Goal: Task Accomplishment & Management: Use online tool/utility

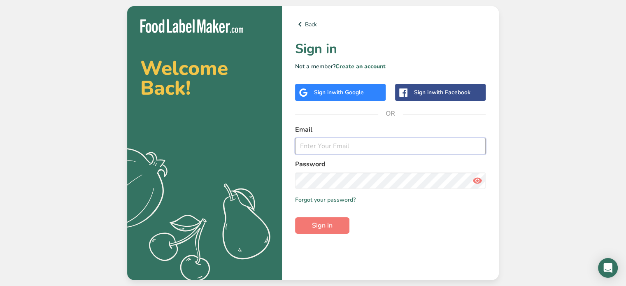
click at [347, 144] on input "email" at bounding box center [390, 146] width 191 height 16
type input "[PERSON_NAME][EMAIL_ADDRESS][DOMAIN_NAME]"
click at [321, 222] on span "Sign in" at bounding box center [322, 226] width 21 height 10
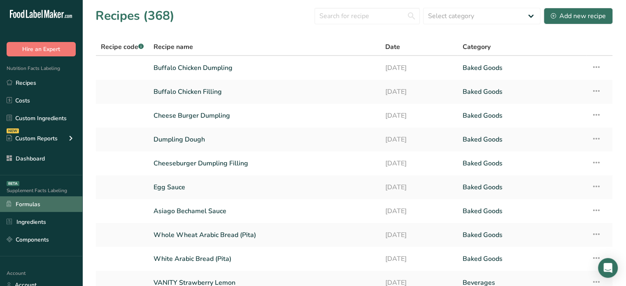
click at [52, 210] on link "Formulas" at bounding box center [41, 204] width 82 height 16
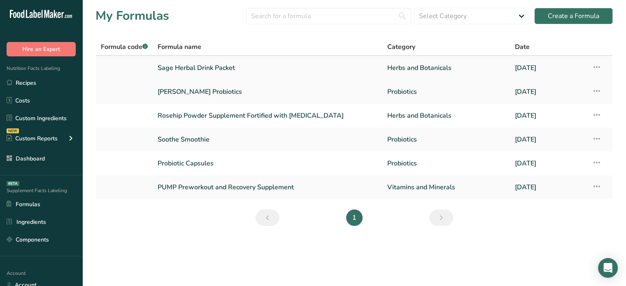
click at [226, 68] on link "Sage Herbal Drink Packet" at bounding box center [268, 67] width 220 height 17
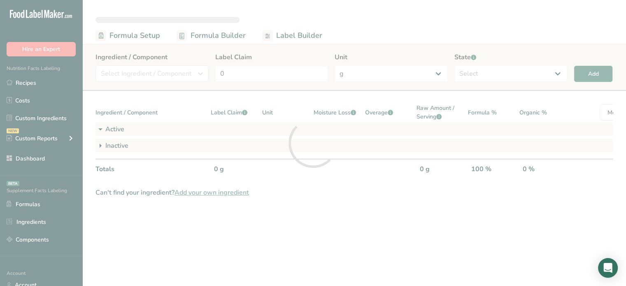
select select "6"
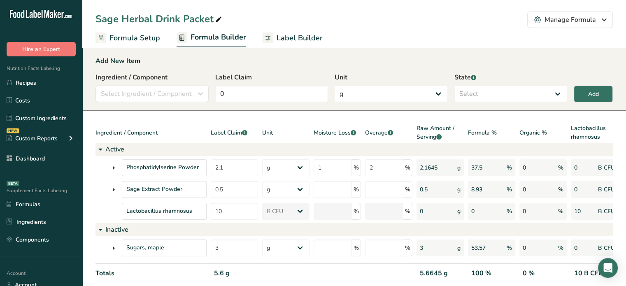
click at [220, 23] on icon at bounding box center [218, 20] width 7 height 12
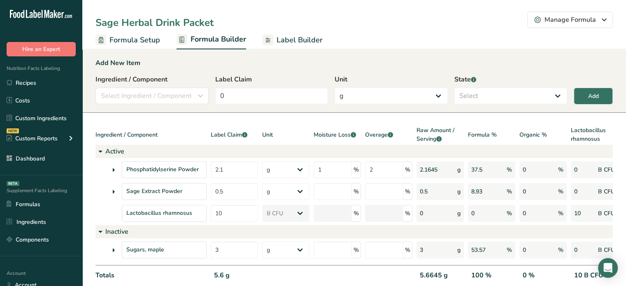
click at [104, 28] on input "Sage Herbal Drink Packet" at bounding box center [160, 22] width 129 height 15
click at [122, 24] on input "Rose hip Herbal Drink Packet" at bounding box center [160, 22] width 129 height 15
type input "Rosehip Herbal Drink Packet"
click at [178, 126] on div "Ingredient / Component" at bounding box center [151, 135] width 111 height 19
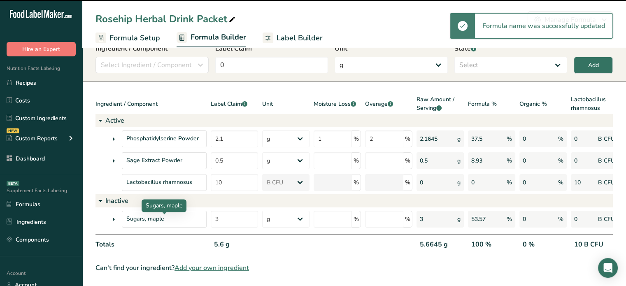
scroll to position [35, 0]
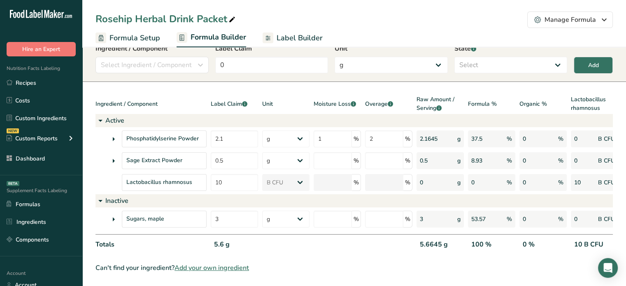
click at [277, 41] on span "Label Builder" at bounding box center [300, 38] width 46 height 11
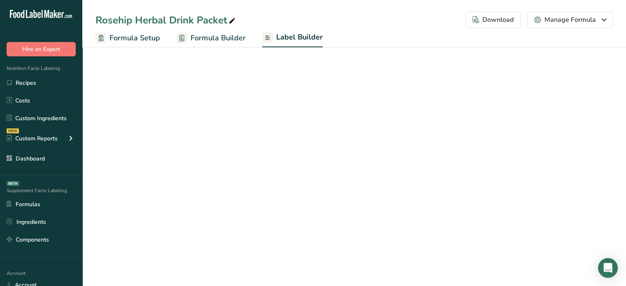
select select "Roboto"
select select "bold"
select select "center"
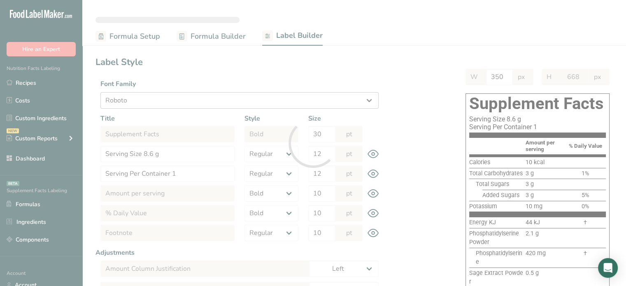
type input "598"
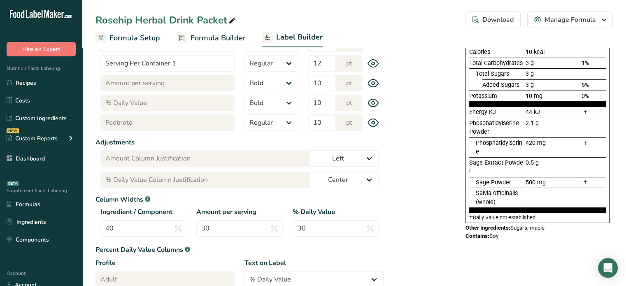
scroll to position [158, 0]
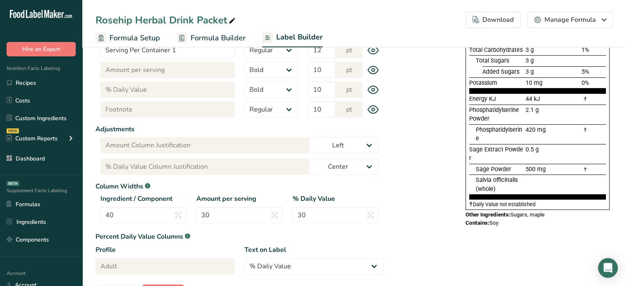
click at [224, 34] on span "Formula Builder" at bounding box center [218, 38] width 55 height 11
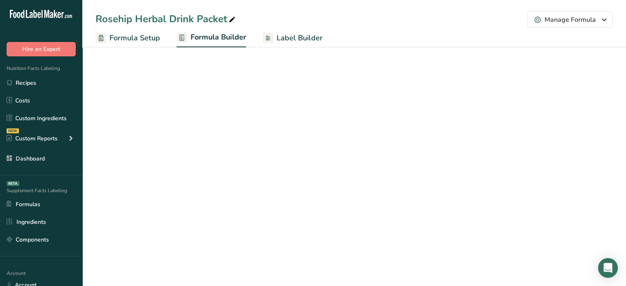
select select "6"
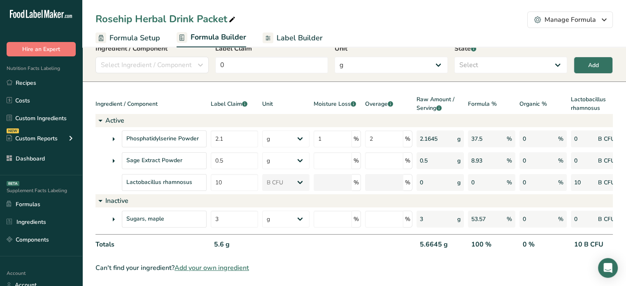
scroll to position [35, 0]
click at [283, 34] on span "Label Builder" at bounding box center [300, 38] width 46 height 11
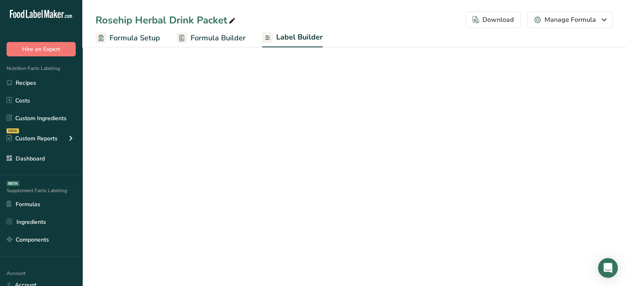
select select "Roboto"
select select "bold"
select select "center"
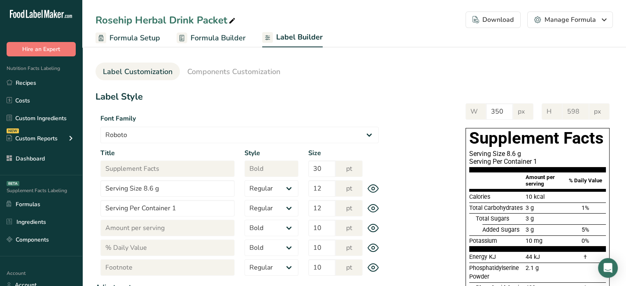
click at [265, 67] on span "Components Customization" at bounding box center [233, 71] width 93 height 11
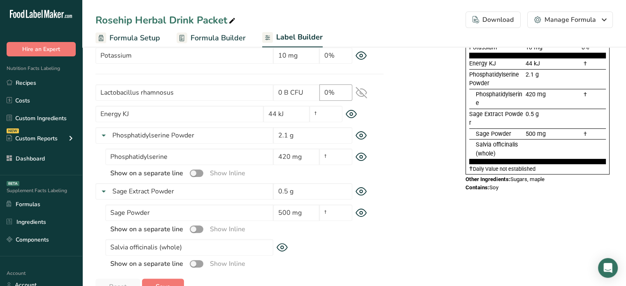
scroll to position [142, 0]
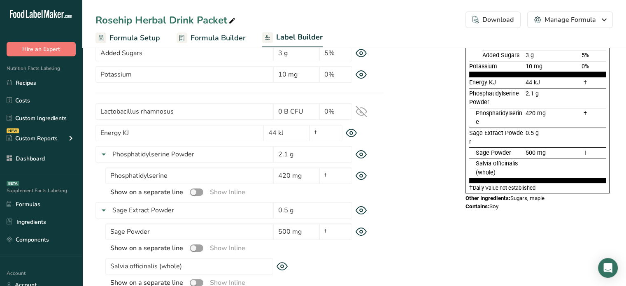
click at [353, 134] on icon at bounding box center [351, 133] width 3 height 3
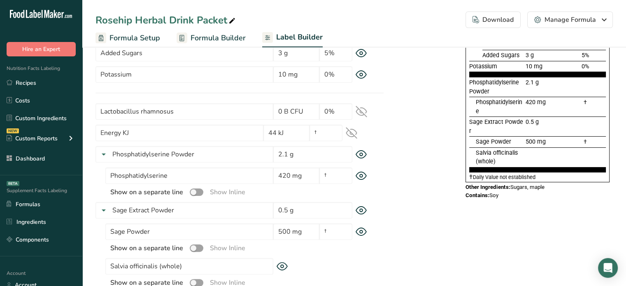
click at [361, 156] on icon at bounding box center [361, 154] width 3 height 3
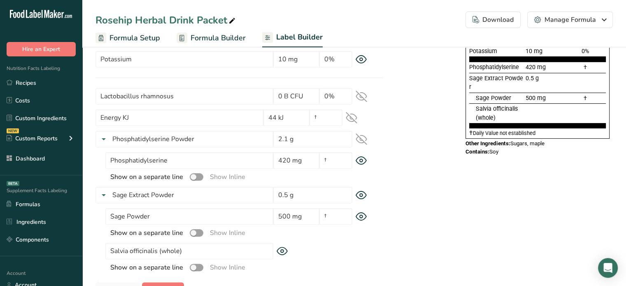
scroll to position [183, 0]
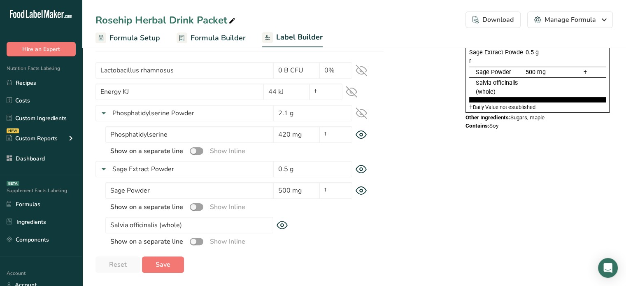
click at [357, 169] on icon at bounding box center [362, 169] width 12 height 9
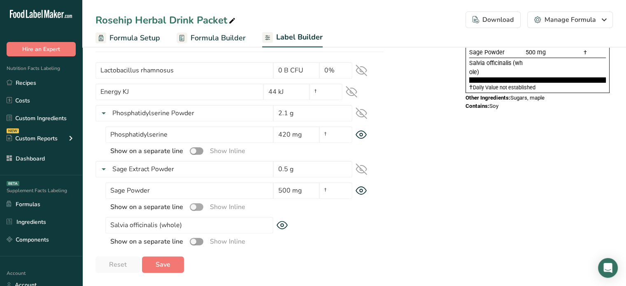
click at [196, 207] on span at bounding box center [197, 207] width 14 height 8
click at [195, 207] on input "checkbox" at bounding box center [192, 206] width 5 height 5
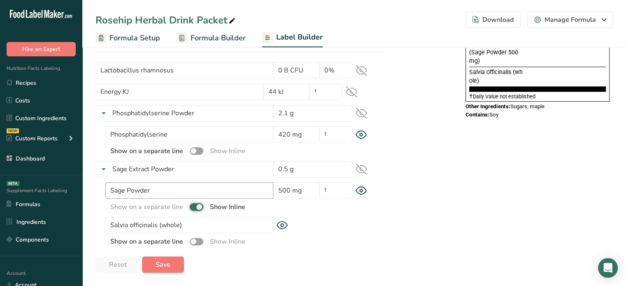
scroll to position [142, 0]
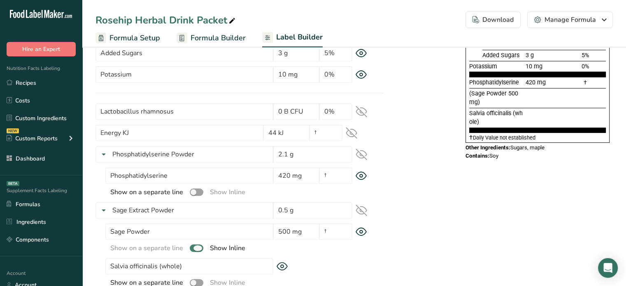
click at [197, 245] on span at bounding box center [197, 249] width 14 height 8
click at [195, 245] on input "checkbox" at bounding box center [192, 247] width 5 height 5
checkbox input "false"
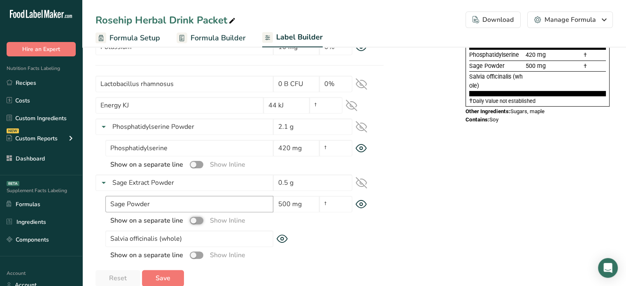
scroll to position [183, 0]
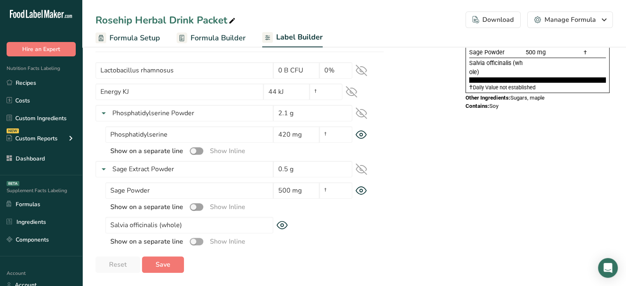
click at [199, 239] on span at bounding box center [197, 242] width 14 height 8
click at [195, 239] on input "checkbox" at bounding box center [192, 241] width 5 height 5
checkbox input "true"
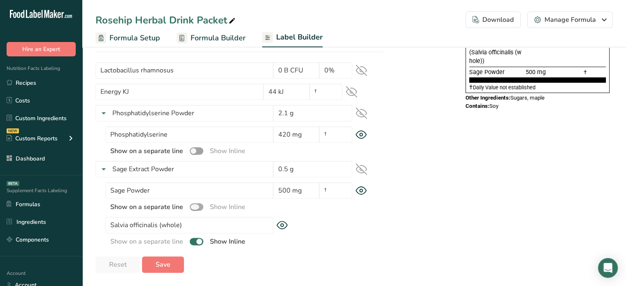
click at [196, 207] on span at bounding box center [197, 207] width 14 height 8
click at [195, 207] on input "checkbox" at bounding box center [192, 206] width 5 height 5
checkbox input "true"
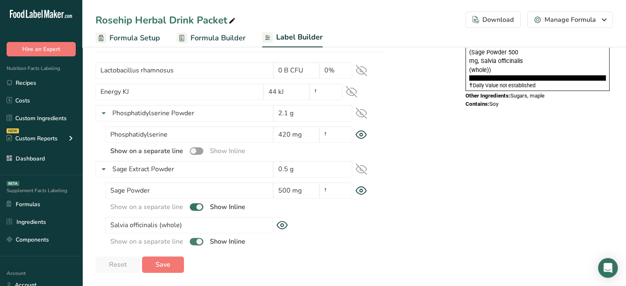
click at [199, 240] on span at bounding box center [197, 242] width 14 height 8
click at [195, 240] on input "checkbox" at bounding box center [192, 241] width 5 height 5
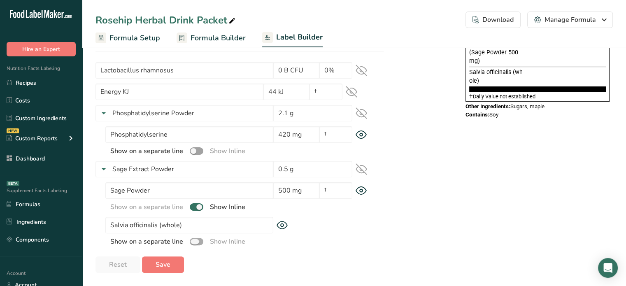
click at [199, 240] on span at bounding box center [197, 242] width 14 height 8
click at [195, 240] on input "checkbox" at bounding box center [192, 241] width 5 height 5
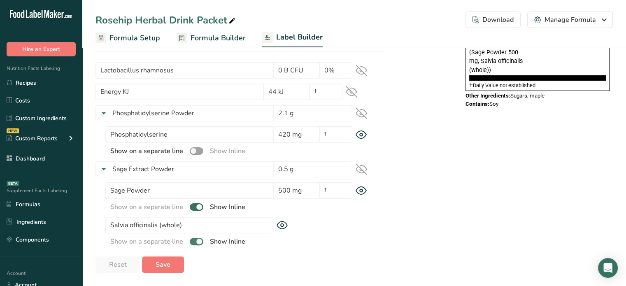
click at [199, 240] on span at bounding box center [197, 242] width 14 height 8
click at [195, 240] on input "checkbox" at bounding box center [192, 241] width 5 height 5
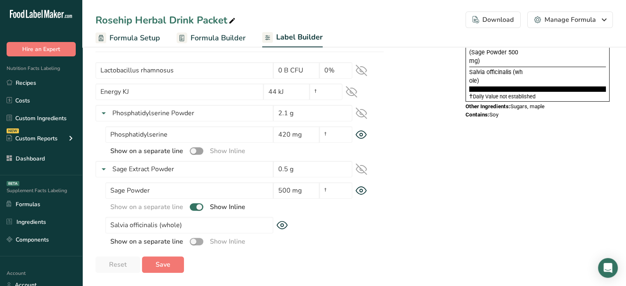
click at [199, 240] on span at bounding box center [197, 242] width 14 height 8
click at [195, 240] on input "checkbox" at bounding box center [192, 241] width 5 height 5
checkbox input "true"
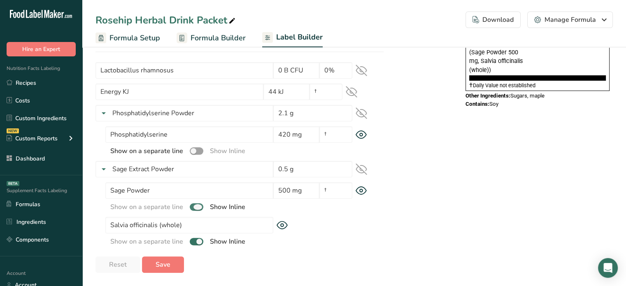
click at [198, 206] on span at bounding box center [197, 207] width 14 height 8
click at [195, 206] on input "checkbox" at bounding box center [192, 206] width 5 height 5
checkbox input "false"
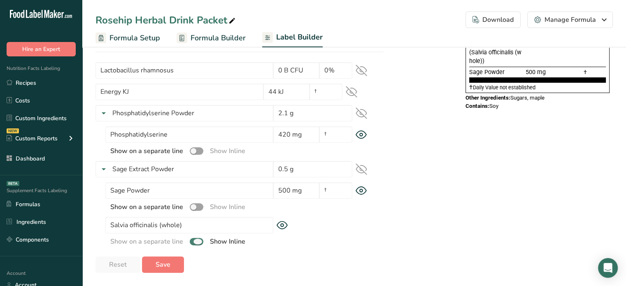
click at [199, 241] on span at bounding box center [197, 242] width 14 height 8
click at [195, 241] on input "checkbox" at bounding box center [192, 241] width 5 height 5
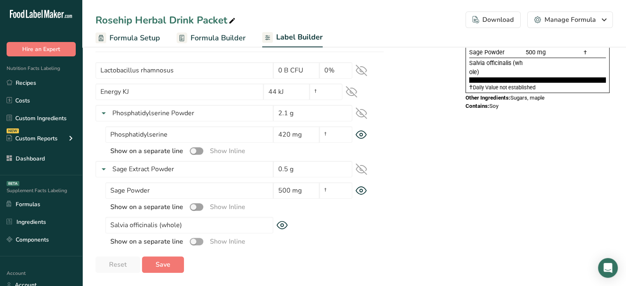
click at [197, 242] on span at bounding box center [197, 242] width 14 height 8
click at [195, 242] on input "checkbox" at bounding box center [192, 241] width 5 height 5
checkbox input "true"
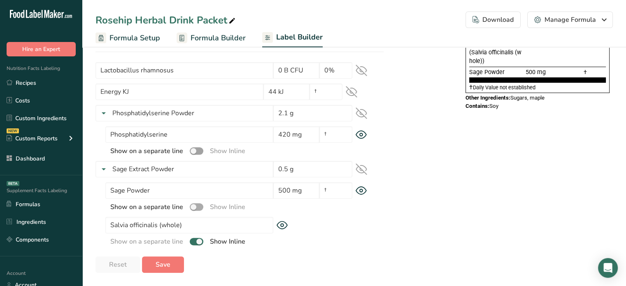
click at [194, 208] on span at bounding box center [197, 207] width 14 height 8
click at [194, 208] on input "checkbox" at bounding box center [192, 206] width 5 height 5
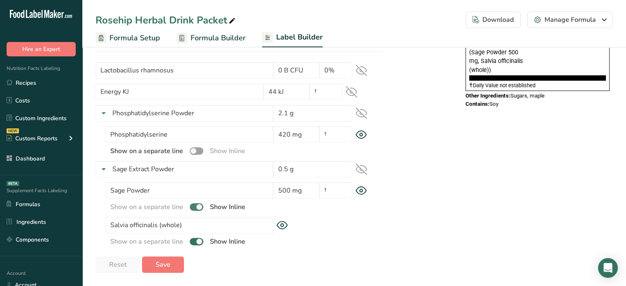
click at [199, 210] on span at bounding box center [197, 207] width 14 height 8
click at [195, 210] on input "checkbox" at bounding box center [192, 206] width 5 height 5
checkbox input "false"
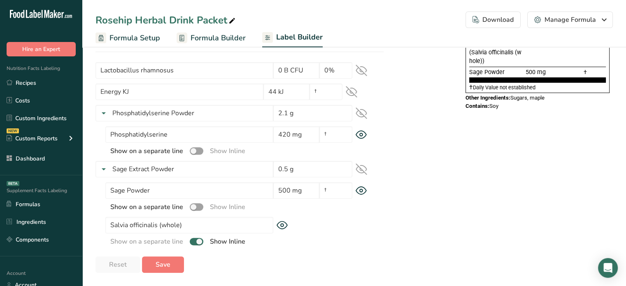
click at [200, 245] on div "Show on a separate line Show Inline" at bounding box center [244, 242] width 278 height 10
click at [199, 245] on span at bounding box center [197, 242] width 14 height 8
click at [195, 244] on input "checkbox" at bounding box center [192, 241] width 5 height 5
checkbox input "false"
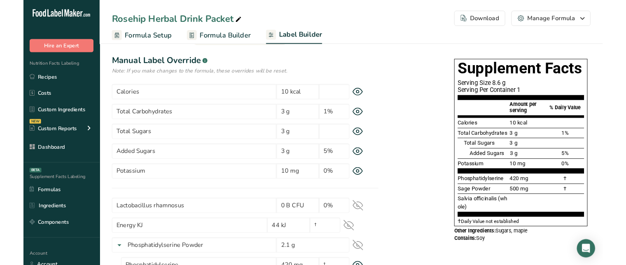
scroll to position [0, 0]
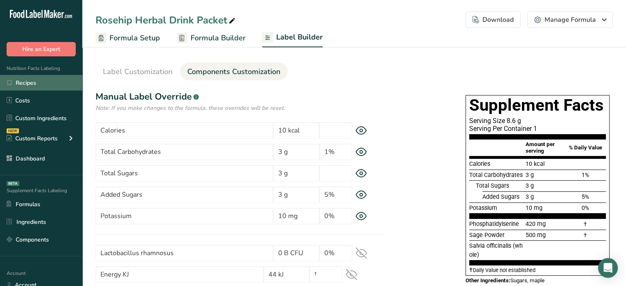
click at [41, 87] on link "Recipes" at bounding box center [41, 83] width 82 height 16
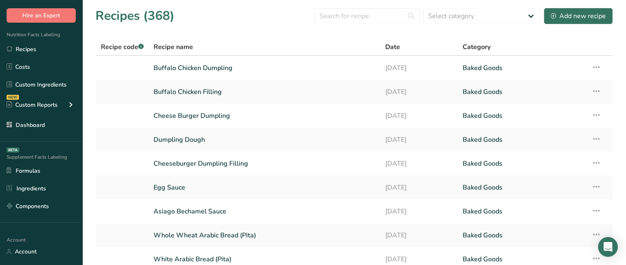
scroll to position [82, 0]
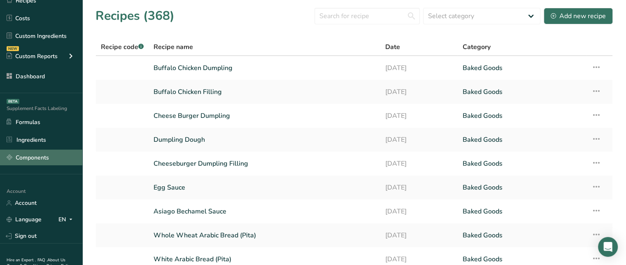
click at [49, 163] on link "Components" at bounding box center [41, 158] width 82 height 16
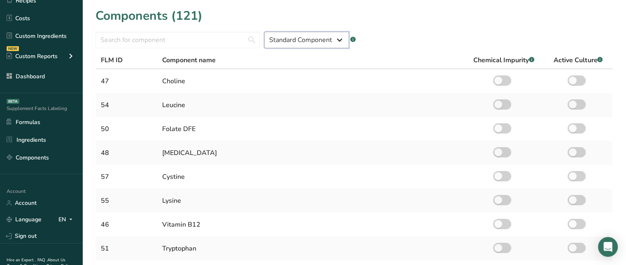
click at [290, 47] on select "Standard Component Custom Component" at bounding box center [306, 40] width 85 height 16
select select "custom"
click at [264, 32] on select "Standard Component Custom Component" at bounding box center [306, 40] width 85 height 16
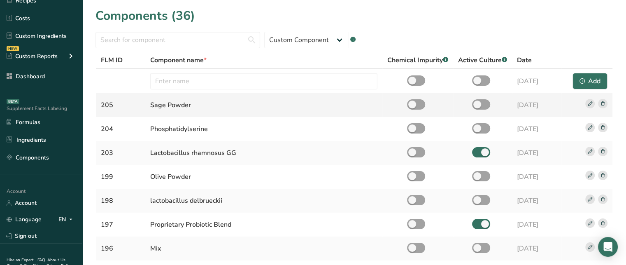
click at [603, 103] on rect at bounding box center [602, 103] width 9 height 9
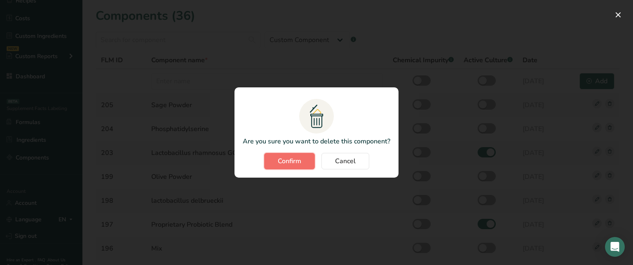
click at [275, 155] on button "Confirm" at bounding box center [289, 161] width 51 height 16
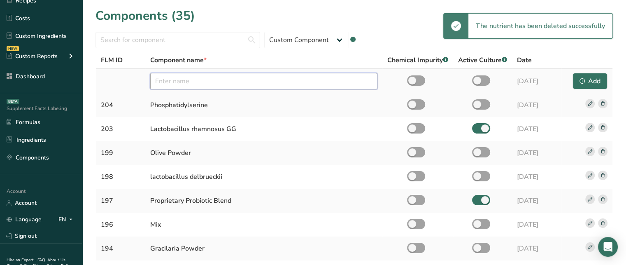
click at [175, 85] on input "text" at bounding box center [263, 81] width 227 height 16
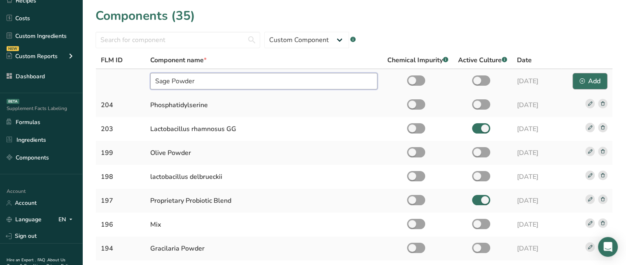
type input "Sage Powder"
click at [591, 79] on div "Add" at bounding box center [590, 81] width 21 height 10
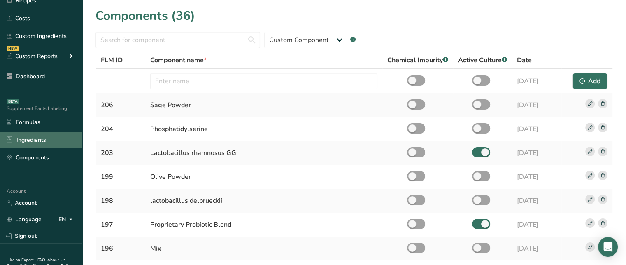
click at [33, 140] on link "Ingredients" at bounding box center [41, 140] width 82 height 16
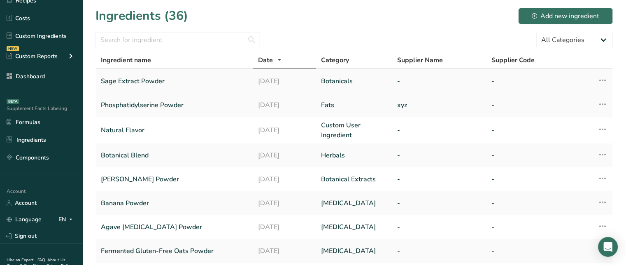
click at [601, 77] on icon at bounding box center [603, 80] width 10 height 15
click at [558, 116] on span "Delete Ingredient" at bounding box center [572, 119] width 47 height 9
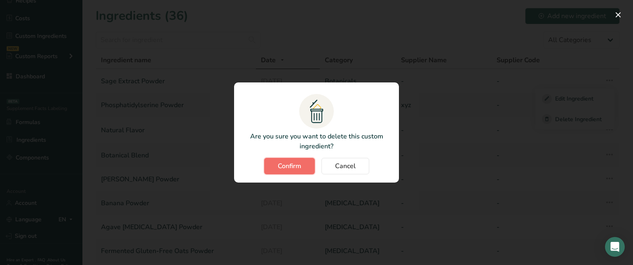
click at [291, 168] on span "Confirm" at bounding box center [289, 166] width 23 height 10
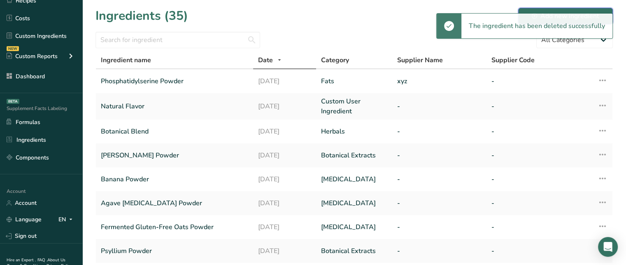
click at [554, 11] on div "Add new ingredient" at bounding box center [566, 16] width 68 height 10
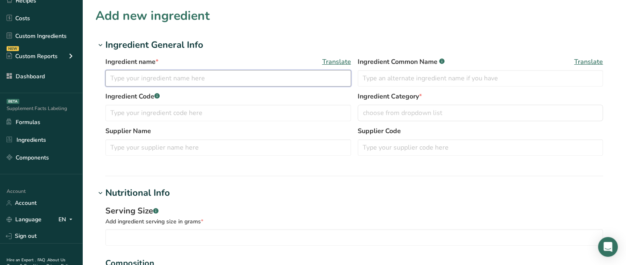
click at [287, 84] on input "text" at bounding box center [228, 78] width 246 height 16
type input "Sage Extract Powder"
click at [407, 122] on div "Ingredient Code .a-a{fill:#347362;}.b-a{fill:#fff;} Ingredient Category * choos…" at bounding box center [354, 108] width 498 height 35
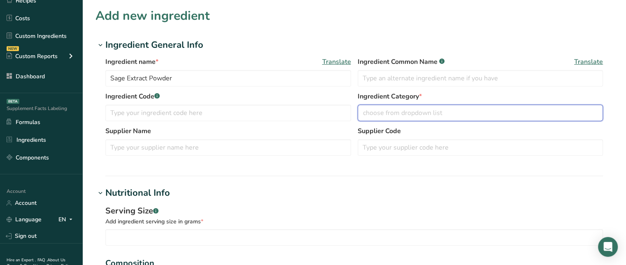
click at [409, 112] on span "choose from dropdown list" at bounding box center [402, 113] width 79 height 10
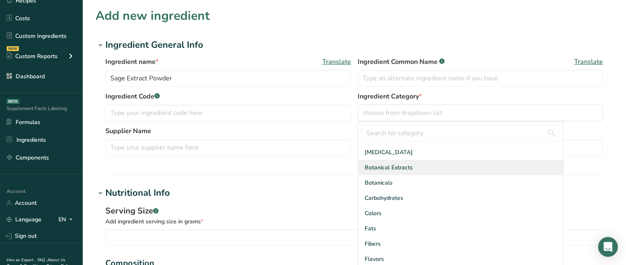
click at [401, 170] on span "Botanical Extracts" at bounding box center [389, 167] width 48 height 9
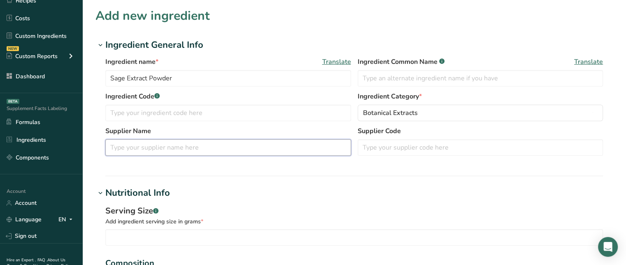
click at [262, 150] on input "text" at bounding box center [228, 147] width 246 height 16
type input "XYZ"
click at [378, 151] on input "text" at bounding box center [481, 147] width 246 height 16
type input "123"
click at [186, 162] on div "Ingredient name * Translate Sage Extract Powder Ingredient Common Name .a-a{fil…" at bounding box center [355, 109] width 518 height 114
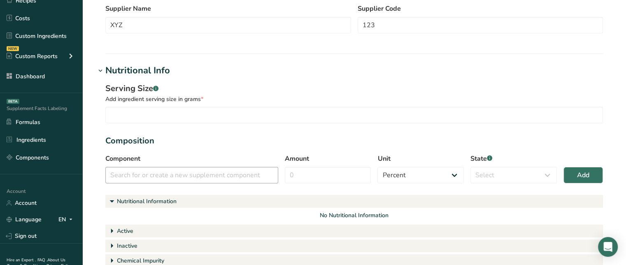
scroll to position [124, 0]
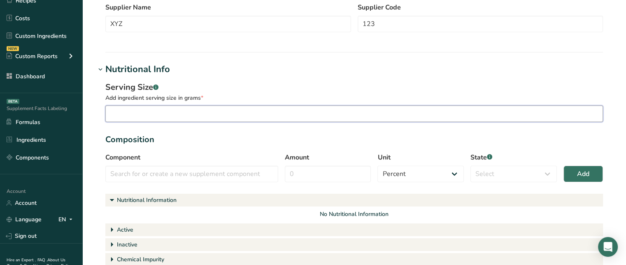
click at [164, 108] on input "number" at bounding box center [354, 113] width 498 height 16
click at [270, 112] on input "number" at bounding box center [354, 113] width 498 height 16
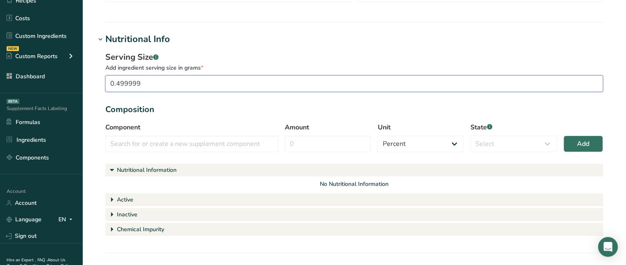
scroll to position [165, 0]
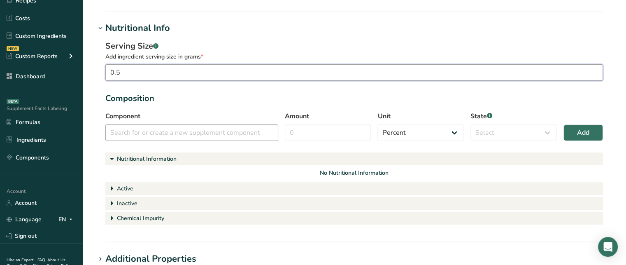
type input "0.5"
click at [140, 133] on input "text" at bounding box center [191, 132] width 173 height 16
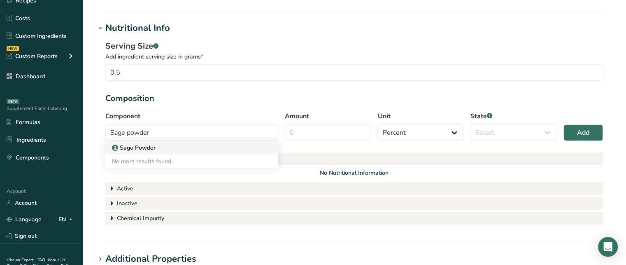
click at [150, 150] on p "Sage Powder" at bounding box center [136, 147] width 37 height 9
type input "Sage Powder"
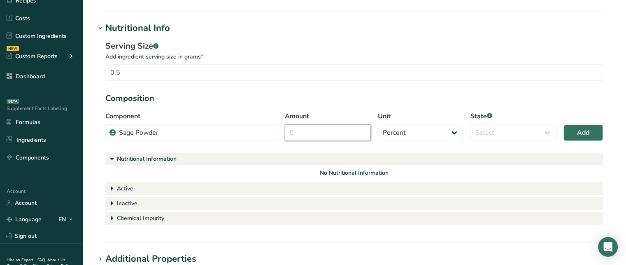
click at [305, 126] on input "Amount" at bounding box center [328, 132] width 86 height 16
click at [300, 133] on input "Amount" at bounding box center [328, 132] width 86 height 16
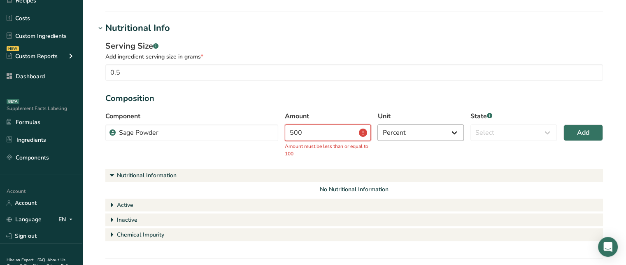
type input "500"
click at [421, 137] on select "Percent Grams Kilograms mg Oz Pound PPM B CFU mcg µg kcal kJ" at bounding box center [421, 132] width 86 height 16
select select "2"
click at [378, 124] on select "Percent Grams Kilograms mg Oz Pound PPM B CFU mcg µg kcal kJ" at bounding box center [421, 132] width 86 height 16
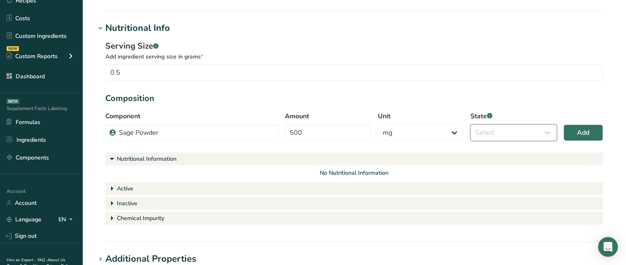
click at [484, 130] on select "Select Active Inactive Chemical Impurity Nutritional Information" at bounding box center [514, 132] width 86 height 16
select select "active"
click at [471, 124] on select "Select Active Inactive Chemical Impurity Nutritional Information" at bounding box center [514, 132] width 86 height 16
click at [590, 130] on button "Add" at bounding box center [584, 132] width 40 height 16
select select "percent"
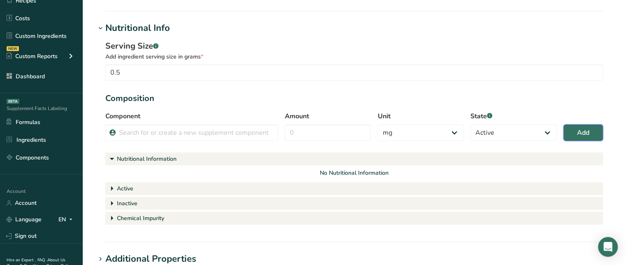
select select
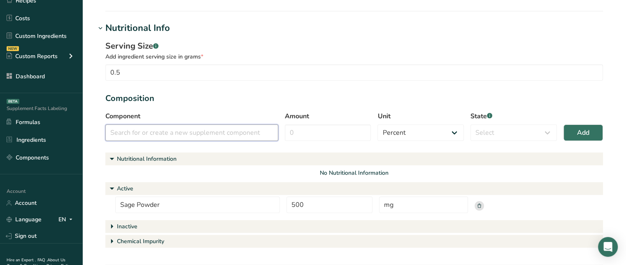
click at [199, 134] on input "text" at bounding box center [191, 132] width 173 height 16
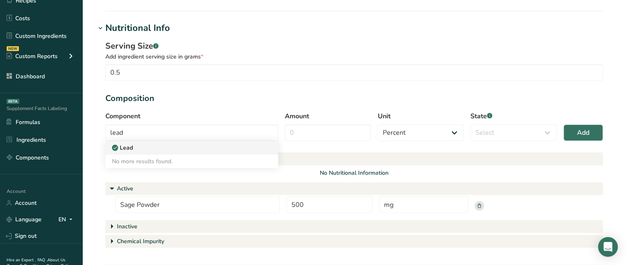
click at [156, 150] on div "Lead" at bounding box center [185, 147] width 147 height 9
type input "Lead"
select select "5"
select select "chemical_impurity"
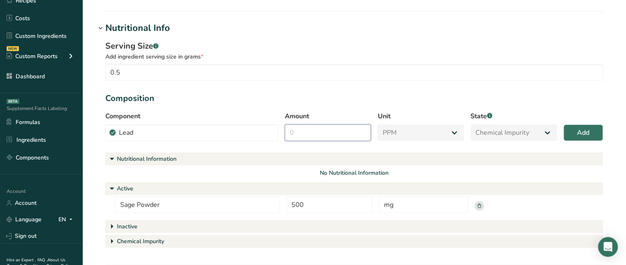
click at [354, 136] on input "Amount" at bounding box center [328, 132] width 86 height 16
type input "3"
click at [596, 128] on button "Add" at bounding box center [584, 132] width 40 height 16
select select "percent"
select select
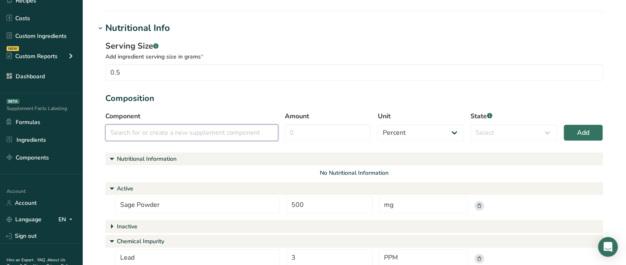
click at [165, 136] on input "text" at bounding box center [191, 132] width 173 height 16
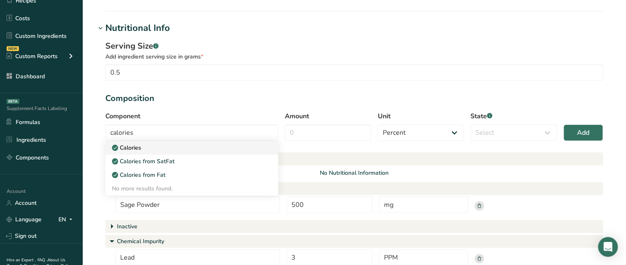
click at [156, 152] on link "Calories" at bounding box center [191, 148] width 173 height 14
type input "Calories"
select select "9"
select select "nutritional_information"
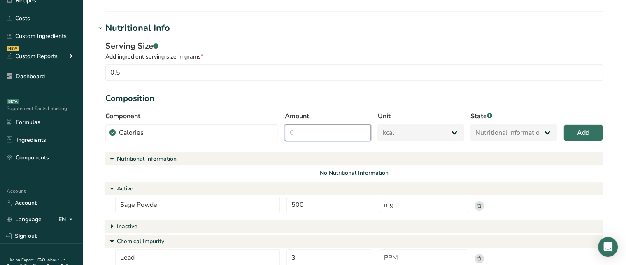
click at [302, 128] on input "Amount" at bounding box center [328, 132] width 86 height 16
type input "4"
type input "10"
click at [587, 133] on span "Add" at bounding box center [583, 133] width 12 height 10
select select "percent"
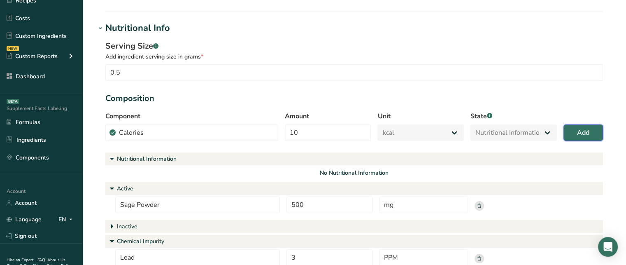
select select
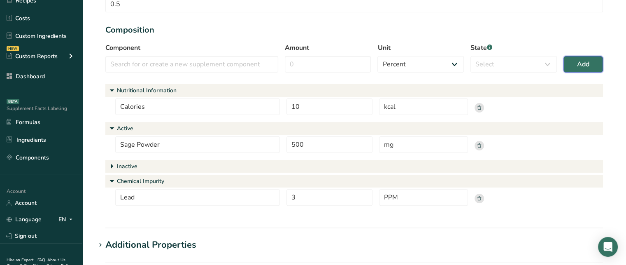
scroll to position [247, 0]
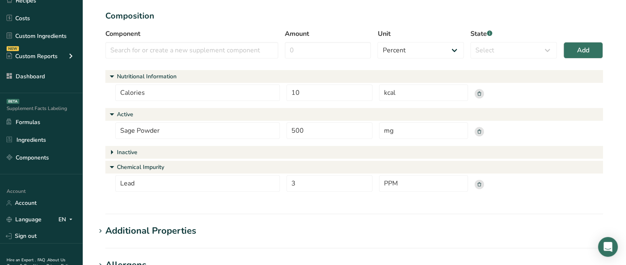
drag, startPoint x: 106, startPoint y: 150, endPoint x: 110, endPoint y: 150, distance: 4.1
click at [107, 150] on h1 "Inactive" at bounding box center [354, 152] width 498 height 13
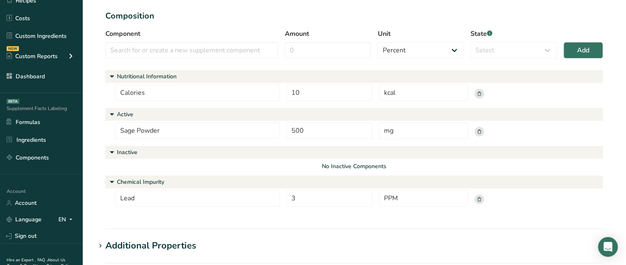
click at [129, 151] on div "Inactive" at bounding box center [127, 152] width 21 height 9
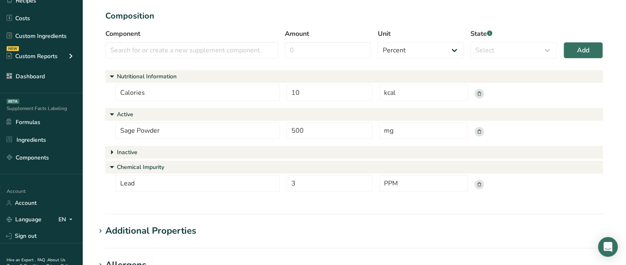
click at [129, 151] on div "Inactive" at bounding box center [127, 152] width 21 height 9
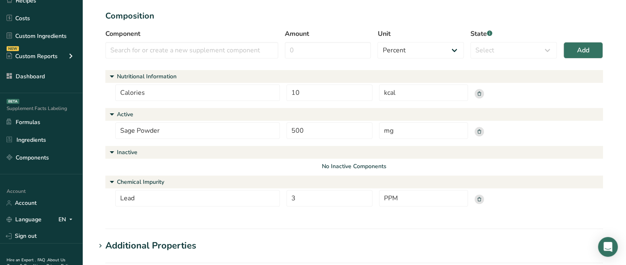
click at [264, 171] on div "Nutritional Information Calories 10 kcal Active Sage Powder 500 mg Inactive No …" at bounding box center [354, 141] width 498 height 143
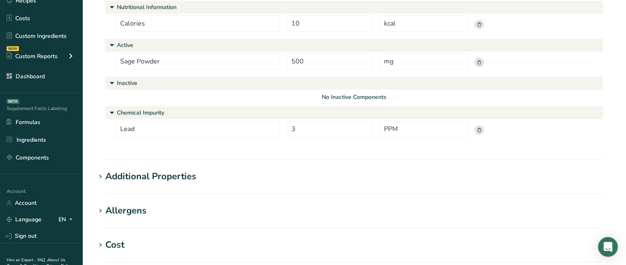
scroll to position [329, 0]
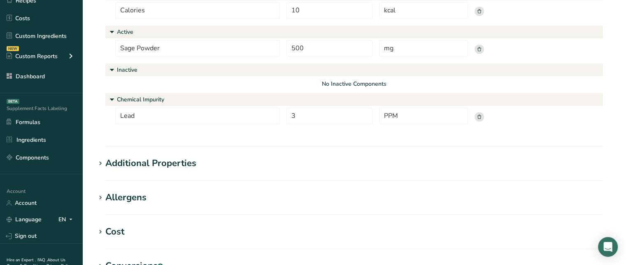
click at [166, 168] on div "Additional Properties" at bounding box center [150, 164] width 91 height 14
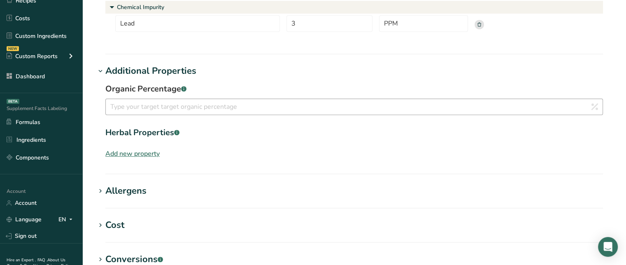
scroll to position [412, 0]
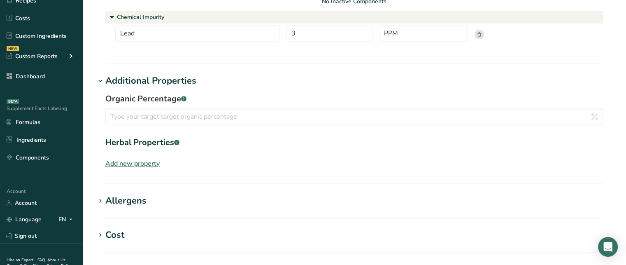
click at [146, 161] on div "Add new property" at bounding box center [132, 164] width 54 height 10
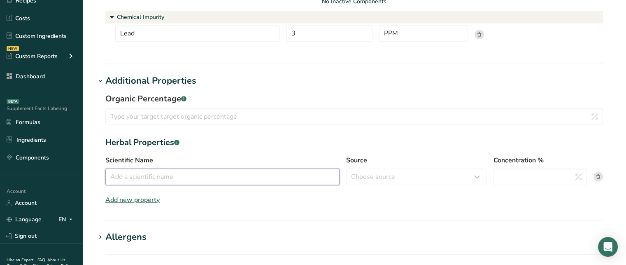
click at [159, 184] on input "Scientific Name" at bounding box center [222, 176] width 234 height 16
paste input "Salvia officinalis"
type input "Salvia officinalis"
click at [418, 175] on select "Choose source root whole resin fruit seed flower [GEOGRAPHIC_DATA] bark stem oi…" at bounding box center [416, 176] width 140 height 16
select select "whole"
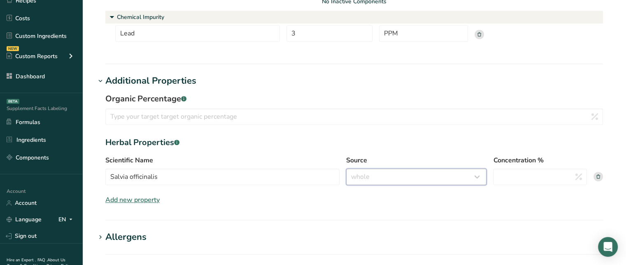
click at [346, 168] on select "Choose source root whole resin fruit seed flower [GEOGRAPHIC_DATA] bark stem oi…" at bounding box center [416, 176] width 140 height 16
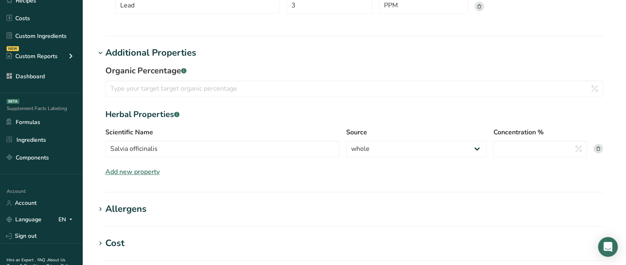
scroll to position [453, 0]
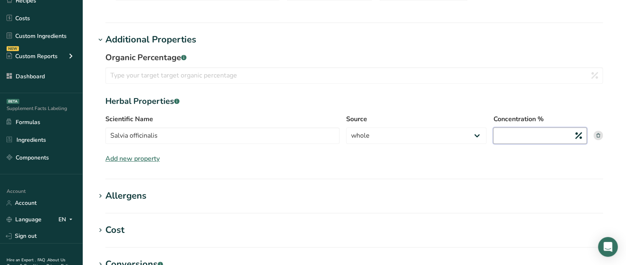
click at [520, 142] on input "Concentration %" at bounding box center [540, 135] width 94 height 16
type input "10"
click at [495, 169] on section "Additional Properties Organic Percentage .a-a{fill:#347362;}.b-a{fill:#fff;} He…" at bounding box center [355, 106] width 518 height 146
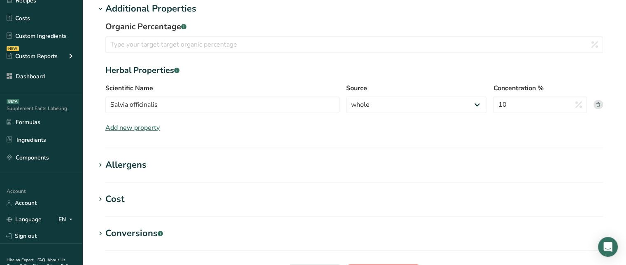
scroll to position [486, 0]
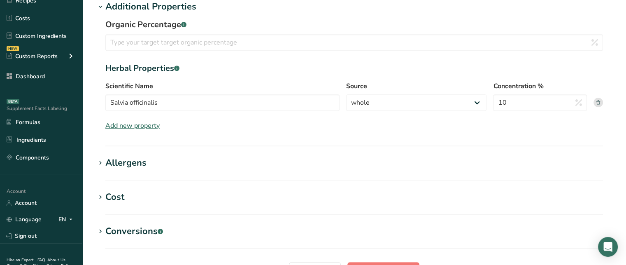
click at [125, 157] on div "Allergens" at bounding box center [125, 163] width 41 height 14
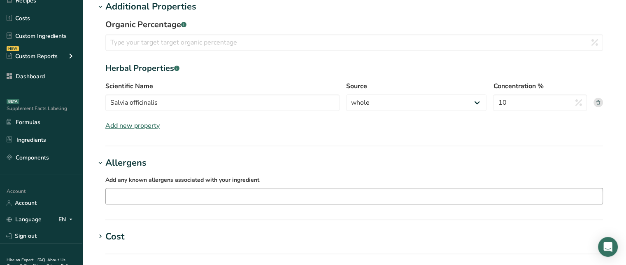
click at [196, 201] on input "text" at bounding box center [354, 196] width 497 height 13
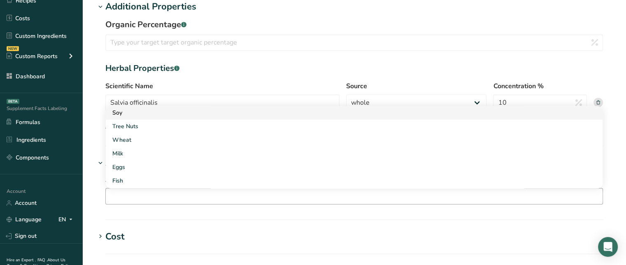
click at [126, 114] on div "Soy" at bounding box center [347, 112] width 471 height 9
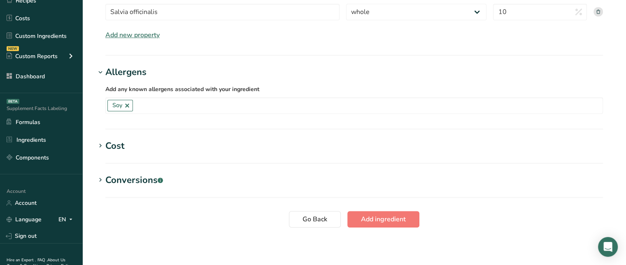
scroll to position [578, 0]
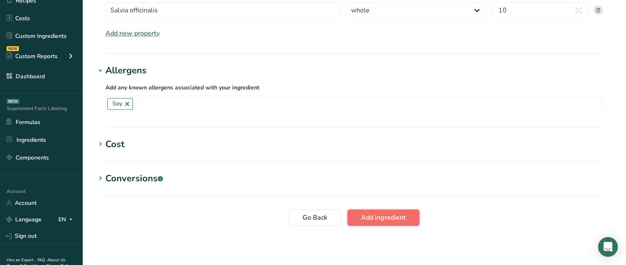
click at [375, 220] on span "Add ingredient" at bounding box center [383, 218] width 45 height 10
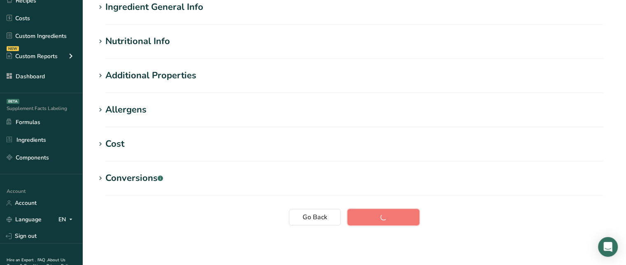
scroll to position [38, 0]
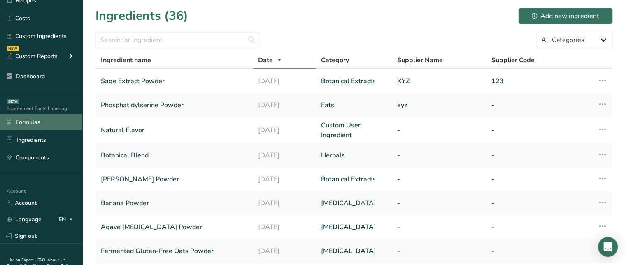
click at [44, 122] on link "Formulas" at bounding box center [41, 122] width 82 height 16
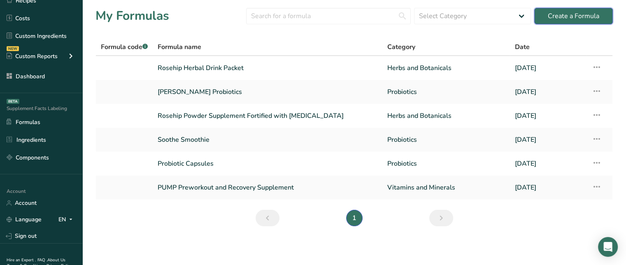
click at [554, 14] on div "Create a Formula" at bounding box center [573, 16] width 51 height 10
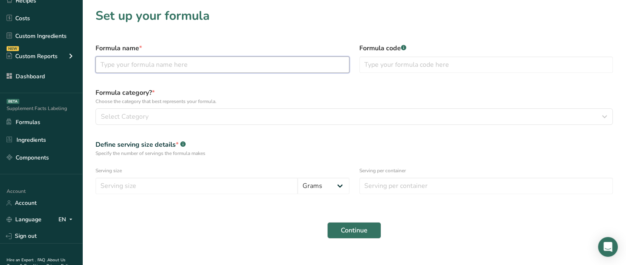
click at [295, 59] on input "text" at bounding box center [223, 64] width 254 height 16
type input "S"
type input "Herbal Sage Powder Drink"
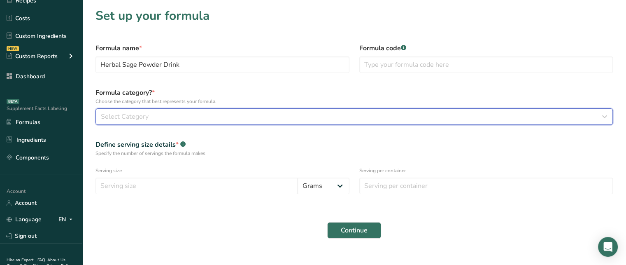
click at [239, 112] on div "Select Category" at bounding box center [352, 117] width 502 height 10
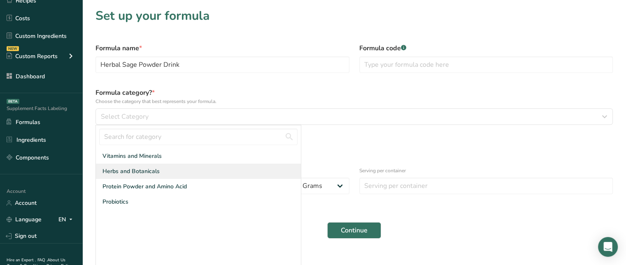
click at [154, 171] on span "Herbs and Botanicals" at bounding box center [131, 171] width 57 height 9
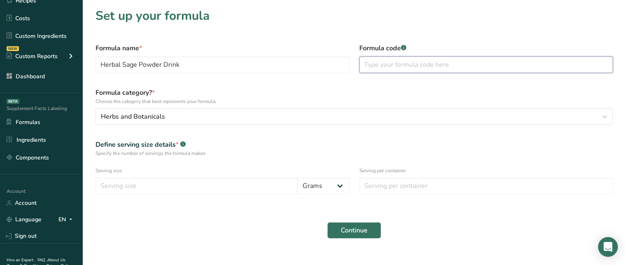
click at [408, 60] on input "text" at bounding box center [487, 64] width 254 height 16
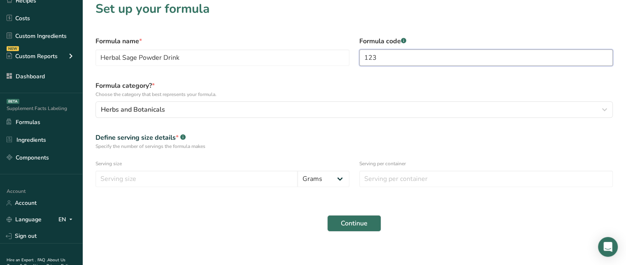
scroll to position [13, 0]
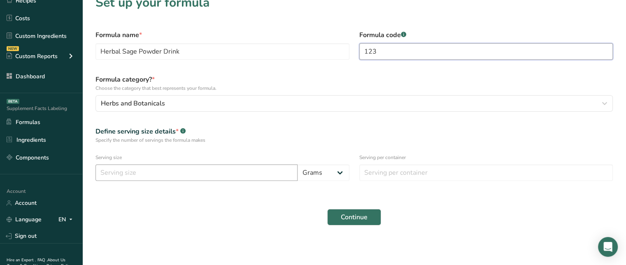
type input "123"
click at [191, 171] on input "number" at bounding box center [197, 172] width 202 height 16
type input "6"
click at [388, 165] on input "number" at bounding box center [487, 172] width 254 height 16
type input "1"
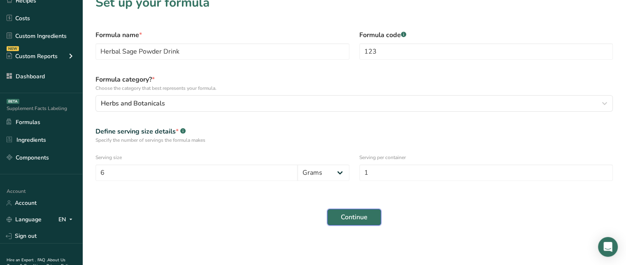
click at [363, 214] on span "Continue" at bounding box center [354, 217] width 27 height 10
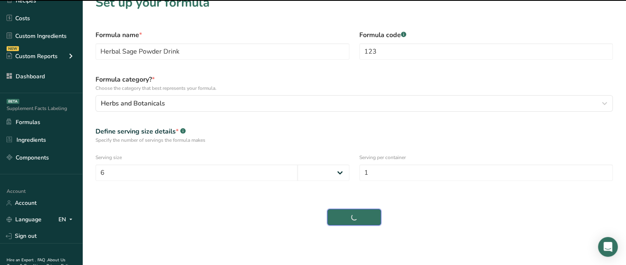
select select
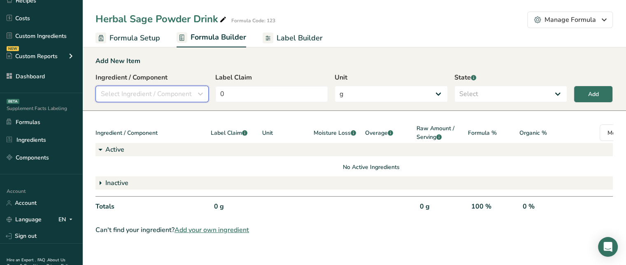
click at [153, 94] on span "Select Ingredient / Component" at bounding box center [146, 94] width 91 height 10
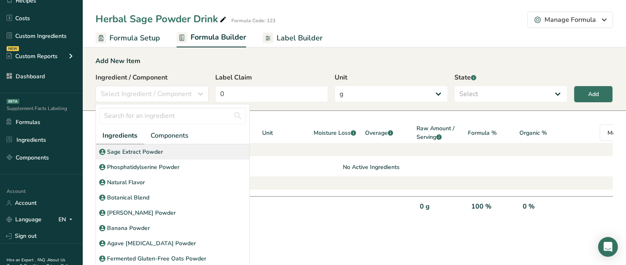
click at [148, 150] on p "Sage Extract Powder" at bounding box center [135, 151] width 56 height 9
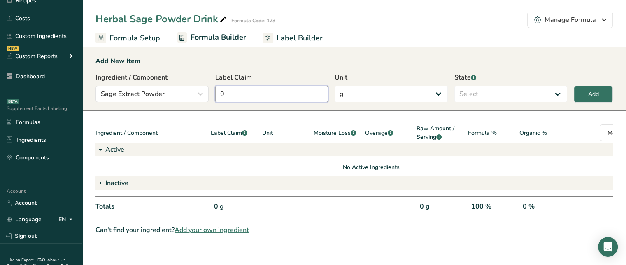
click at [227, 96] on input "0" at bounding box center [271, 94] width 113 height 16
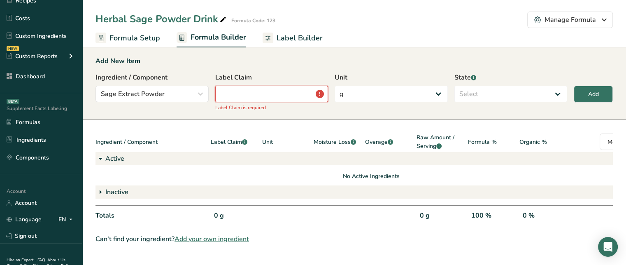
click at [263, 90] on input "number" at bounding box center [271, 94] width 113 height 16
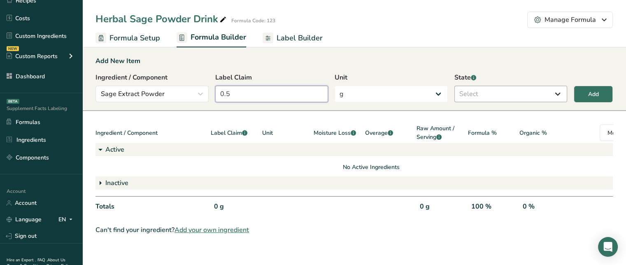
type input "0.5"
click at [491, 98] on select "Select Active Inactive" at bounding box center [511, 94] width 113 height 16
click at [455, 86] on select "Select Active Inactive" at bounding box center [511, 94] width 113 height 16
click at [470, 96] on select "Active Inactive" at bounding box center [511, 94] width 113 height 16
click at [455, 86] on select "Active Inactive" at bounding box center [511, 94] width 113 height 16
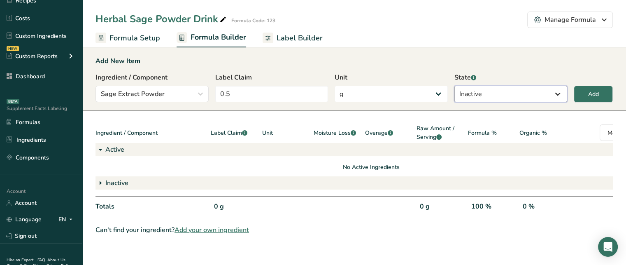
click at [491, 98] on select "Active Inactive" at bounding box center [511, 94] width 113 height 16
select select "active"
click at [455, 86] on select "Active Inactive" at bounding box center [511, 94] width 113 height 16
click at [601, 91] on button "Add" at bounding box center [593, 94] width 39 height 17
click at [280, 99] on input "0.5" at bounding box center [271, 94] width 113 height 16
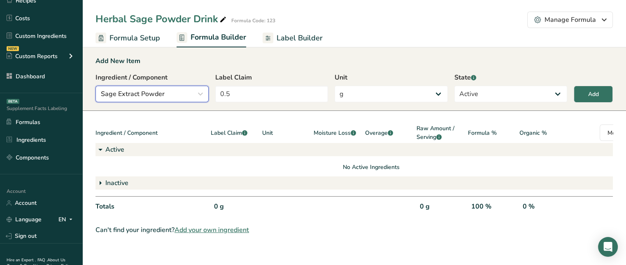
click at [155, 93] on span "Sage Extract Powder" at bounding box center [133, 94] width 64 height 10
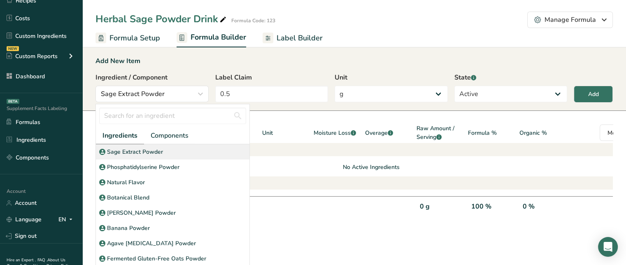
click at [154, 148] on p "Sage Extract Powder" at bounding box center [135, 151] width 56 height 9
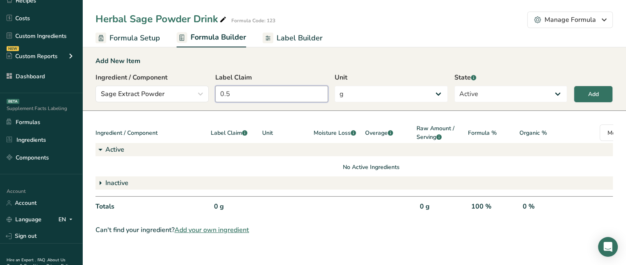
click at [265, 101] on input "0.5" at bounding box center [271, 94] width 113 height 16
click at [589, 100] on button "Add" at bounding box center [593, 94] width 39 height 17
click at [51, 138] on link "Ingredients" at bounding box center [41, 140] width 82 height 16
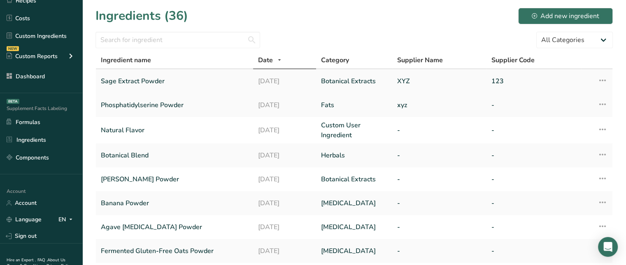
click at [179, 77] on link "Sage Extract Powder" at bounding box center [174, 80] width 147 height 17
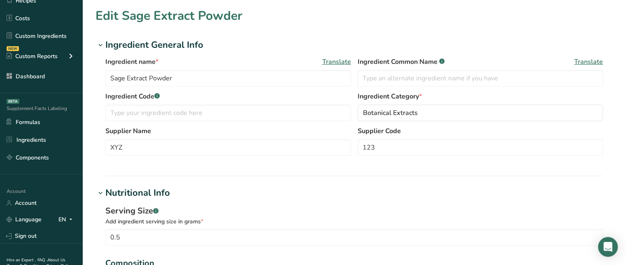
type input "Sage Extract Powder"
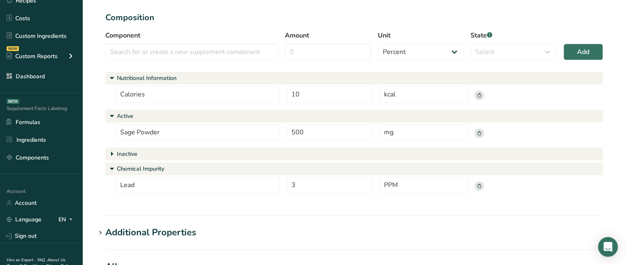
scroll to position [247, 0]
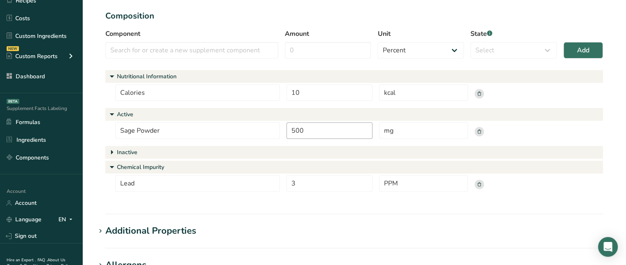
click at [326, 134] on input "500" at bounding box center [330, 130] width 86 height 16
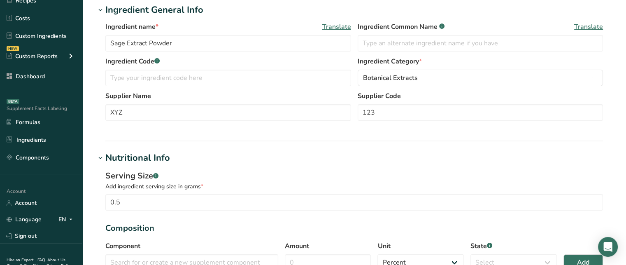
scroll to position [0, 0]
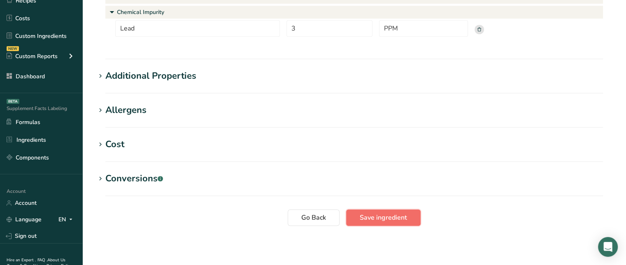
click at [410, 214] on button "Save ingredient" at bounding box center [383, 217] width 75 height 16
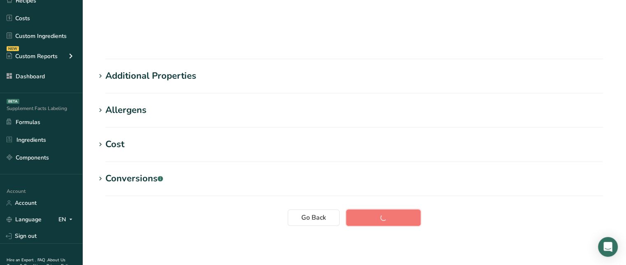
scroll to position [38, 0]
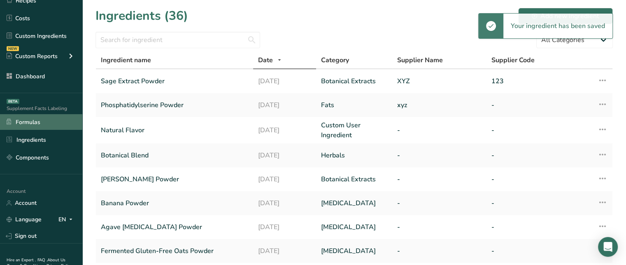
click at [65, 120] on link "Formulas" at bounding box center [41, 122] width 82 height 16
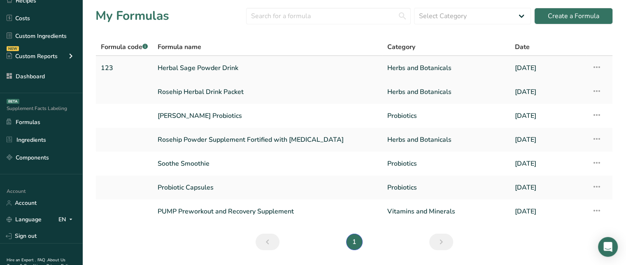
click at [211, 70] on link "Herbal Sage Powder Drink" at bounding box center [268, 67] width 220 height 17
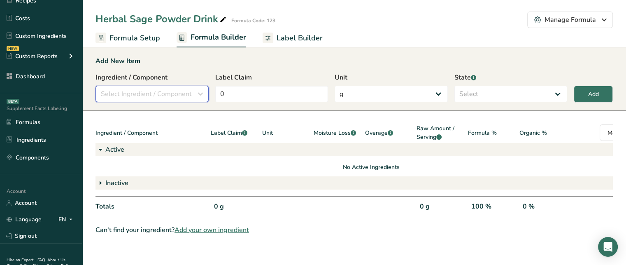
click at [158, 96] on span "Select Ingredient / Component" at bounding box center [146, 94] width 91 height 10
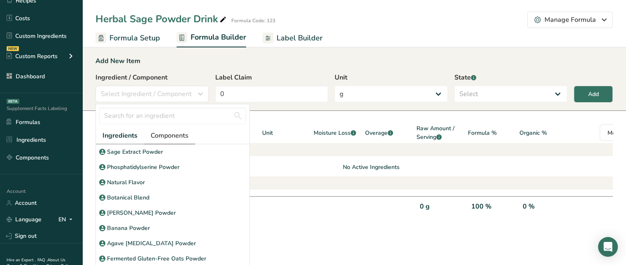
click at [167, 134] on span "Components" at bounding box center [170, 136] width 38 height 10
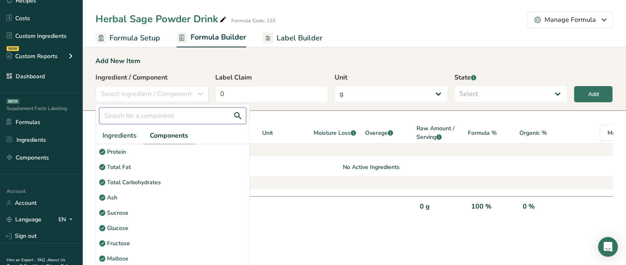
click at [167, 117] on input "text" at bounding box center [172, 115] width 147 height 16
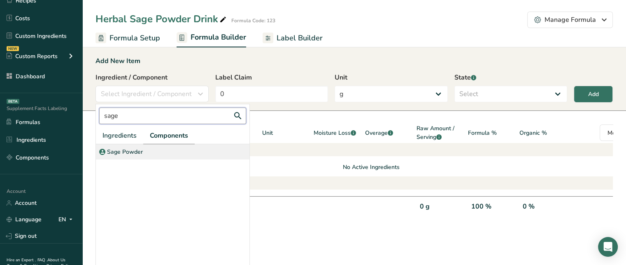
type input "sage"
click at [164, 148] on div "Sage Powder" at bounding box center [173, 151] width 154 height 15
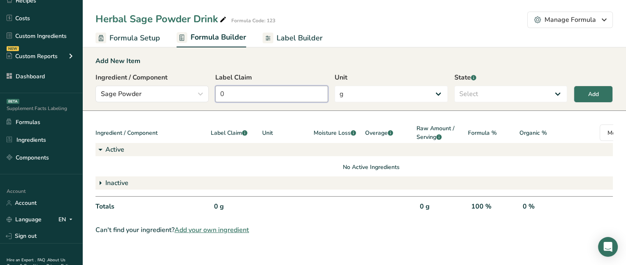
click at [285, 90] on input "0" at bounding box center [271, 94] width 113 height 16
type input "0.5"
click at [489, 92] on select "Select Active Inactive" at bounding box center [511, 94] width 113 height 16
select select "active"
click at [455, 86] on select "Select Active Inactive" at bounding box center [511, 94] width 113 height 16
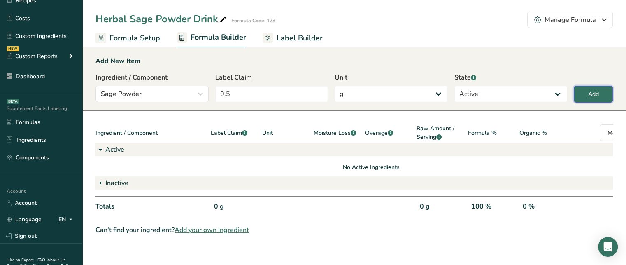
click at [580, 89] on button "Add" at bounding box center [593, 94] width 39 height 17
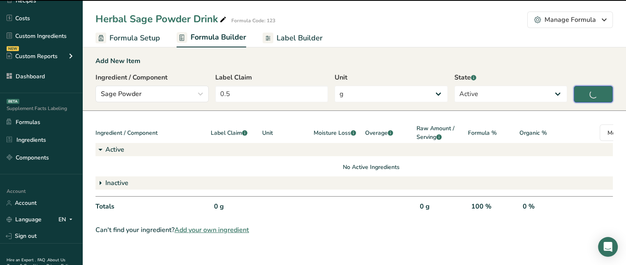
type input "0"
select select
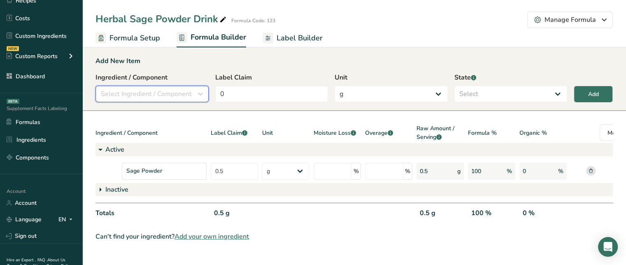
click at [170, 95] on span "Select Ingredient / Component" at bounding box center [146, 94] width 91 height 10
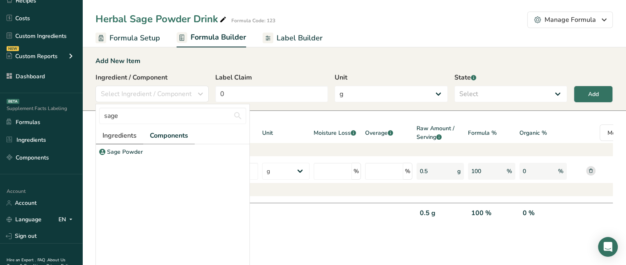
click at [134, 131] on span "Ingredients" at bounding box center [120, 136] width 34 height 10
click at [218, 113] on input "sage" at bounding box center [172, 115] width 147 height 16
type input "s"
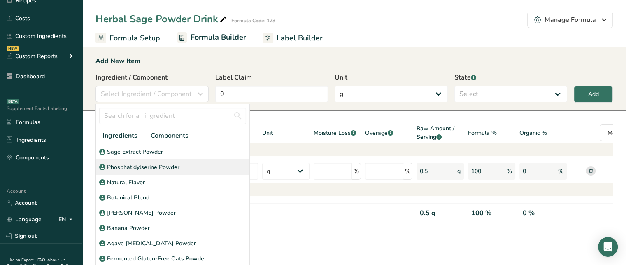
click at [163, 164] on p "Phosphatidylserine Powder" at bounding box center [143, 167] width 72 height 9
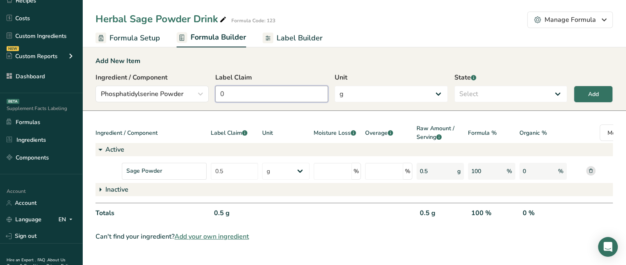
click at [260, 86] on input "0" at bounding box center [271, 94] width 113 height 16
click at [254, 90] on input "0" at bounding box center [271, 94] width 113 height 16
type input "2.1"
click at [522, 98] on select "Select Active Inactive" at bounding box center [511, 94] width 113 height 16
select select "active"
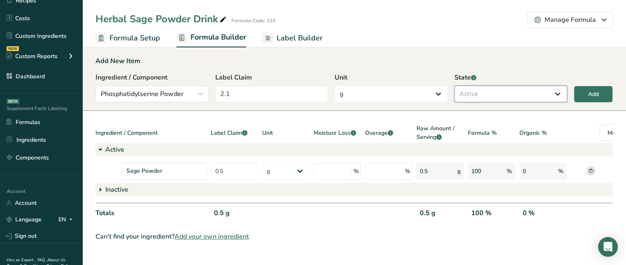
click at [455, 86] on select "Select Active Inactive" at bounding box center [511, 94] width 113 height 16
click at [596, 96] on div "Add" at bounding box center [594, 94] width 11 height 9
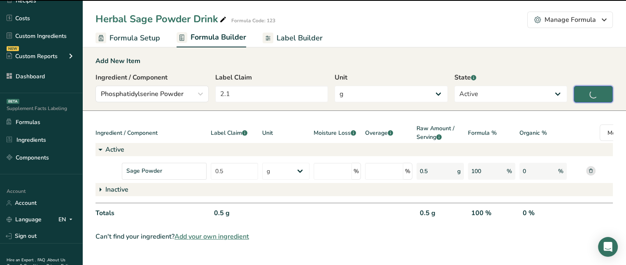
type input "0"
select select
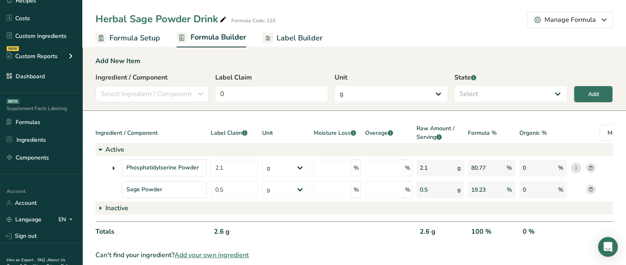
click at [112, 166] on icon at bounding box center [114, 168] width 10 height 15
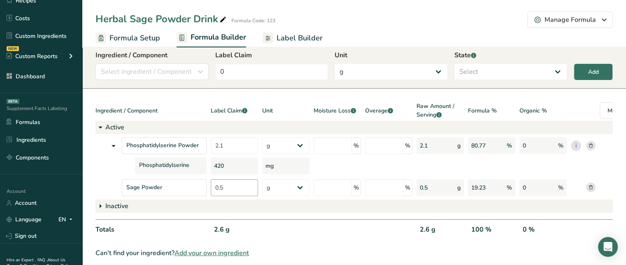
scroll to position [35, 0]
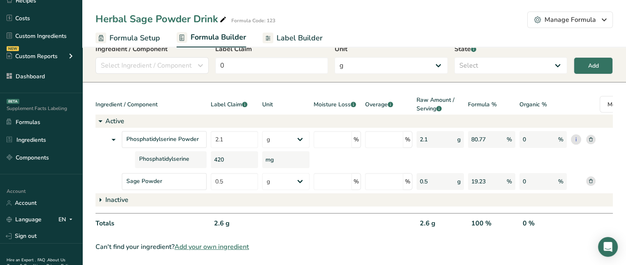
drag, startPoint x: 222, startPoint y: 153, endPoint x: 214, endPoint y: 154, distance: 8.4
click at [214, 154] on div "420" at bounding box center [234, 159] width 47 height 17
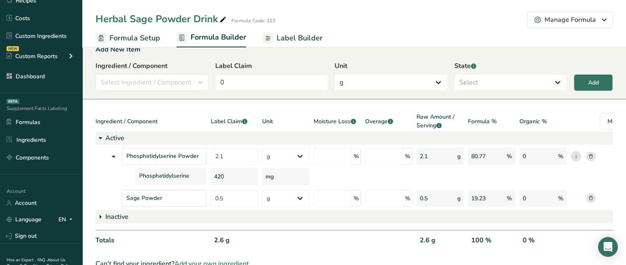
scroll to position [0, 0]
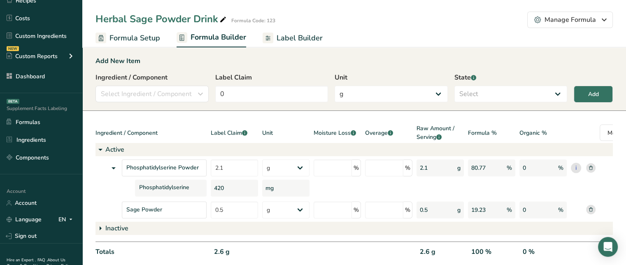
drag, startPoint x: 234, startPoint y: 187, endPoint x: 211, endPoint y: 191, distance: 22.9
click at [211, 191] on div "420" at bounding box center [234, 188] width 47 height 17
click at [218, 188] on div "420" at bounding box center [234, 188] width 47 height 17
click at [167, 87] on button "Select Ingredient / Component" at bounding box center [152, 94] width 113 height 16
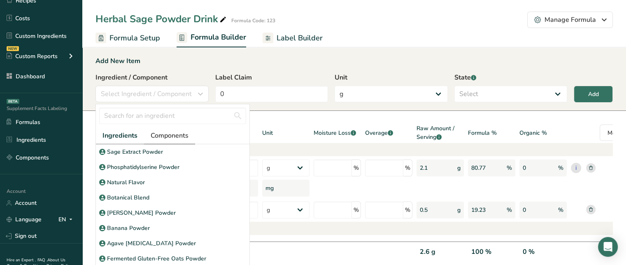
click at [160, 130] on link "Components" at bounding box center [169, 135] width 51 height 17
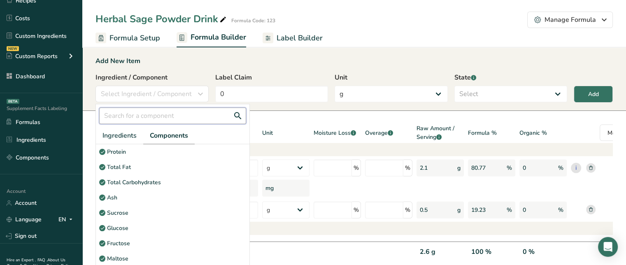
click at [150, 119] on input "text" at bounding box center [172, 115] width 147 height 16
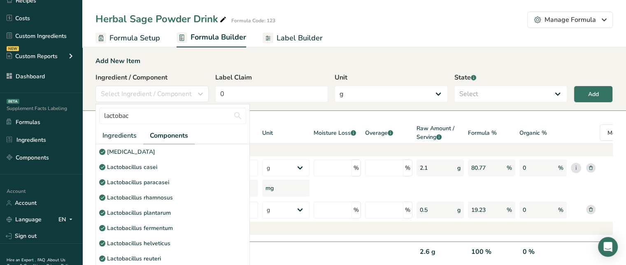
click at [180, 136] on span "Components" at bounding box center [169, 136] width 38 height 10
click at [147, 116] on input "lactobac" at bounding box center [172, 115] width 147 height 16
type input "lactobacil"
click at [175, 194] on div "Lactobacillus rhamnosus" at bounding box center [173, 197] width 154 height 15
select select "6"
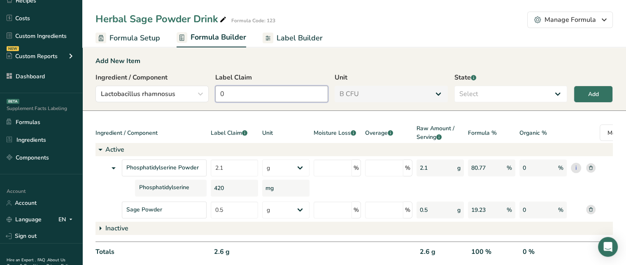
click at [252, 98] on input "0" at bounding box center [271, 94] width 113 height 16
click at [288, 94] on input "0" at bounding box center [271, 94] width 113 height 16
type input "10"
drag, startPoint x: 474, startPoint y: 97, endPoint x: 480, endPoint y: 98, distance: 6.7
click at [474, 97] on select "Select Active Inactive" at bounding box center [511, 94] width 113 height 16
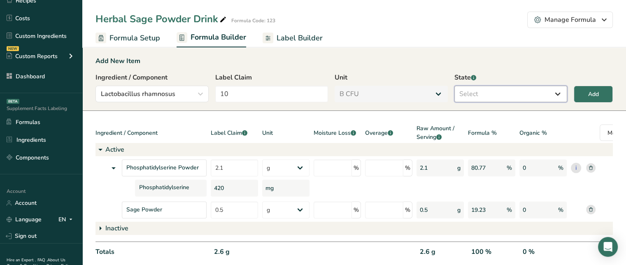
select select "active"
click at [455, 86] on select "Select Active Inactive" at bounding box center [511, 94] width 113 height 16
click at [588, 98] on button "Add" at bounding box center [593, 94] width 39 height 17
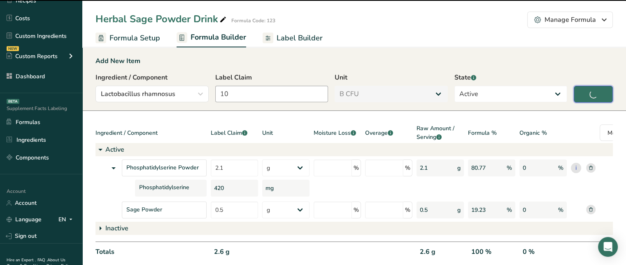
type input "0"
select select "0"
select select
select select "6"
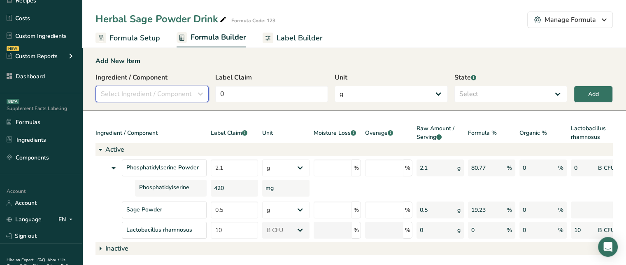
click at [169, 95] on span "Select Ingredient / Component" at bounding box center [146, 94] width 91 height 10
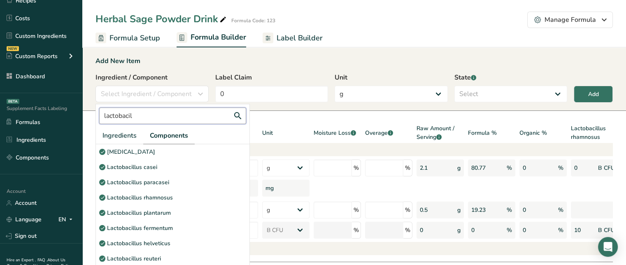
click at [158, 114] on input "lactobacil" at bounding box center [172, 115] width 147 height 16
type input "l"
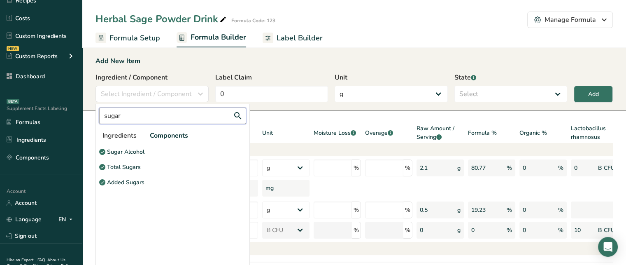
type input "sugar"
click at [119, 136] on span "Ingredients" at bounding box center [120, 136] width 34 height 10
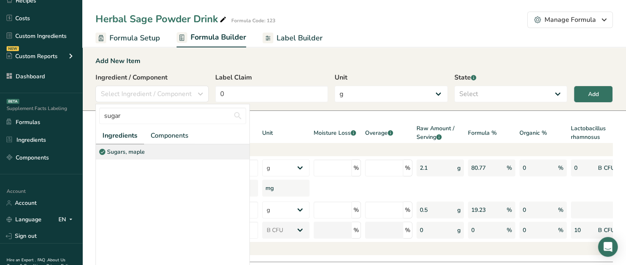
click at [142, 154] on p "Sugars, maple" at bounding box center [126, 151] width 38 height 9
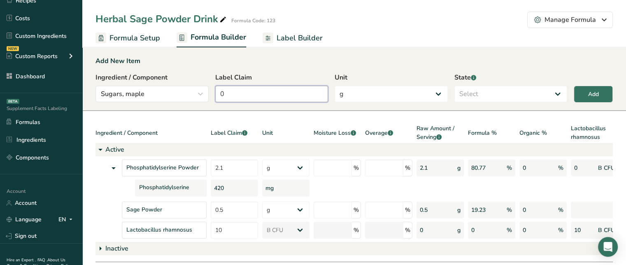
click at [281, 91] on input "0" at bounding box center [271, 94] width 113 height 16
type input "3"
click at [474, 86] on select "Select Active Inactive" at bounding box center [511, 94] width 113 height 16
select select "inactive"
click at [455, 86] on select "Select Active Inactive" at bounding box center [511, 94] width 113 height 16
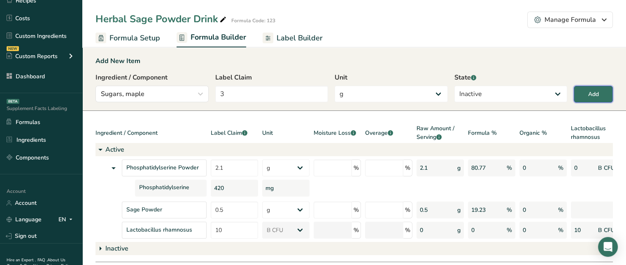
click at [582, 90] on button "Add" at bounding box center [593, 94] width 39 height 17
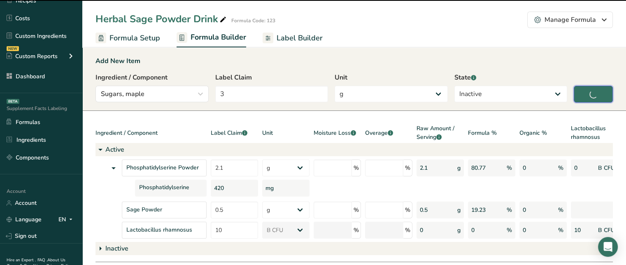
type input "0"
select select
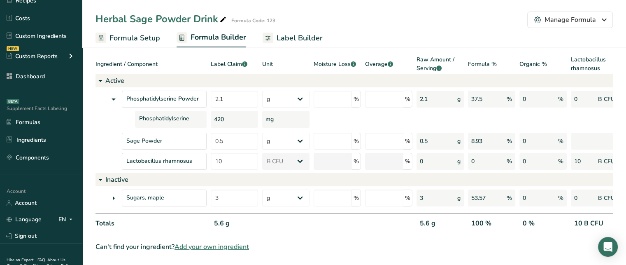
scroll to position [75, 0]
click at [115, 191] on icon at bounding box center [114, 198] width 10 height 15
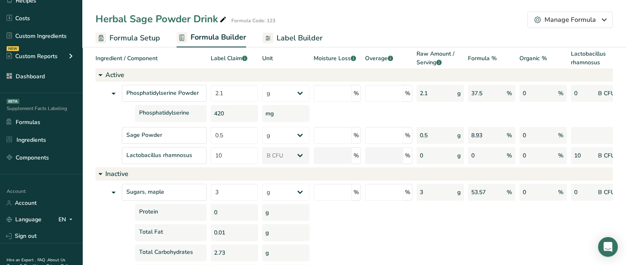
click at [114, 188] on icon at bounding box center [114, 192] width 10 height 15
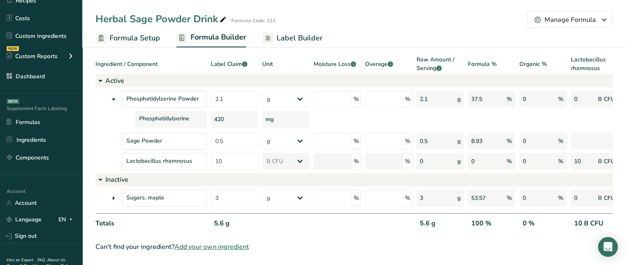
drag, startPoint x: 215, startPoint y: 220, endPoint x: 233, endPoint y: 220, distance: 17.3
click at [233, 220] on div "5.6 g" at bounding box center [234, 226] width 47 height 17
click at [437, 218] on div "5.6 g" at bounding box center [440, 226] width 47 height 17
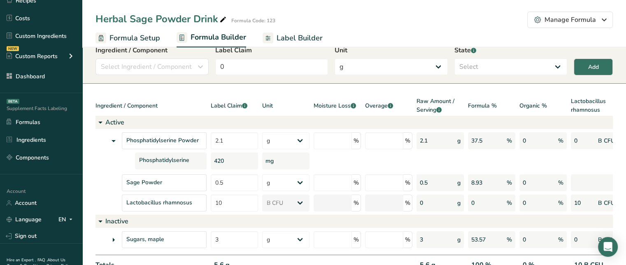
scroll to position [41, 0]
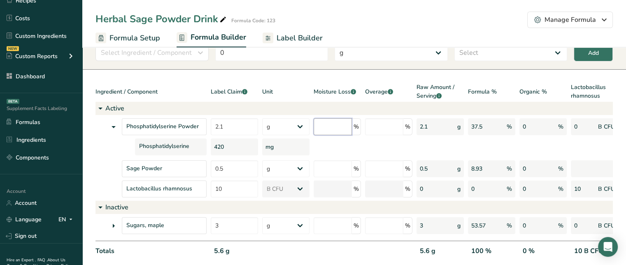
click at [344, 129] on input "number" at bounding box center [333, 126] width 38 height 17
type input "2"
click at [329, 152] on div at bounding box center [337, 146] width 47 height 17
drag, startPoint x: 439, startPoint y: 128, endPoint x: 412, endPoint y: 130, distance: 27.3
click at [413, 131] on div "Phosphatidylserine Powder 2.1 g Kilograms mg Oz Pound PPM B CFU mcg µg kcal kJ …" at bounding box center [397, 126] width 603 height 17
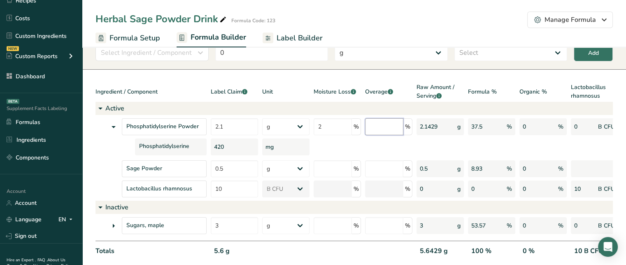
click at [390, 130] on input "number" at bounding box center [384, 126] width 38 height 17
type input "5"
click at [389, 156] on div "Phosphatidylserine Powder 2.1 g Kilograms mg Oz Pound PPM B CFU mcg µg kcal kJ …" at bounding box center [397, 156] width 603 height 82
click at [384, 166] on input "number" at bounding box center [384, 168] width 38 height 17
type input "5"
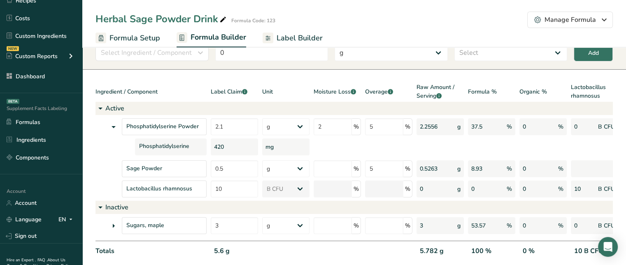
click at [372, 153] on div at bounding box center [388, 146] width 47 height 17
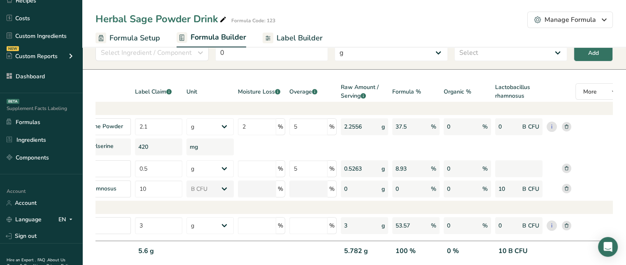
scroll to position [0, 86]
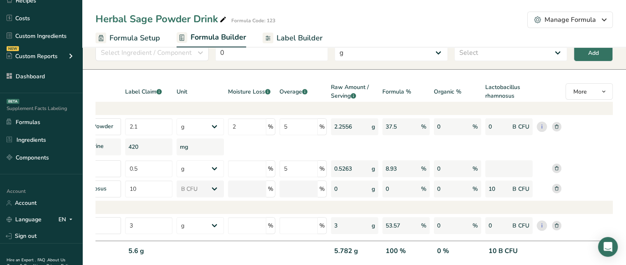
drag, startPoint x: 586, startPoint y: 97, endPoint x: 613, endPoint y: 93, distance: 27.1
click at [613, 93] on div "Ingredient / Component Label Claim .a-a{fill:#347362;}.b-a{fill:#fff;} Unit Moi…" at bounding box center [311, 92] width 603 height 19
click at [537, 89] on div at bounding box center [549, 92] width 25 height 19
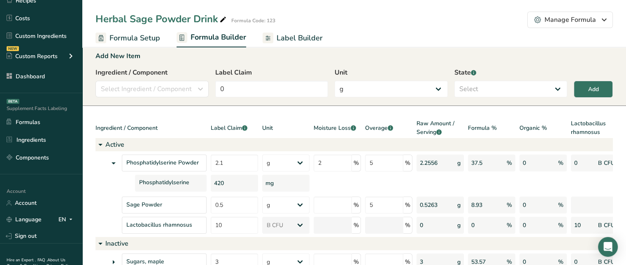
scroll to position [0, 0]
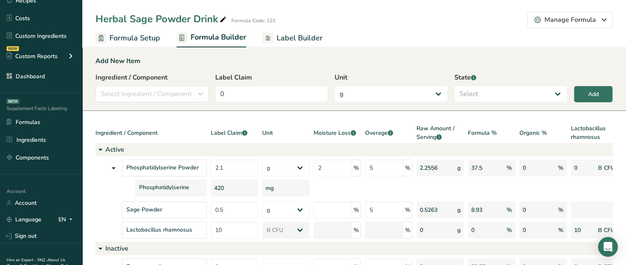
click at [283, 35] on span "Label Builder" at bounding box center [300, 38] width 46 height 11
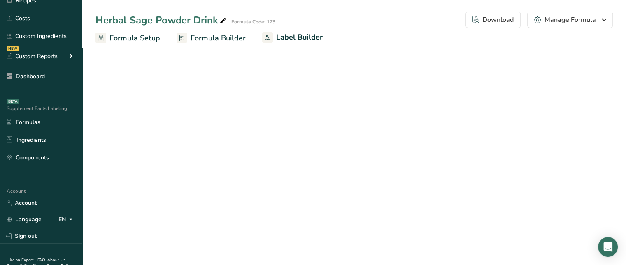
select select "Roboto"
select select "bold"
select select "center"
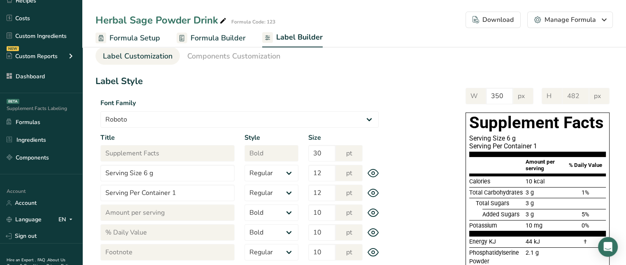
scroll to position [41, 0]
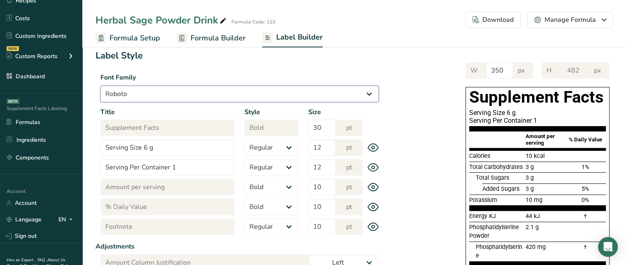
click at [361, 89] on select "Arial Roboto Helvetica [GEOGRAPHIC_DATA] [DEMOGRAPHIC_DATA] [US_STATE] Courier …" at bounding box center [239, 94] width 278 height 16
click at [100, 86] on select "Arial Roboto Helvetica [GEOGRAPHIC_DATA] [DEMOGRAPHIC_DATA] [US_STATE] Courier …" at bounding box center [239, 94] width 278 height 16
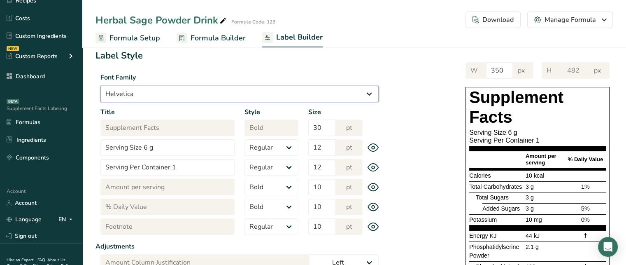
click at [203, 97] on select "Arial Roboto Helvetica [GEOGRAPHIC_DATA] [DEMOGRAPHIC_DATA] [US_STATE] Courier …" at bounding box center [239, 94] width 278 height 16
click at [100, 86] on select "Arial Roboto Helvetica [GEOGRAPHIC_DATA] [DEMOGRAPHIC_DATA] [US_STATE] Courier …" at bounding box center [239, 94] width 278 height 16
click at [200, 98] on select "Arial Roboto Helvetica [GEOGRAPHIC_DATA] [DEMOGRAPHIC_DATA] [US_STATE] Courier …" at bounding box center [239, 94] width 278 height 16
click at [100, 86] on select "Arial Roboto Helvetica [GEOGRAPHIC_DATA] [DEMOGRAPHIC_DATA] [US_STATE] Courier …" at bounding box center [239, 94] width 278 height 16
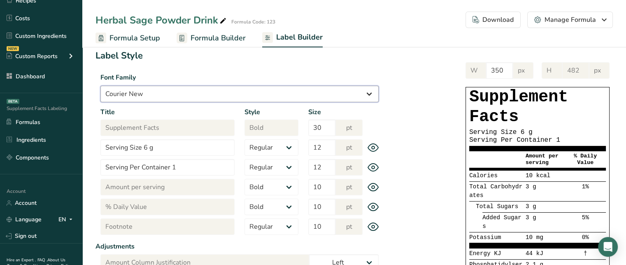
click at [213, 96] on select "Arial Roboto Helvetica [GEOGRAPHIC_DATA] [DEMOGRAPHIC_DATA] [US_STATE] Courier …" at bounding box center [239, 94] width 278 height 16
select select "Arial"
click at [100, 86] on select "Arial Roboto Helvetica [GEOGRAPHIC_DATA] [DEMOGRAPHIC_DATA] [US_STATE] Courier …" at bounding box center [239, 94] width 278 height 16
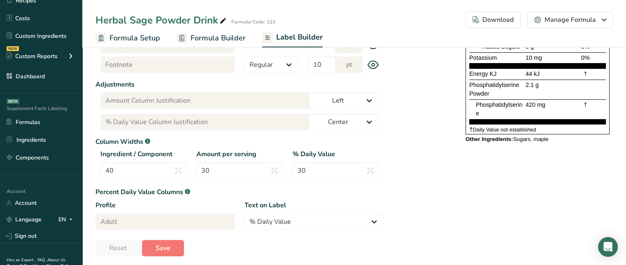
scroll to position [165, 0]
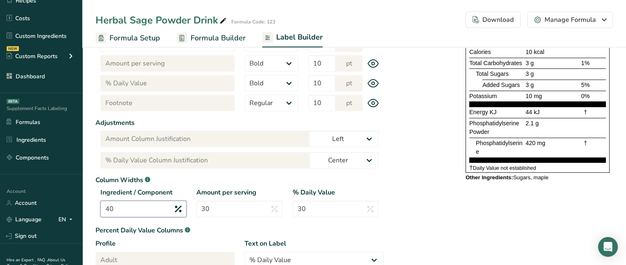
click at [150, 208] on input "40" at bounding box center [143, 209] width 86 height 16
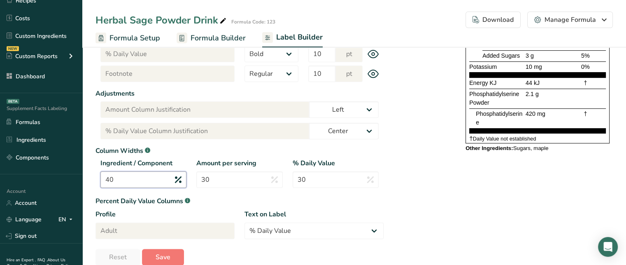
scroll to position [206, 0]
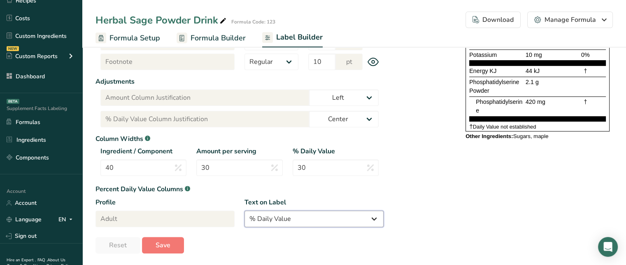
click at [273, 217] on select "% Daily Value Daily Value Percent % DV %DV" at bounding box center [314, 218] width 139 height 16
select select "Daily Value Percent"
click at [245, 210] on select "% Daily Value Daily Value Percent % DV %DV" at bounding box center [314, 218] width 139 height 16
type input "Daily Value Percent"
type input "Daily Value Percent Column Justification"
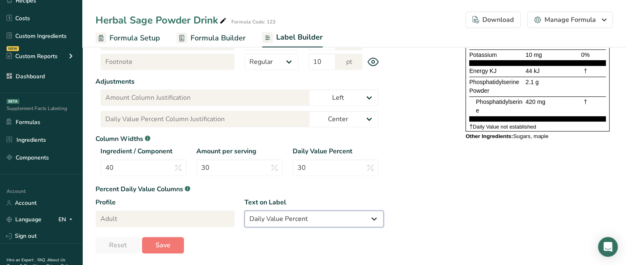
click at [304, 215] on select "% Daily Value Daily Value Percent % DV %DV" at bounding box center [314, 218] width 139 height 16
select select "%DV"
click at [245, 210] on select "% Daily Value Daily Value Percent % DV %DV" at bounding box center [314, 218] width 139 height 16
type input "%DV"
type input "%DV Column Justification"
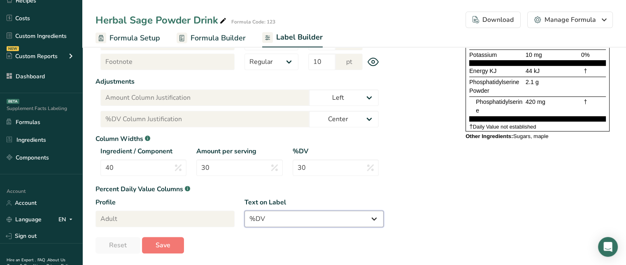
click at [291, 220] on select "% Daily Value Daily Value Percent % DV %DV" at bounding box center [314, 218] width 139 height 16
select select "% Daily Value"
click at [245, 210] on select "% Daily Value Daily Value Percent % DV %DV" at bounding box center [314, 218] width 139 height 16
type input "% Daily Value"
type input "% Daily Value Column Justification"
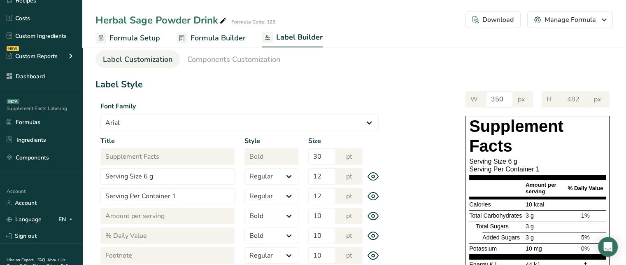
scroll to position [0, 0]
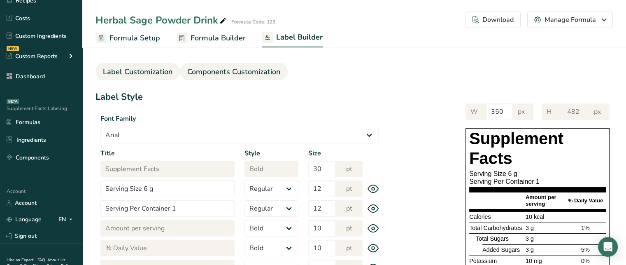
click at [239, 70] on span "Components Customization" at bounding box center [233, 71] width 93 height 11
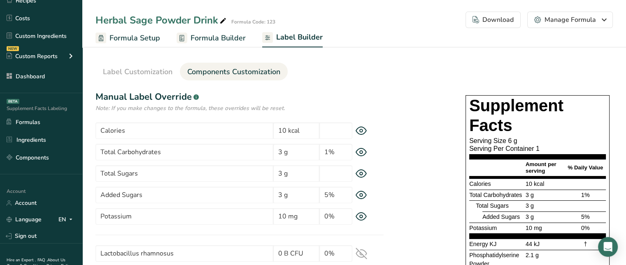
click at [362, 129] on icon at bounding box center [362, 130] width 12 height 9
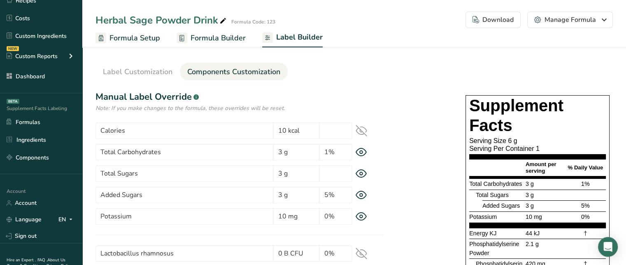
click at [362, 129] on icon at bounding box center [362, 131] width 12 height 12
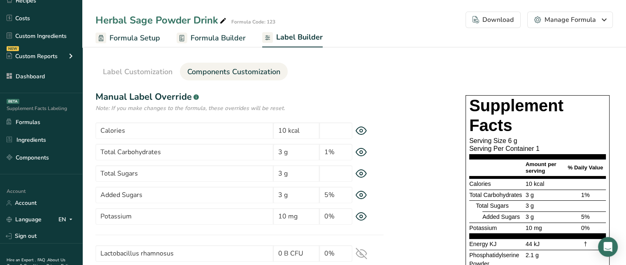
click at [361, 130] on icon at bounding box center [362, 130] width 12 height 9
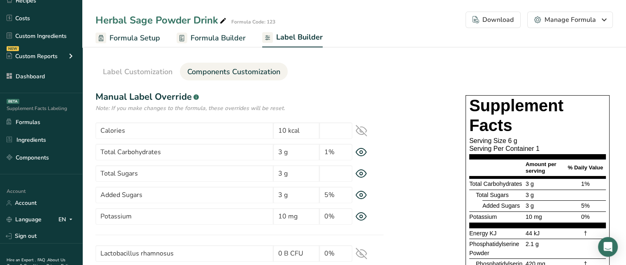
click at [359, 148] on icon at bounding box center [361, 152] width 11 height 8
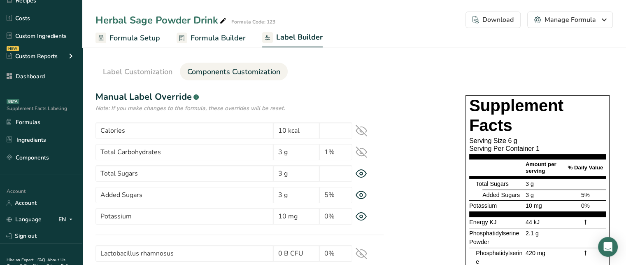
scroll to position [41, 0]
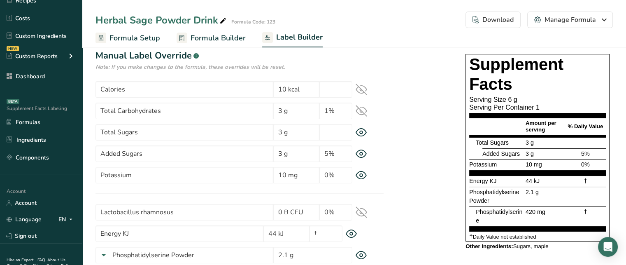
click at [363, 130] on icon at bounding box center [362, 132] width 12 height 9
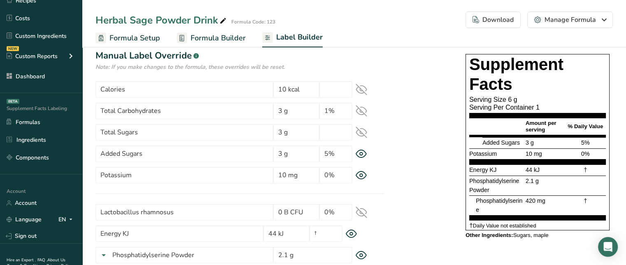
click at [362, 148] on div "Added Sugars 3 g 5%" at bounding box center [240, 153] width 288 height 16
click at [359, 150] on icon at bounding box center [362, 154] width 12 height 9
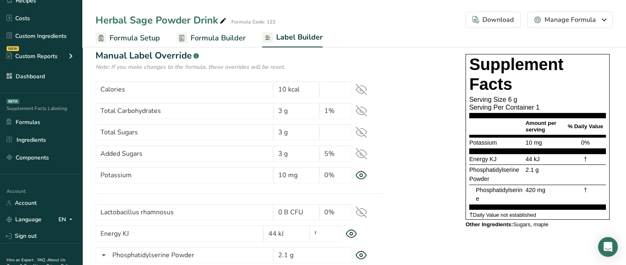
click at [364, 90] on icon at bounding box center [362, 90] width 12 height 12
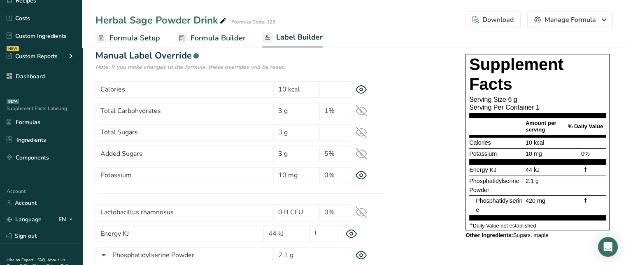
click at [364, 90] on icon at bounding box center [362, 89] width 12 height 9
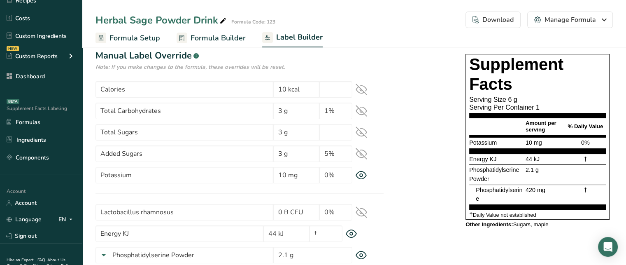
click at [366, 153] on icon at bounding box center [362, 154] width 12 height 12
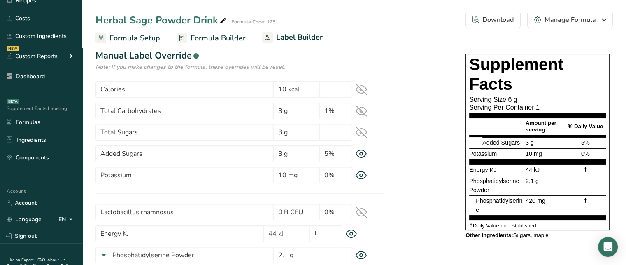
click at [360, 130] on icon at bounding box center [362, 132] width 12 height 12
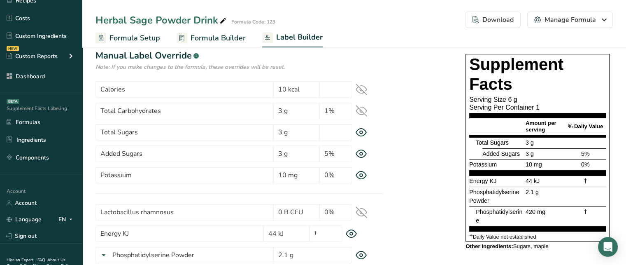
click at [365, 107] on icon at bounding box center [362, 111] width 12 height 12
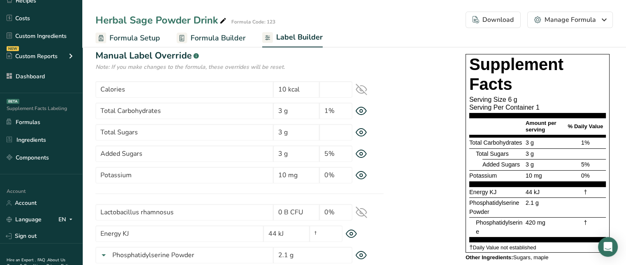
click at [364, 93] on icon at bounding box center [362, 90] width 12 height 12
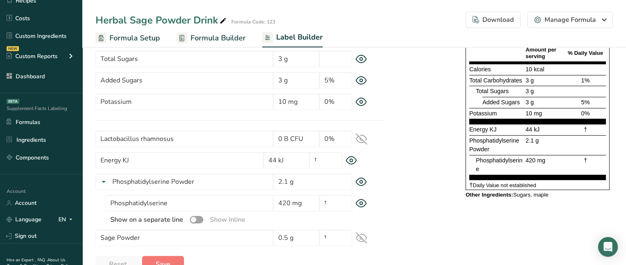
scroll to position [124, 0]
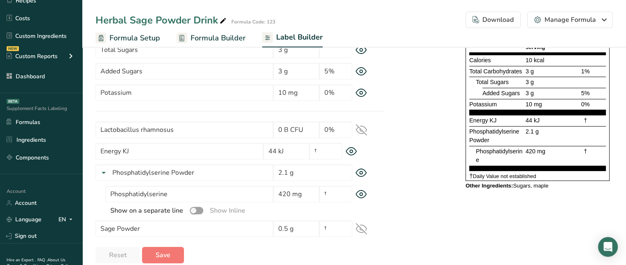
drag, startPoint x: 517, startPoint y: 182, endPoint x: 555, endPoint y: 181, distance: 38.3
click at [555, 181] on div "Other Ingredients: Sugars, maple" at bounding box center [538, 186] width 144 height 10
click at [544, 184] on div "Other Ingredients: Sugars, maple" at bounding box center [538, 185] width 144 height 7
click at [543, 184] on div "Other Ingredients: Sugars, maple" at bounding box center [538, 185] width 144 height 7
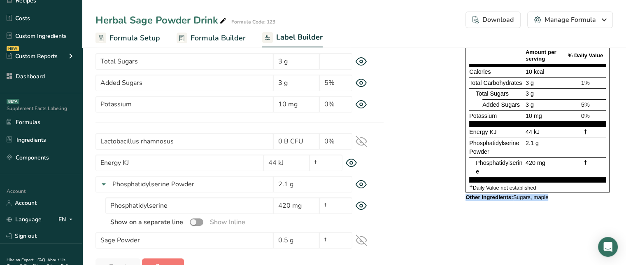
scroll to position [94, 0]
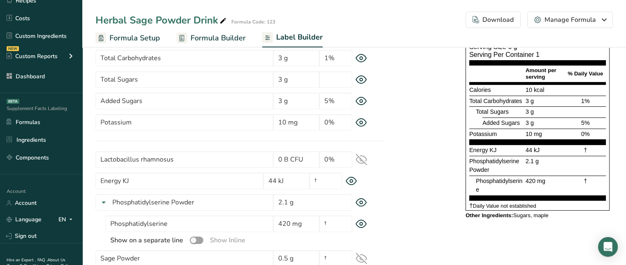
click at [353, 181] on icon at bounding box center [352, 181] width 12 height 9
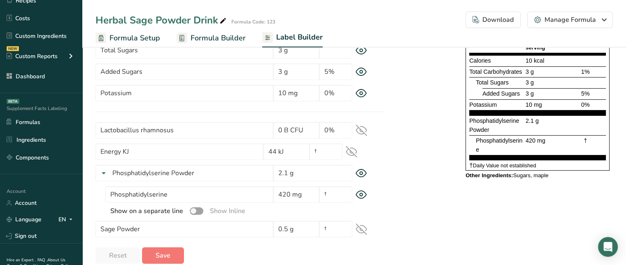
scroll to position [135, 0]
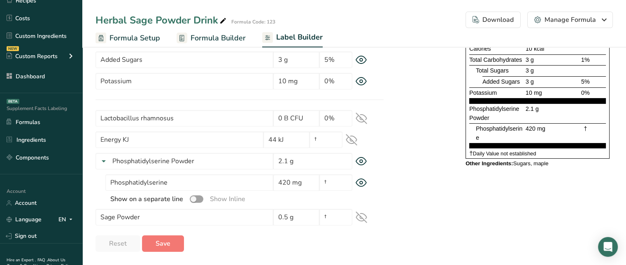
click at [363, 161] on icon at bounding box center [361, 161] width 3 height 3
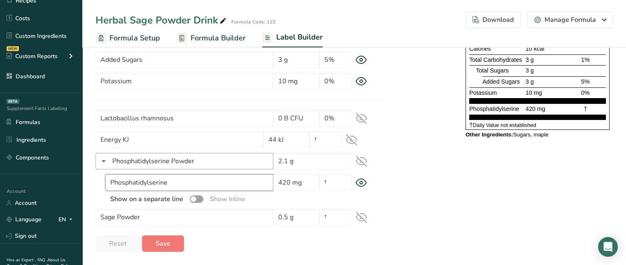
drag, startPoint x: 160, startPoint y: 182, endPoint x: 260, endPoint y: 153, distance: 104.7
click at [112, 179] on input "Phosphatidylserine" at bounding box center [189, 182] width 168 height 16
click at [424, 193] on div "Label Style Font Family Arial Roboto Helvetica [GEOGRAPHIC_DATA] [DEMOGRAPHIC_D…" at bounding box center [355, 103] width 518 height 297
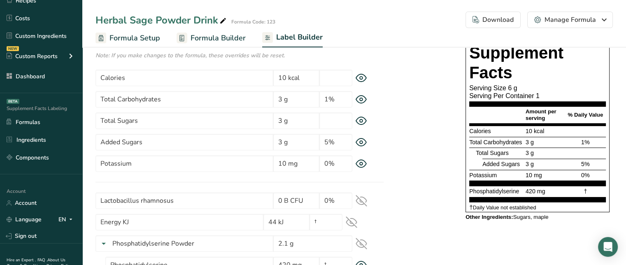
scroll to position [53, 0]
drag, startPoint x: 585, startPoint y: 190, endPoint x: 589, endPoint y: 189, distance: 4.6
click at [589, 189] on div "†" at bounding box center [585, 191] width 41 height 9
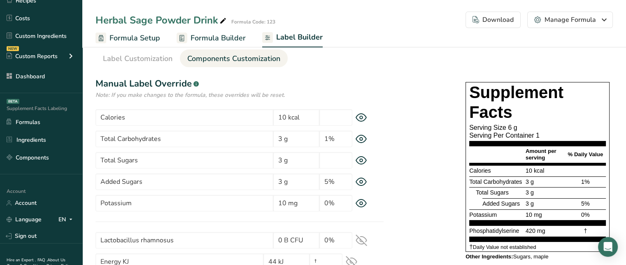
scroll to position [12, 0]
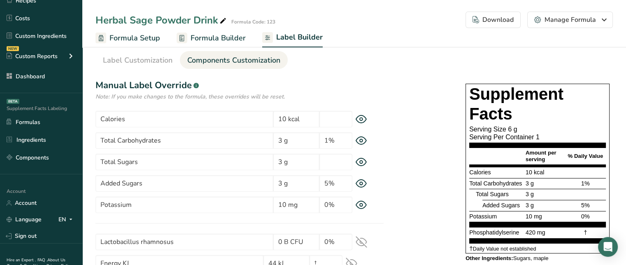
click at [233, 39] on span "Formula Builder" at bounding box center [218, 38] width 55 height 11
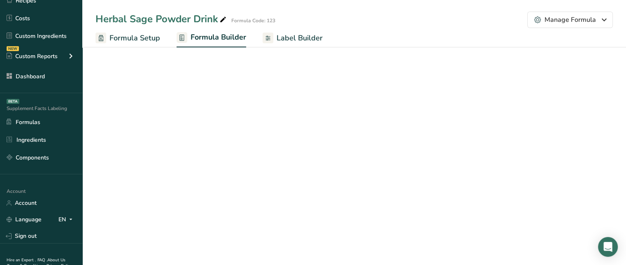
select select "6"
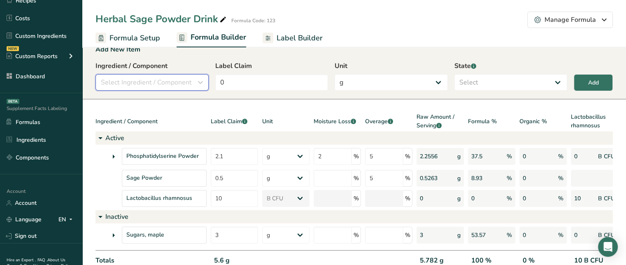
click at [173, 75] on button "Select Ingredient / Component" at bounding box center [152, 82] width 113 height 16
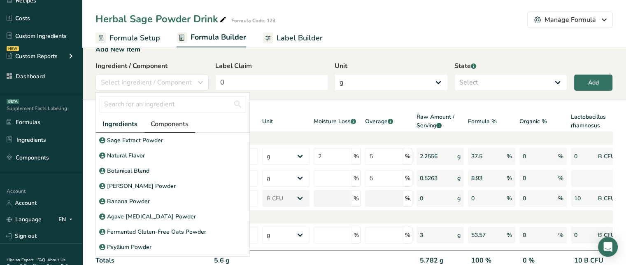
click at [167, 125] on span "Components" at bounding box center [170, 124] width 38 height 10
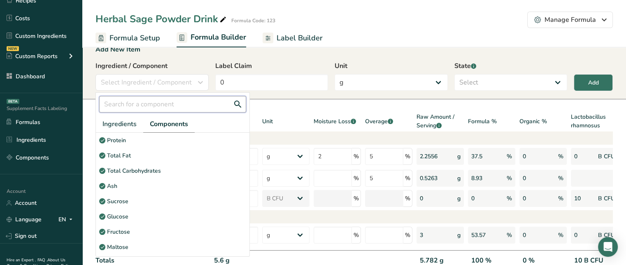
click at [160, 100] on input "text" at bounding box center [172, 104] width 147 height 16
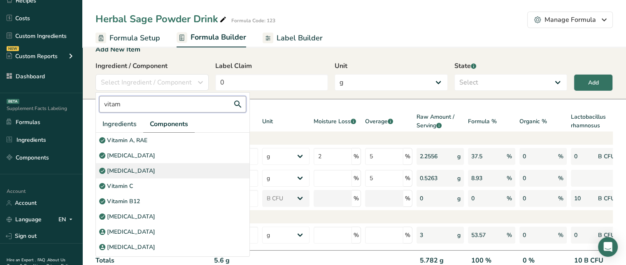
type input "vitam"
click at [130, 165] on div "[MEDICAL_DATA]" at bounding box center [173, 170] width 154 height 15
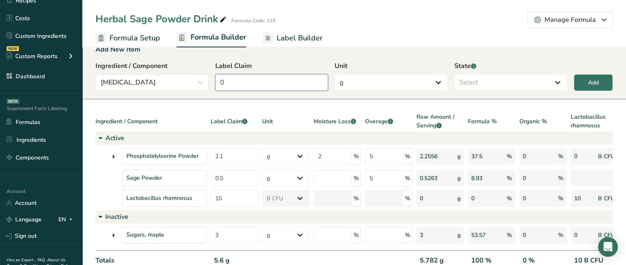
click at [253, 79] on input "0" at bounding box center [271, 82] width 113 height 16
type input "50"
click at [420, 82] on select "g Kilograms mg Oz Pound PPM B CFU mcg µg kcal kJ" at bounding box center [391, 82] width 113 height 16
select select "2"
click at [335, 74] on select "g Kilograms mg Oz Pound PPM B CFU mcg µg kcal kJ" at bounding box center [391, 82] width 113 height 16
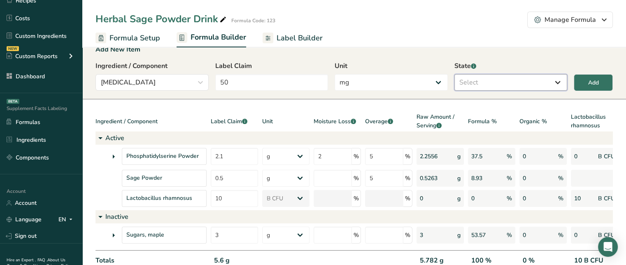
click at [526, 80] on select "Select Active Inactive" at bounding box center [511, 82] width 113 height 16
select select "active"
click at [455, 74] on select "Select Active Inactive" at bounding box center [511, 82] width 113 height 16
click at [582, 74] on div "Ingredient / Component [MEDICAL_DATA] vitam Ingredients Components Vitamin A, R…" at bounding box center [355, 78] width 518 height 35
click at [581, 82] on button "Add" at bounding box center [593, 82] width 39 height 17
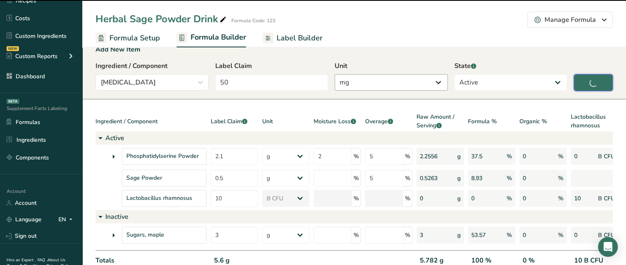
type input "0"
select select "0"
select select
select select "2"
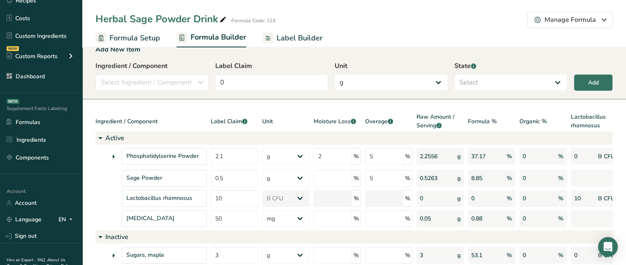
click at [289, 37] on span "Label Builder" at bounding box center [300, 38] width 46 height 11
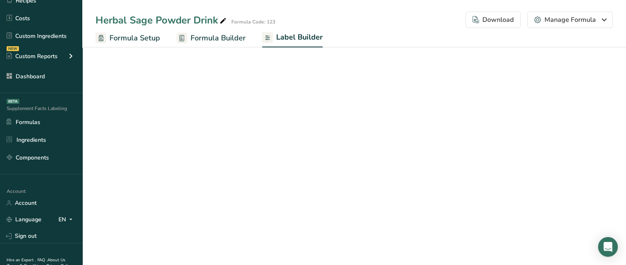
select select "bold"
select select "center"
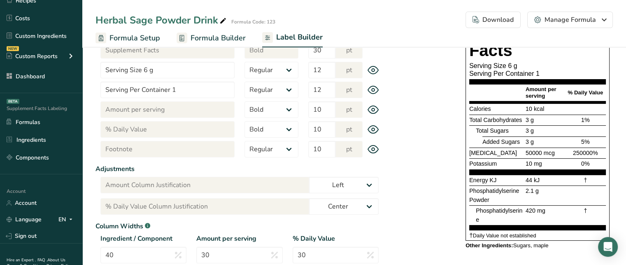
scroll to position [124, 0]
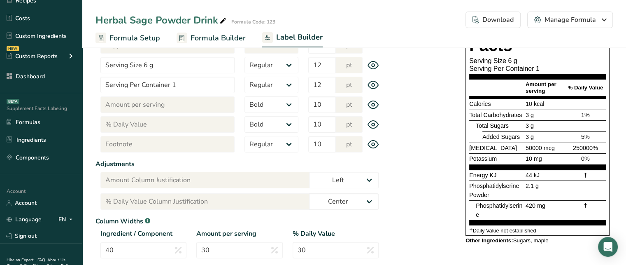
drag, startPoint x: 572, startPoint y: 147, endPoint x: 601, endPoint y: 146, distance: 29.7
click at [601, 146] on div "250000%" at bounding box center [585, 148] width 41 height 9
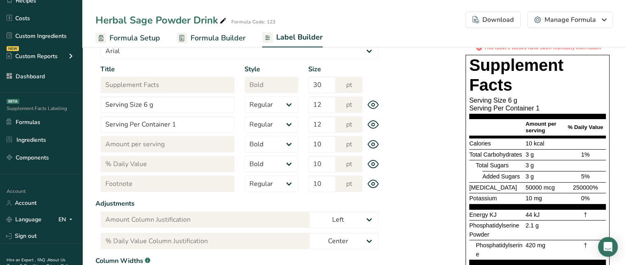
scroll to position [41, 0]
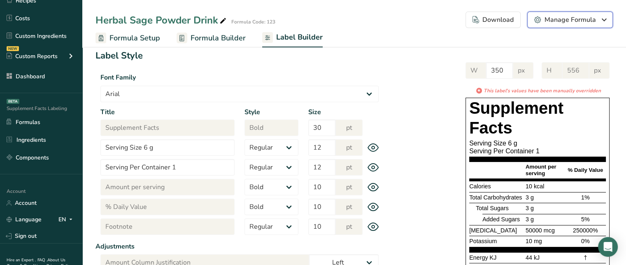
click at [552, 23] on div "Manage Formula" at bounding box center [571, 20] width 72 height 10
click at [496, 26] on button "Download Choose what to show on your downloaded label Formula Name to appear ab…" at bounding box center [493, 20] width 55 height 16
click at [488, 23] on div "Download" at bounding box center [493, 20] width 41 height 10
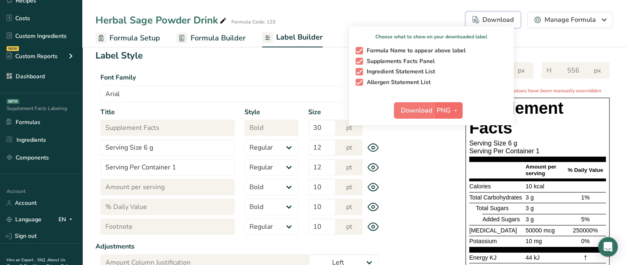
drag, startPoint x: 457, startPoint y: 119, endPoint x: 456, endPoint y: 110, distance: 9.5
click at [457, 119] on div "Download PNG PNG BMP SVG PDF" at bounding box center [431, 112] width 165 height 26
click at [456, 110] on icon "button" at bounding box center [456, 110] width 7 height 10
click at [361, 49] on span "button" at bounding box center [359, 50] width 7 height 7
click at [361, 49] on input "Formula Name to appear above label" at bounding box center [358, 50] width 5 height 5
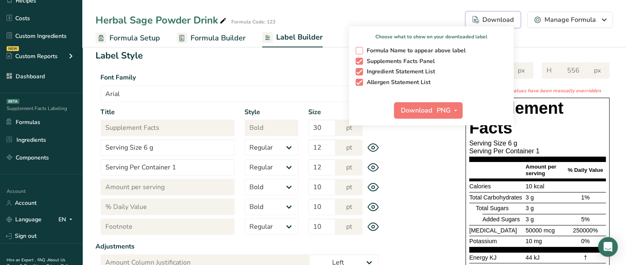
click at [362, 52] on span "button" at bounding box center [359, 50] width 7 height 7
click at [361, 52] on input "Formula Name to appear above label" at bounding box center [358, 50] width 5 height 5
checkbox input "true"
click at [401, 150] on div "W 350 px H 556 px * This label's values have been manually overridden Supplemen…" at bounding box center [498, 193] width 229 height 279
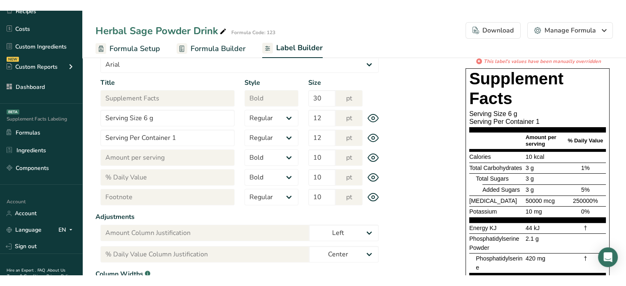
scroll to position [67, 0]
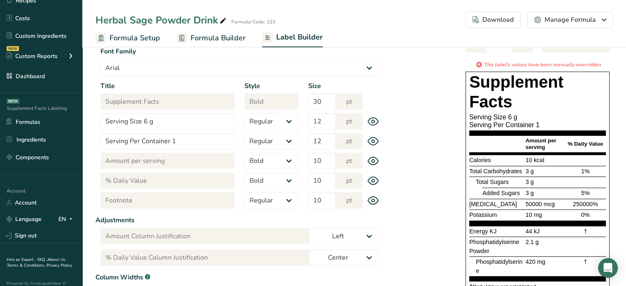
click at [213, 38] on span "Formula Builder" at bounding box center [218, 38] width 55 height 11
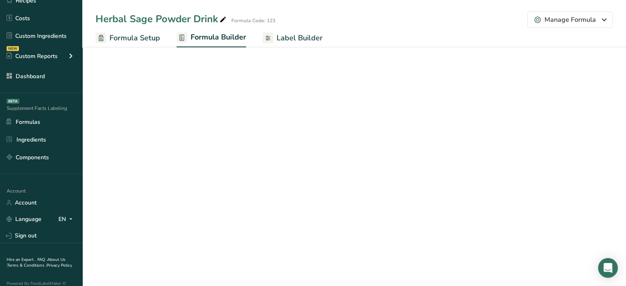
select select "6"
select select "2"
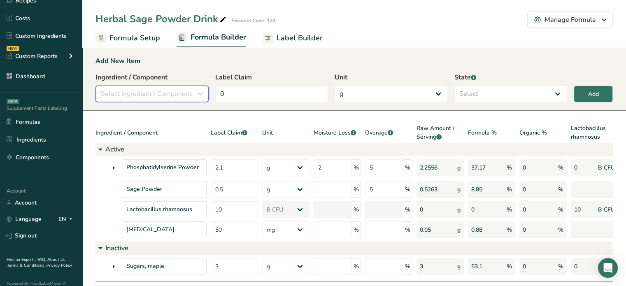
click at [140, 90] on span "Select Ingredient / Component" at bounding box center [146, 94] width 91 height 10
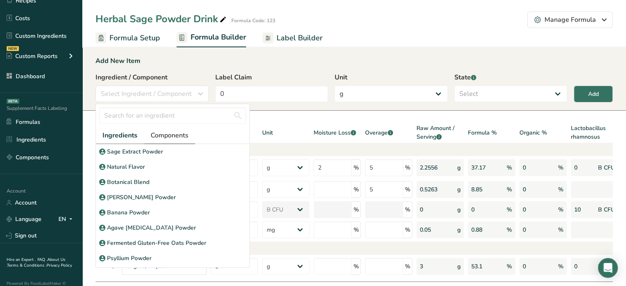
click at [170, 136] on span "Components" at bounding box center [170, 136] width 38 height 10
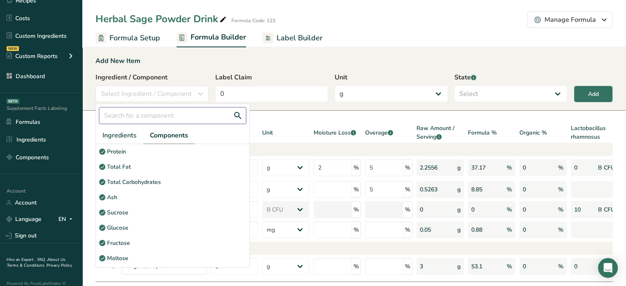
click at [169, 117] on input "text" at bounding box center [172, 115] width 147 height 16
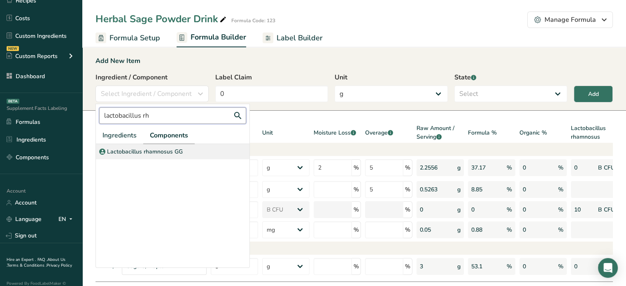
type input "lactobacillus rh"
click at [180, 152] on p "Lactobacillus rhamnosus GG" at bounding box center [145, 151] width 76 height 9
select select "6"
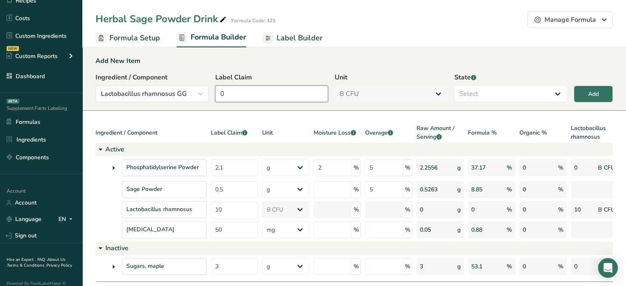
click at [268, 100] on input "0" at bounding box center [271, 94] width 113 height 16
type input "10"
click at [484, 95] on select "Select Active Inactive" at bounding box center [511, 94] width 113 height 16
select select "active"
click at [455, 86] on select "Select Active Inactive" at bounding box center [511, 94] width 113 height 16
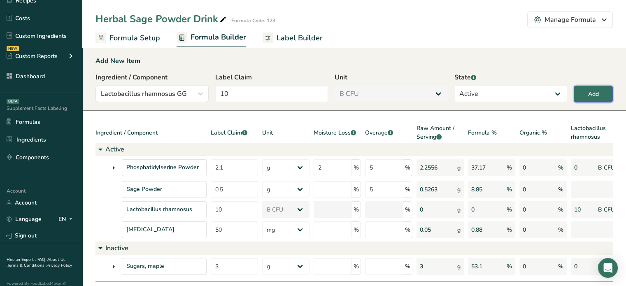
click at [595, 93] on div "Add" at bounding box center [594, 94] width 11 height 9
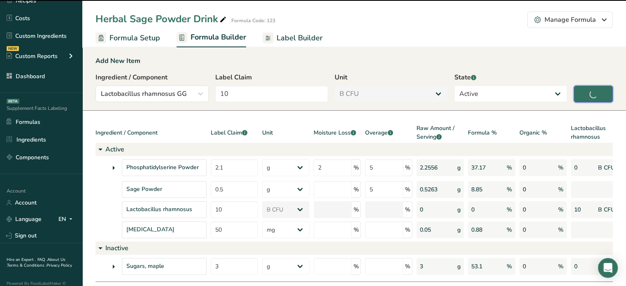
type input "0"
select select "0"
select select
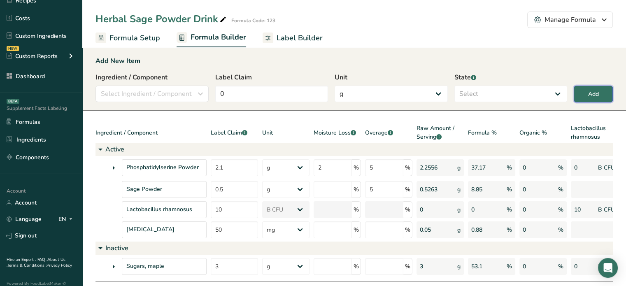
select select "6"
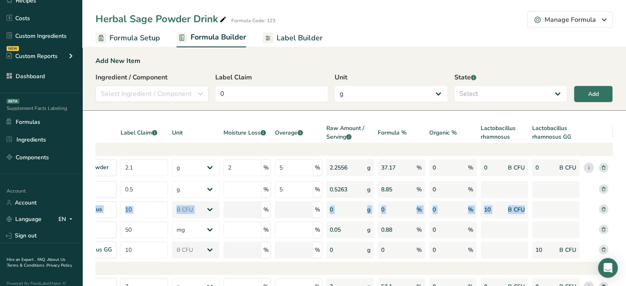
scroll to position [0, 137]
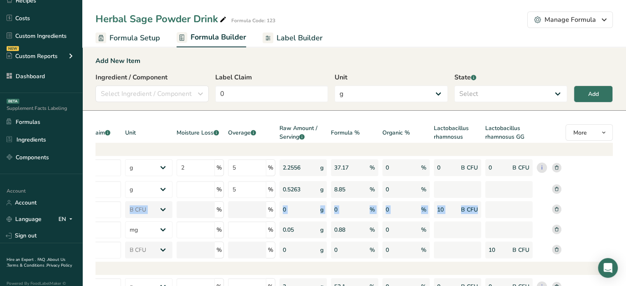
drag, startPoint x: 115, startPoint y: 208, endPoint x: 575, endPoint y: 214, distance: 459.7
click at [577, 214] on div "Lactobacillus rhamnosus 10 g Kilograms mg Oz Pound PPM B CFU mcg µg kcal kJ % %…" at bounding box center [285, 209] width 655 height 17
click at [560, 210] on rect at bounding box center [556, 209] width 9 height 9
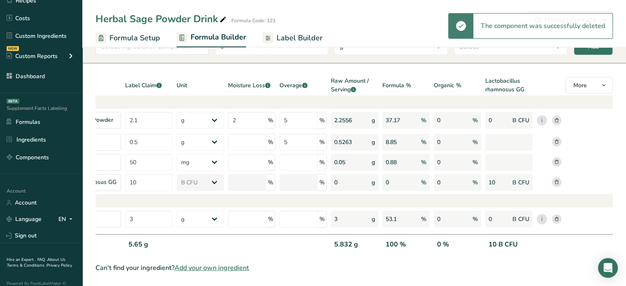
scroll to position [53, 0]
drag, startPoint x: 244, startPoint y: 251, endPoint x: 221, endPoint y: 255, distance: 23.4
click at [222, 255] on div "Ingredient / Component Label Claim .a-a{fill:#347362;}.b-a{fill:#fff;} Unit Moi…" at bounding box center [355, 167] width 518 height 180
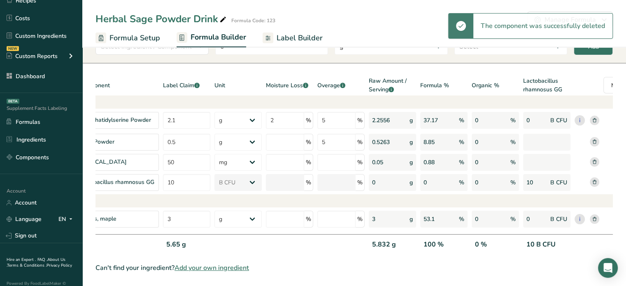
scroll to position [0, 0]
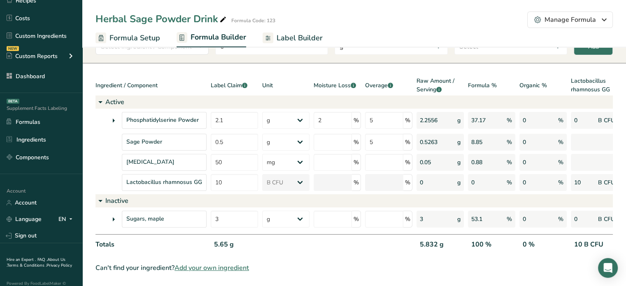
click at [279, 36] on span "Label Builder" at bounding box center [300, 38] width 46 height 11
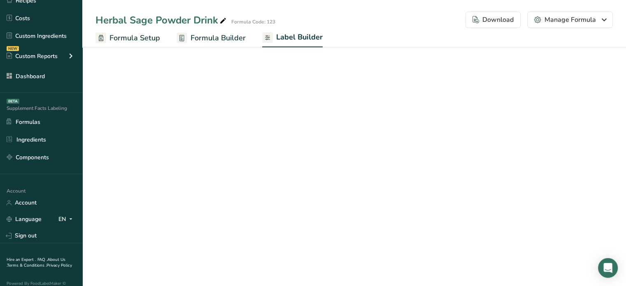
select select "bold"
select select "center"
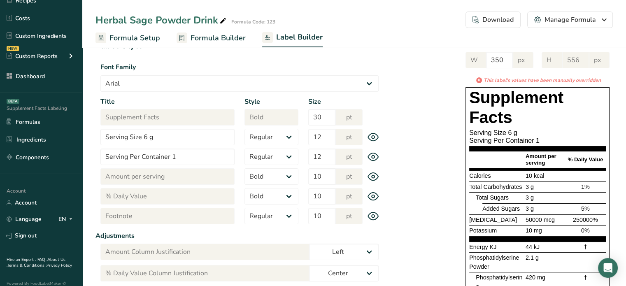
scroll to position [53, 0]
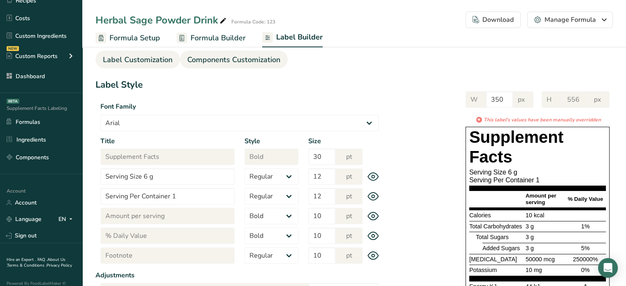
click at [250, 63] on span "Components Customization" at bounding box center [233, 59] width 93 height 11
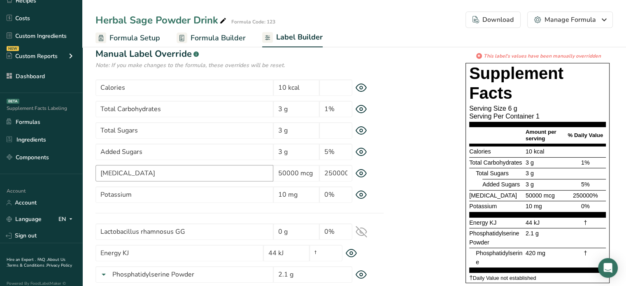
scroll to position [94, 0]
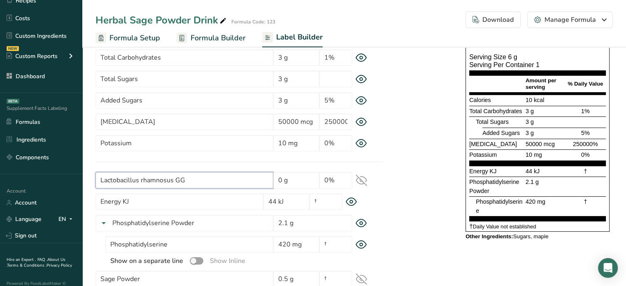
click at [236, 181] on input "Lactobacillus rhamnosus GG" at bounding box center [185, 180] width 178 height 16
click at [294, 182] on input "0 g" at bounding box center [296, 180] width 46 height 16
click at [234, 43] on span "Formula Builder" at bounding box center [218, 38] width 55 height 11
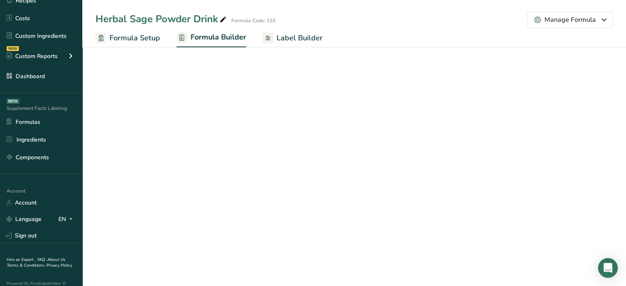
scroll to position [53, 0]
select select "2"
select select "6"
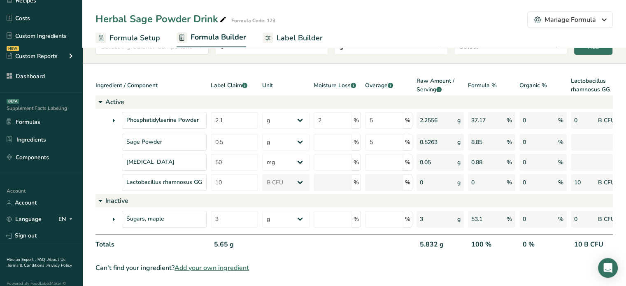
click at [142, 40] on span "Formula Setup" at bounding box center [135, 38] width 51 height 11
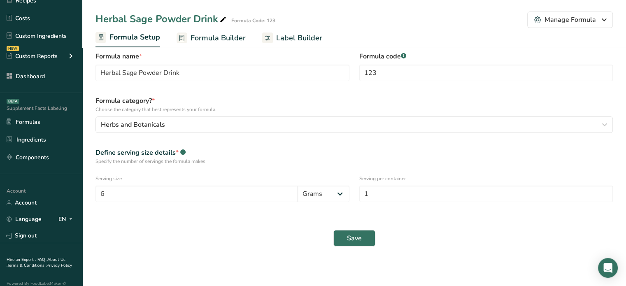
scroll to position [11, 0]
click at [206, 36] on span "Formula Builder" at bounding box center [218, 38] width 55 height 11
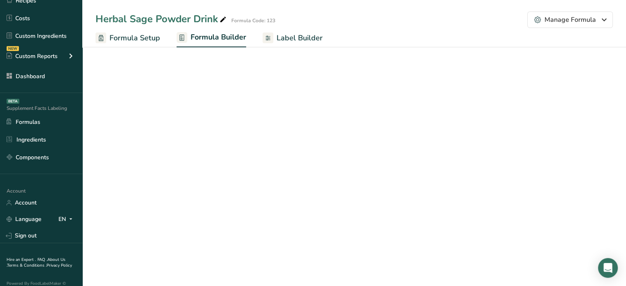
select select "2"
select select "6"
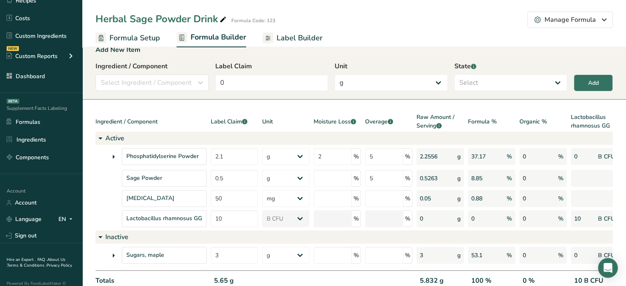
click at [142, 36] on span "Formula Setup" at bounding box center [135, 38] width 51 height 11
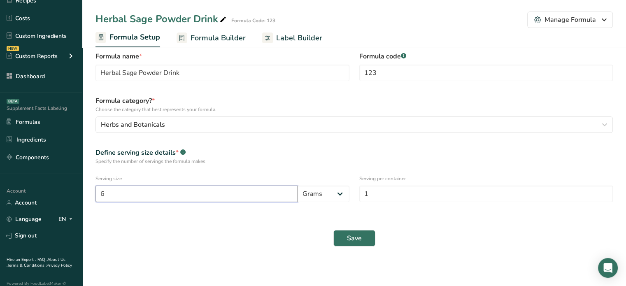
click at [173, 188] on input "6" at bounding box center [197, 194] width 202 height 16
type input "5.65"
click at [360, 243] on button "Save" at bounding box center [355, 238] width 42 height 16
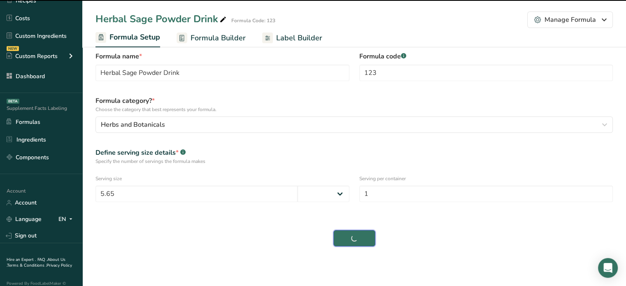
select select "0"
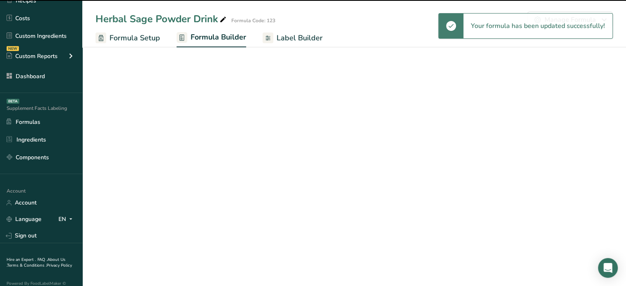
select select "2"
select select "6"
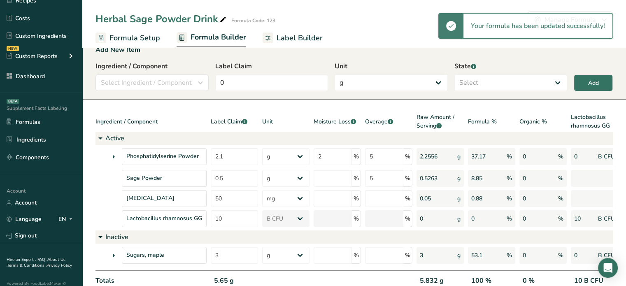
click at [224, 44] on link "Formula Builder" at bounding box center [212, 38] width 70 height 20
click at [267, 37] on icon at bounding box center [268, 38] width 5 height 2
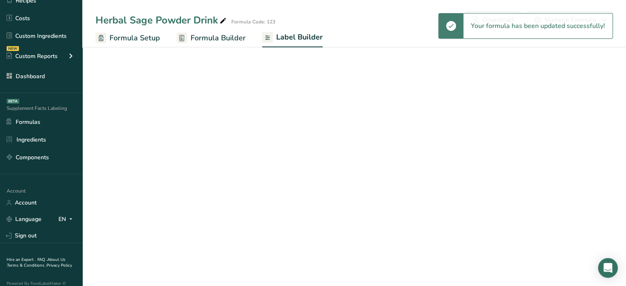
select select "bold"
select select "center"
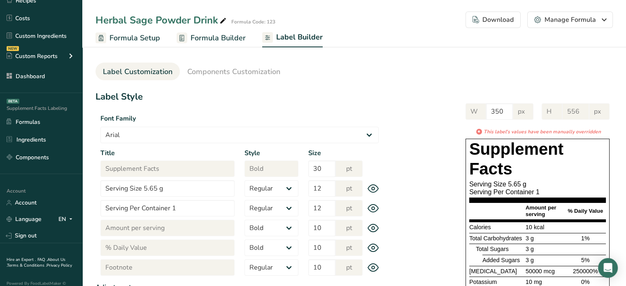
click at [237, 45] on link "Formula Builder" at bounding box center [211, 38] width 69 height 19
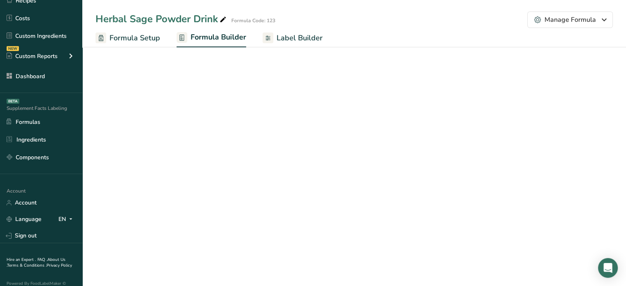
select select "2"
select select "6"
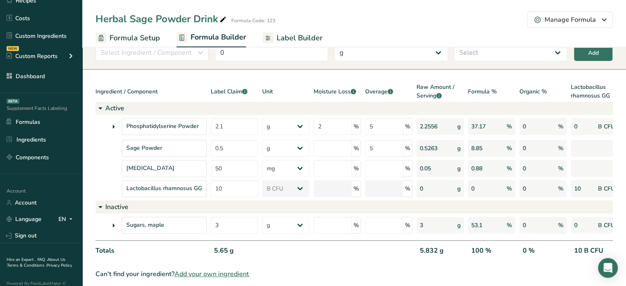
scroll to position [53, 0]
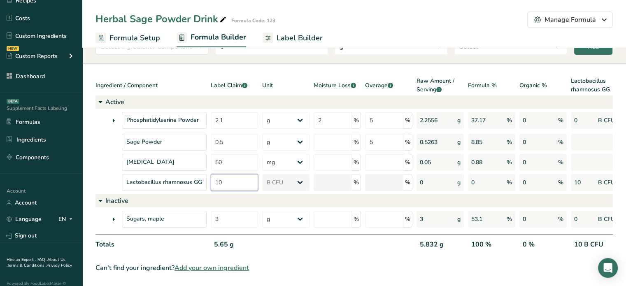
click at [246, 175] on input "10" at bounding box center [234, 182] width 47 height 17
type input "1"
type input "20"
click at [96, 143] on div "Sage Powder" at bounding box center [151, 142] width 111 height 17
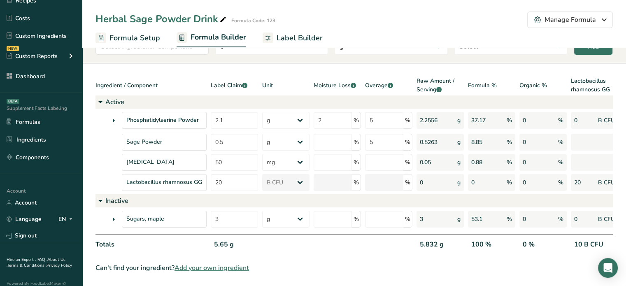
click at [293, 35] on span "Label Builder" at bounding box center [300, 38] width 46 height 11
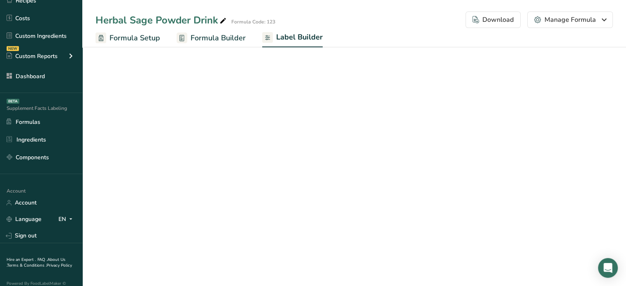
select select "bold"
select select "center"
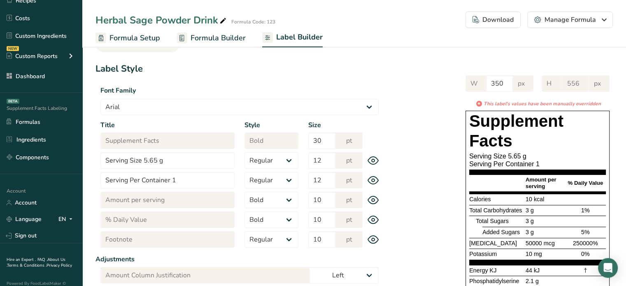
scroll to position [82, 0]
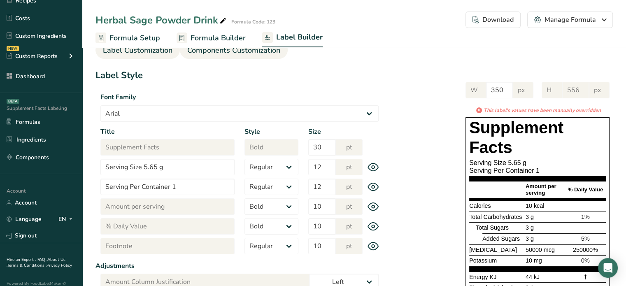
click at [244, 57] on link "Components Customization" at bounding box center [233, 50] width 93 height 19
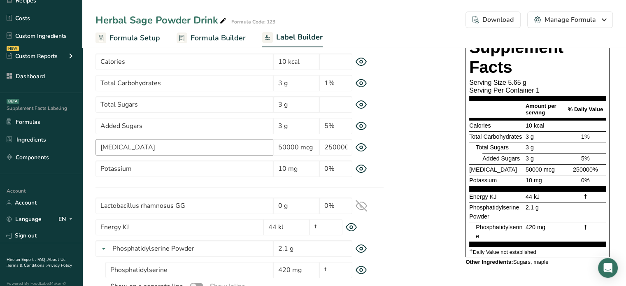
scroll to position [104, 0]
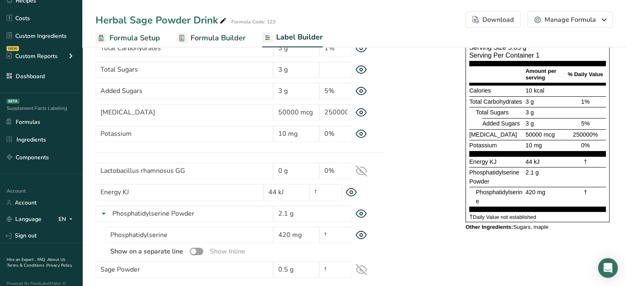
click at [364, 171] on icon at bounding box center [362, 171] width 12 height 12
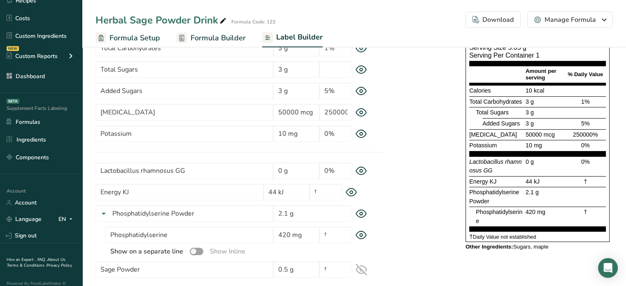
click at [364, 171] on icon at bounding box center [362, 171] width 12 height 9
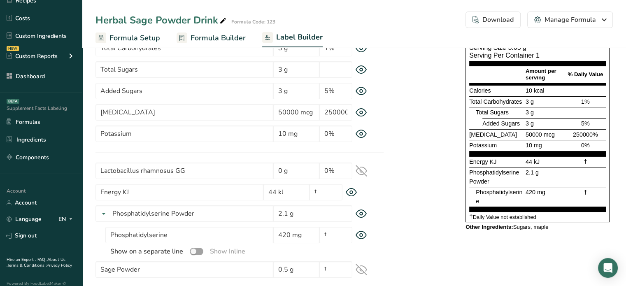
click at [364, 171] on icon at bounding box center [362, 171] width 12 height 12
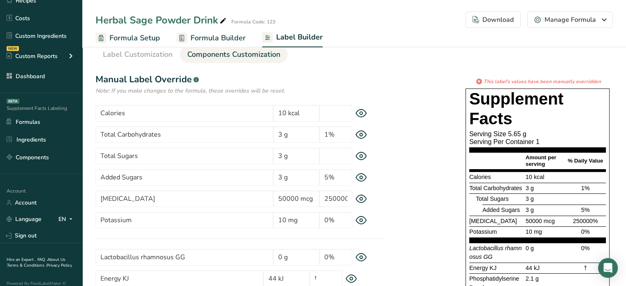
scroll to position [12, 0]
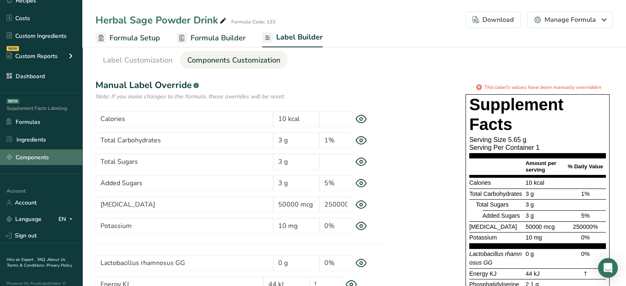
click at [38, 153] on link "Components" at bounding box center [41, 158] width 82 height 16
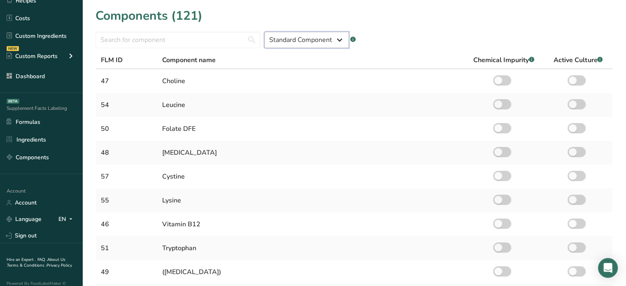
click at [281, 33] on select "Standard Component Custom Component" at bounding box center [306, 40] width 85 height 16
select select "custom"
click at [264, 32] on select "Standard Component Custom Component" at bounding box center [306, 40] width 85 height 16
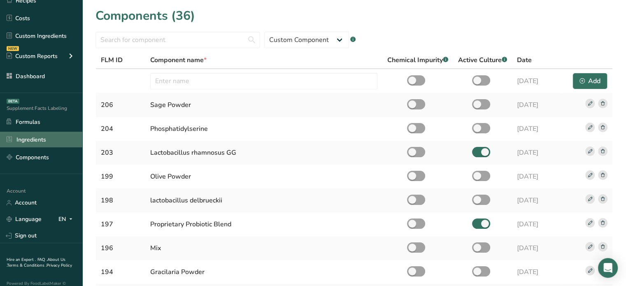
drag, startPoint x: 57, startPoint y: 140, endPoint x: 72, endPoint y: 141, distance: 15.7
click at [57, 140] on link "Ingredients" at bounding box center [41, 140] width 82 height 16
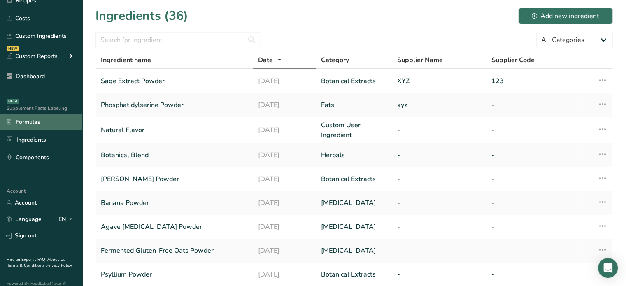
click at [18, 127] on link "Formulas" at bounding box center [41, 122] width 82 height 16
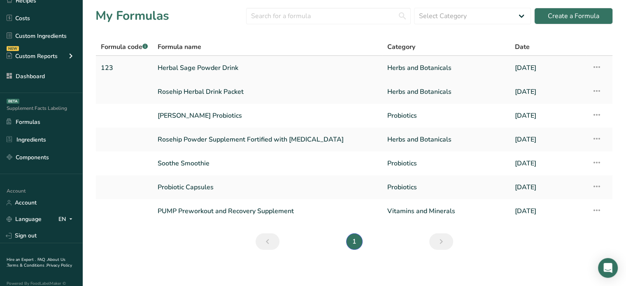
click at [234, 66] on link "Herbal Sage Powder Drink" at bounding box center [268, 67] width 220 height 17
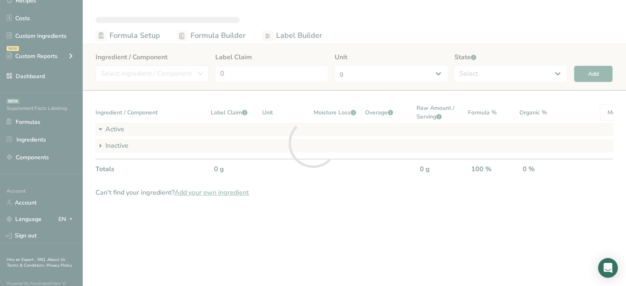
select select "2"
select select "6"
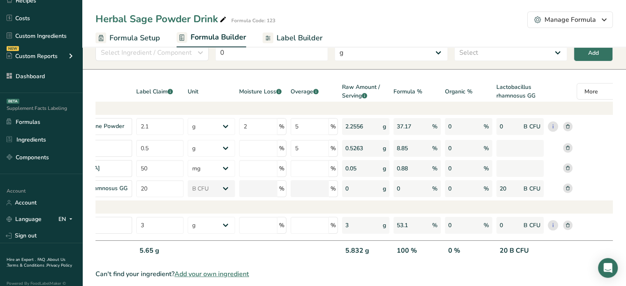
scroll to position [0, 86]
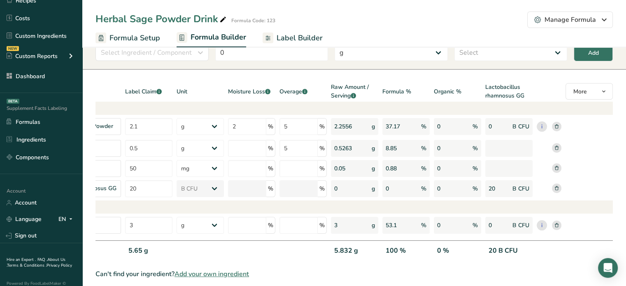
click at [293, 31] on link "Label Builder" at bounding box center [293, 38] width 60 height 19
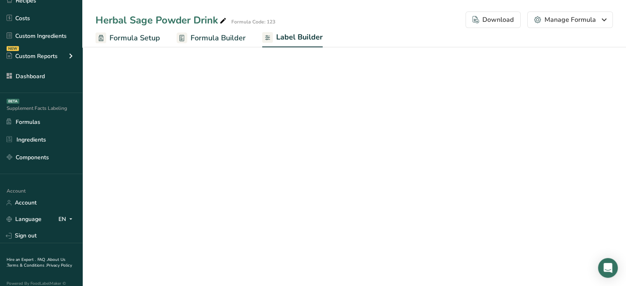
select select "bold"
select select "center"
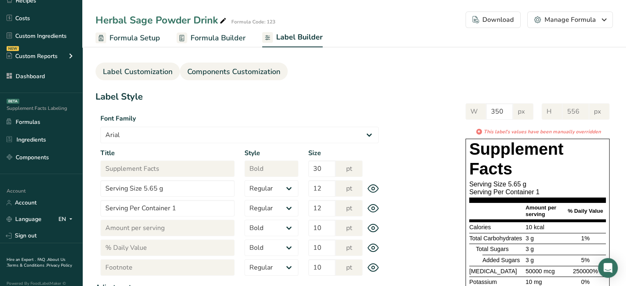
click at [249, 78] on link "Components Customization" at bounding box center [233, 72] width 93 height 19
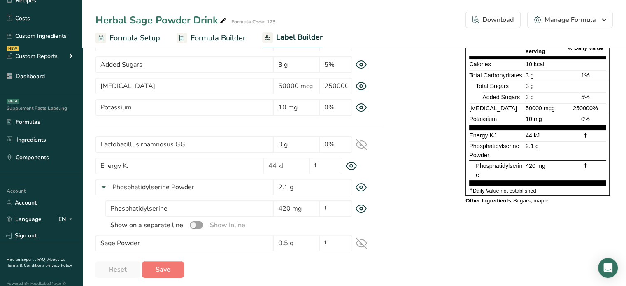
scroll to position [135, 0]
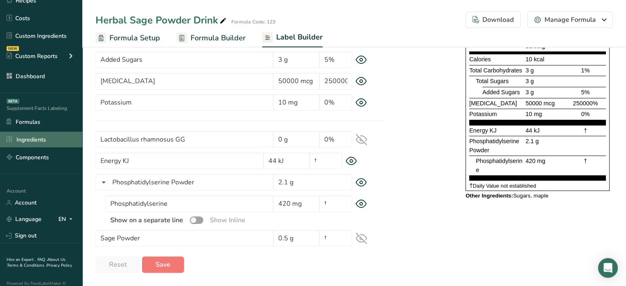
drag, startPoint x: 44, startPoint y: 140, endPoint x: 55, endPoint y: 140, distance: 10.3
click at [44, 140] on link "Ingredients" at bounding box center [41, 140] width 82 height 16
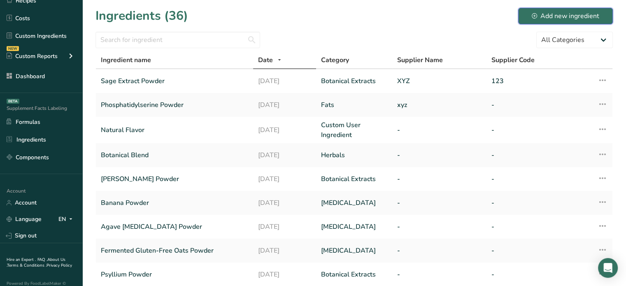
click at [544, 16] on div "Add new ingredient" at bounding box center [566, 16] width 68 height 10
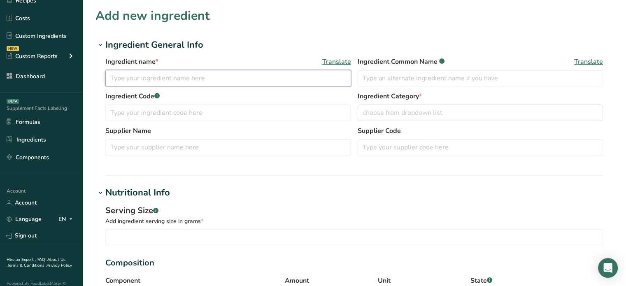
click at [226, 77] on input "text" at bounding box center [228, 78] width 246 height 16
type input "Lactobacillus rhamnosus GG"
drag, startPoint x: 175, startPoint y: 83, endPoint x: 288, endPoint y: 53, distance: 117.1
click at [288, 53] on div "Ingredient name * Translate Lactobacillus rhamnosus GG Ingredient Common Name .…" at bounding box center [355, 109] width 518 height 114
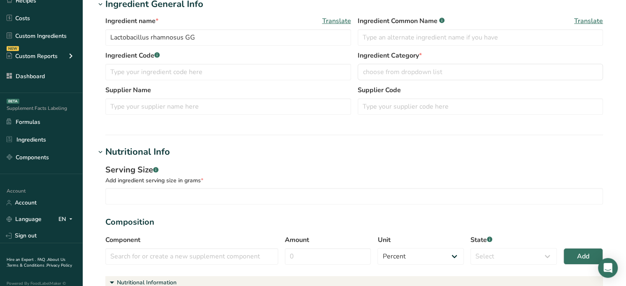
scroll to position [41, 0]
click at [222, 191] on input "number" at bounding box center [354, 196] width 498 height 16
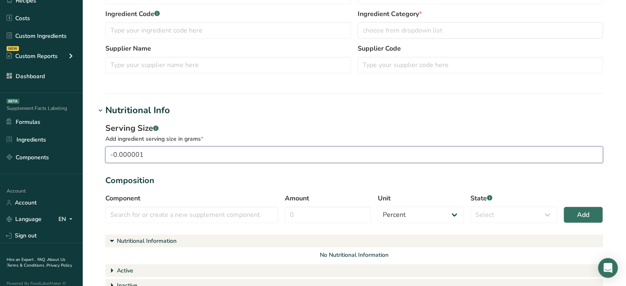
drag, startPoint x: 180, startPoint y: 154, endPoint x: 103, endPoint y: 154, distance: 76.6
click at [103, 154] on div "Serving Size .a-a{fill:#347362;}.b-a{fill:#fff;} Add ingredient serving size in…" at bounding box center [355, 215] width 518 height 196
type input "1"
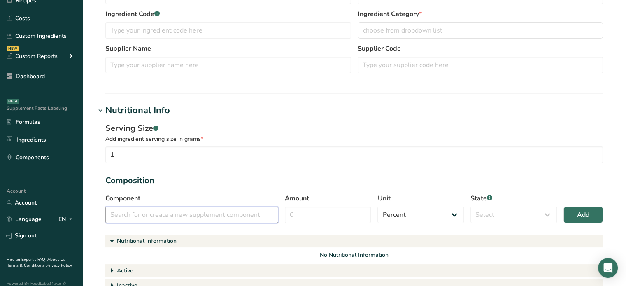
click at [146, 216] on input "text" at bounding box center [191, 215] width 173 height 16
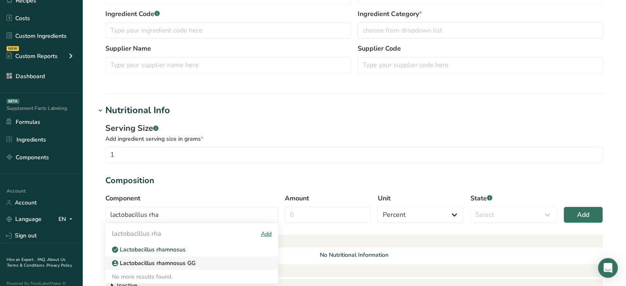
click at [231, 262] on div "Lactobacillus rhamnosus GG" at bounding box center [185, 263] width 147 height 9
type input "Lactobacillus rhamnosus GG"
select select "6"
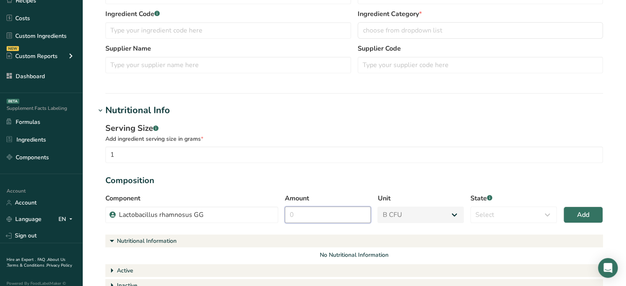
click at [327, 212] on input "Amount" at bounding box center [328, 215] width 86 height 16
type input "10"
click at [591, 220] on button "Add" at bounding box center [584, 215] width 40 height 16
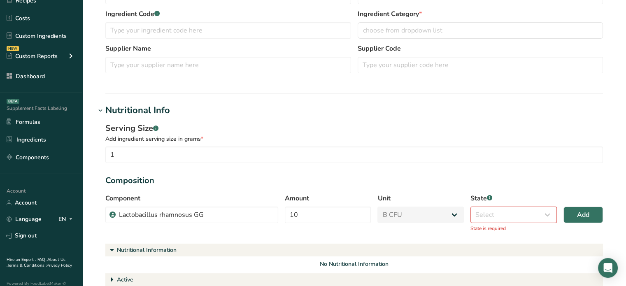
click at [500, 225] on p "State is required" at bounding box center [514, 228] width 86 height 7
click at [500, 221] on select "Select Active Inactive Chemical Impurity Nutritional Information" at bounding box center [514, 215] width 86 height 16
select select "active"
click at [471, 207] on select "Select Active Inactive Chemical Impurity Nutritional Information" at bounding box center [514, 215] width 86 height 16
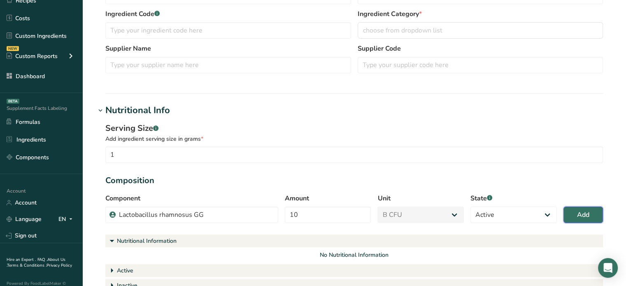
click at [568, 217] on button "Add" at bounding box center [584, 215] width 40 height 16
select select "percent"
select select
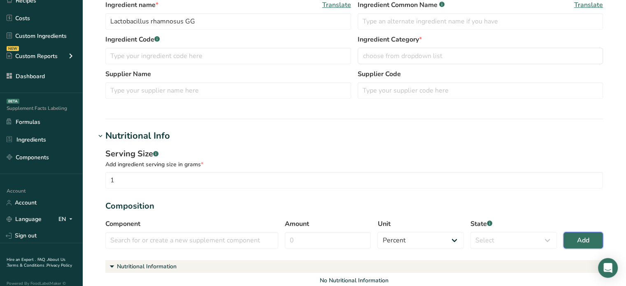
scroll to position [0, 0]
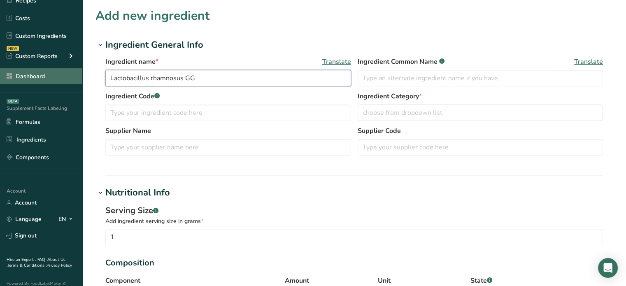
drag, startPoint x: 221, startPoint y: 71, endPoint x: 59, endPoint y: 72, distance: 162.3
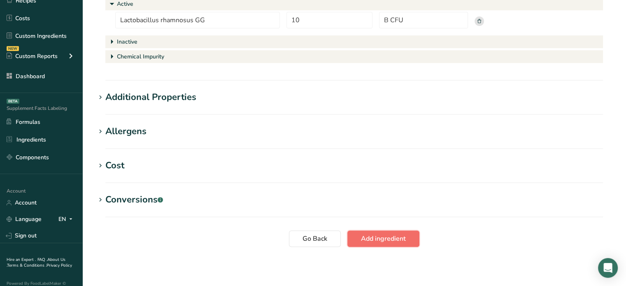
click at [382, 233] on button "Add ingredient" at bounding box center [384, 239] width 72 height 16
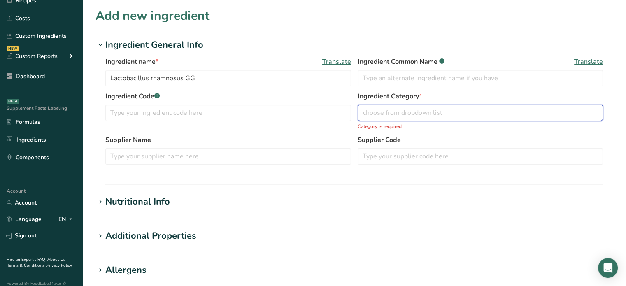
click at [414, 114] on span "choose from dropdown list" at bounding box center [402, 113] width 79 height 10
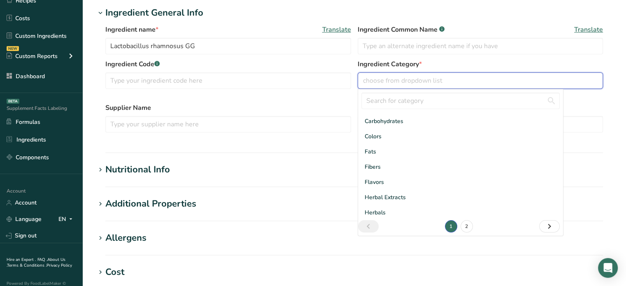
scroll to position [41, 0]
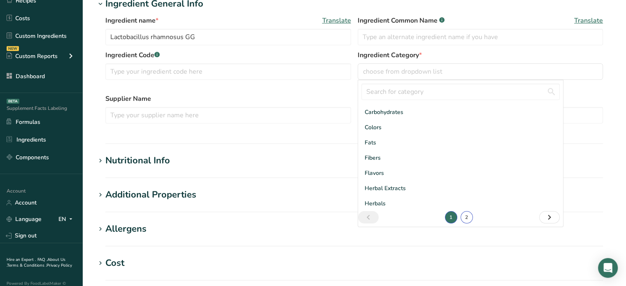
click at [463, 215] on link "2" at bounding box center [467, 217] width 12 height 12
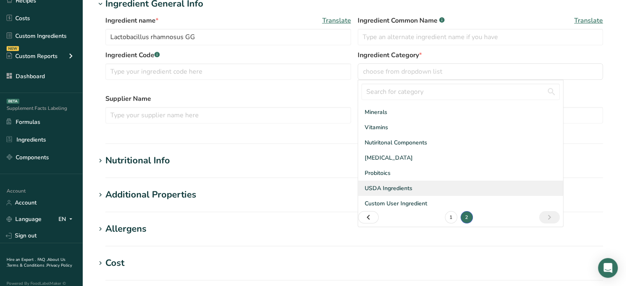
scroll to position [14, 0]
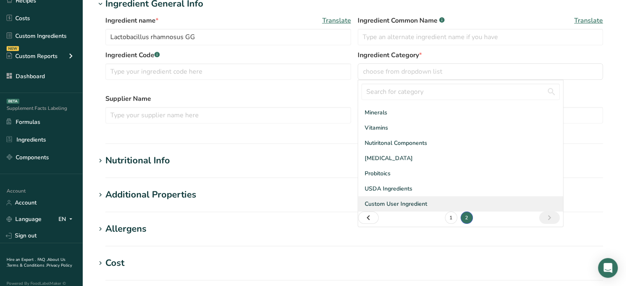
click at [407, 201] on span "Custom User Ingredient" at bounding box center [396, 204] width 63 height 9
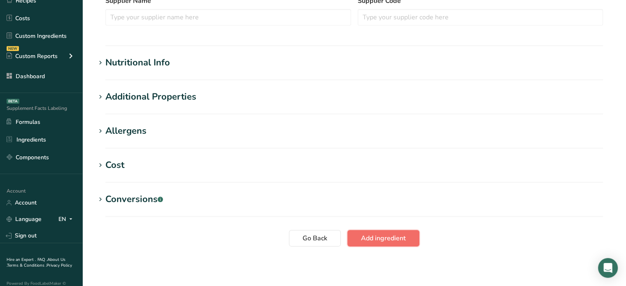
click at [388, 234] on span "Add ingredient" at bounding box center [383, 239] width 45 height 10
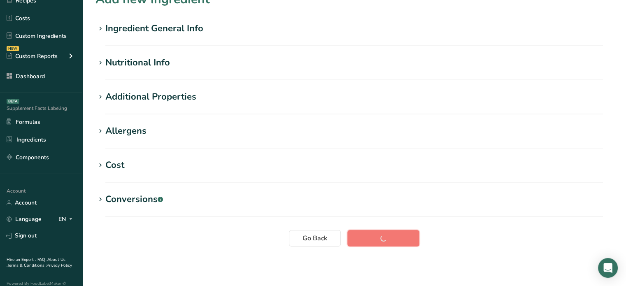
scroll to position [16, 0]
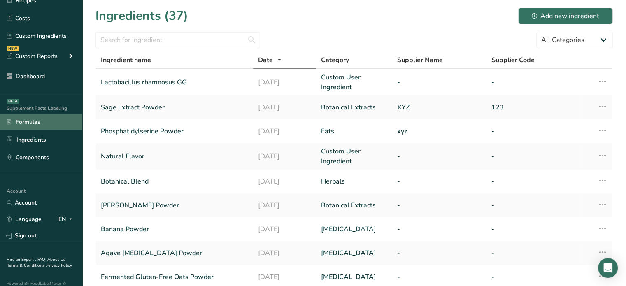
click at [30, 118] on link "Formulas" at bounding box center [41, 122] width 82 height 16
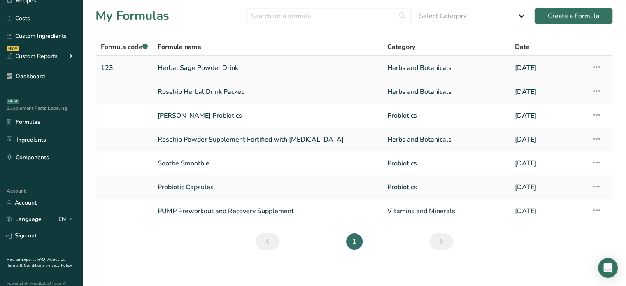
click at [198, 67] on link "Herbal Sage Powder Drink" at bounding box center [268, 67] width 220 height 17
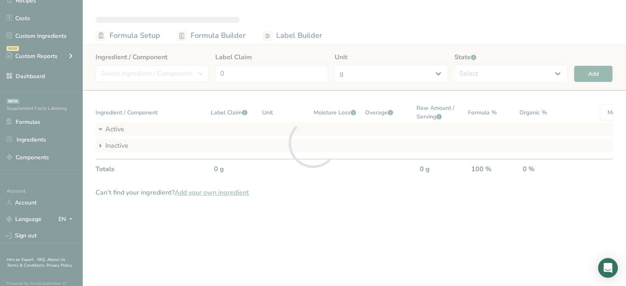
select select "2"
select select "6"
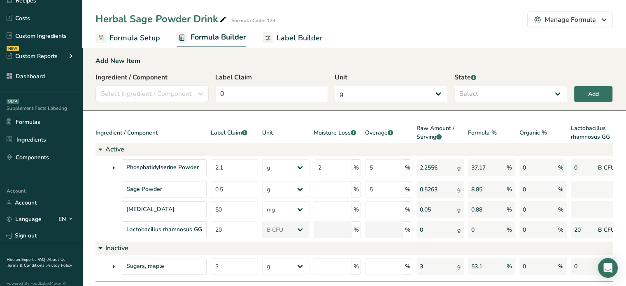
drag, startPoint x: 581, startPoint y: 225, endPoint x: 614, endPoint y: 225, distance: 33.4
click at [614, 225] on section "Add New Item Ingredient / Component Select Ingredient / Component Ingredients C…" at bounding box center [354, 188] width 544 height 291
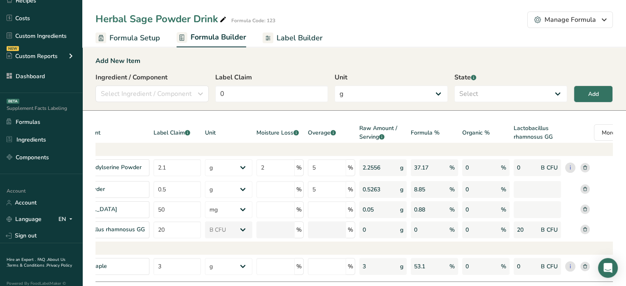
scroll to position [0, 86]
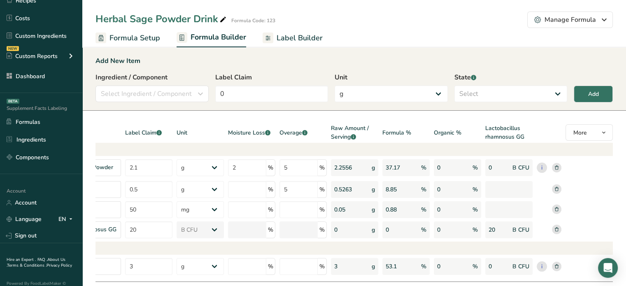
drag, startPoint x: 599, startPoint y: 230, endPoint x: 589, endPoint y: 229, distance: 9.5
click at [622, 228] on section "Add New Item Ingredient / Component Select Ingredient / Component Ingredients C…" at bounding box center [354, 188] width 544 height 291
click at [559, 229] on rect at bounding box center [556, 229] width 9 height 9
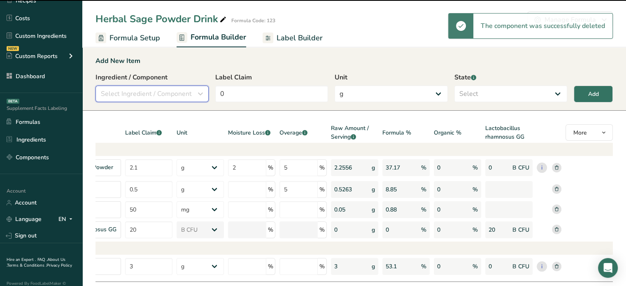
click at [163, 91] on span "Select Ingredient / Component" at bounding box center [146, 94] width 91 height 10
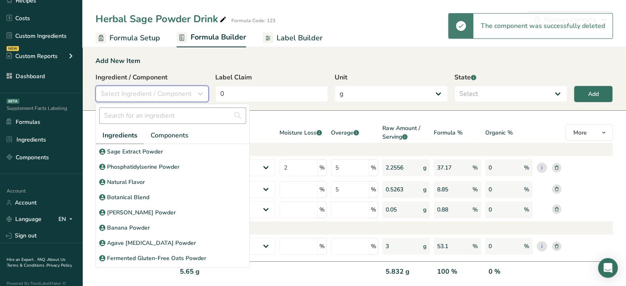
scroll to position [0, 34]
click at [141, 117] on input "text" at bounding box center [172, 115] width 147 height 16
paste input "Lactobacillus rhamnosus GG"
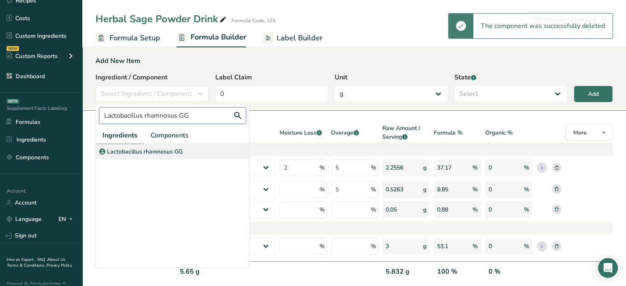
type input "Lactobacillus rhamnosus GG"
click at [163, 145] on div "Lactobacillus rhamnosus GG" at bounding box center [173, 151] width 154 height 15
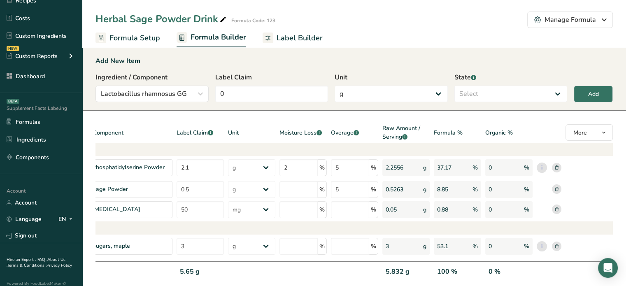
scroll to position [0, 0]
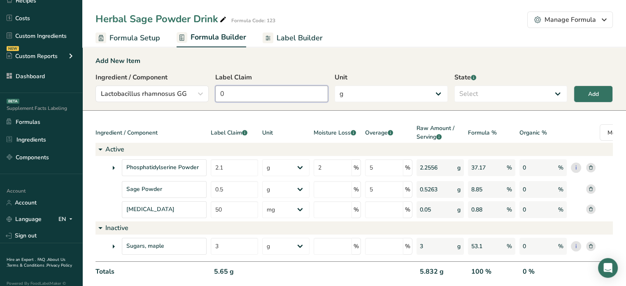
click at [283, 99] on input "0" at bounding box center [271, 94] width 113 height 16
type input "10"
click at [395, 94] on select "g Kilograms mg Oz Pound PPM B CFU mcg µg kcal kJ" at bounding box center [391, 94] width 113 height 16
click at [166, 97] on span "Lactobacillus rhamnosus GG" at bounding box center [144, 94] width 86 height 10
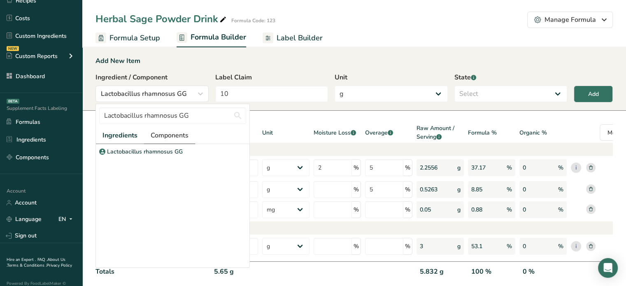
click at [161, 136] on span "Components" at bounding box center [170, 136] width 38 height 10
click at [149, 151] on p "Lactobacillus rhamnosus GG" at bounding box center [145, 151] width 76 height 9
select select "6"
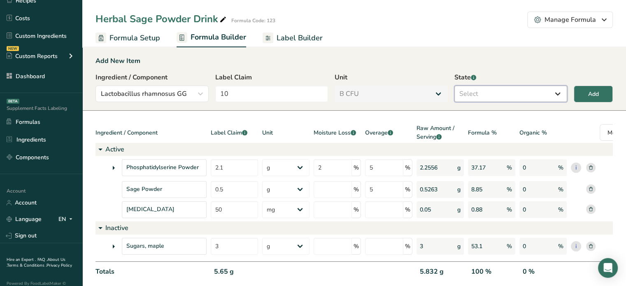
click at [498, 86] on select "Select Active Inactive" at bounding box center [511, 94] width 113 height 16
select select "active"
click at [455, 86] on select "Select Active Inactive" at bounding box center [511, 94] width 113 height 16
click at [584, 92] on button "Add" at bounding box center [593, 94] width 39 height 17
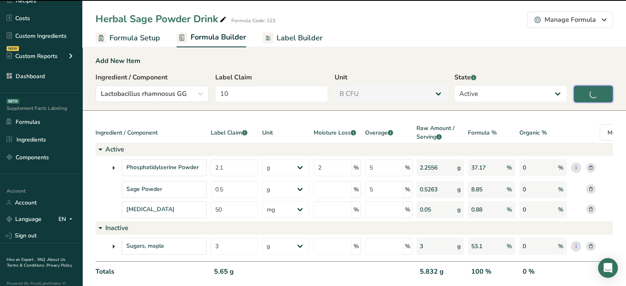
type input "0"
select select "0"
select select
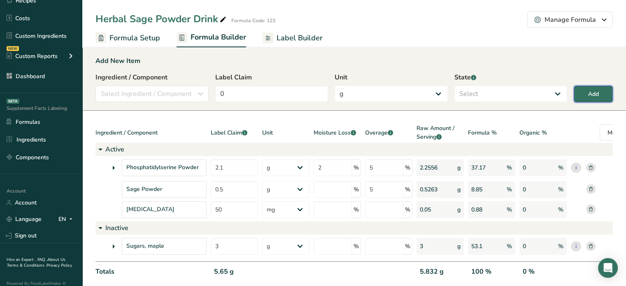
select select "6"
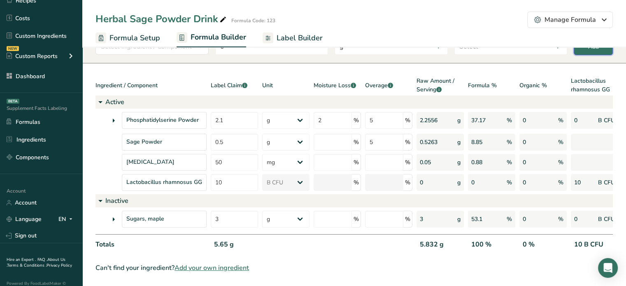
scroll to position [53, 0]
drag, startPoint x: 310, startPoint y: 255, endPoint x: 395, endPoint y: 248, distance: 86.0
click at [395, 248] on div "Ingredient / Component Label Claim .a-a{fill:#347362;}.b-a{fill:#fff;} Unit Moi…" at bounding box center [355, 167] width 518 height 180
drag, startPoint x: 395, startPoint y: 248, endPoint x: 431, endPoint y: 248, distance: 35.8
click at [431, 248] on div "Totals 5.65 g 5.832 g 100 % 0 % 10 B CFU" at bounding box center [397, 245] width 603 height 22
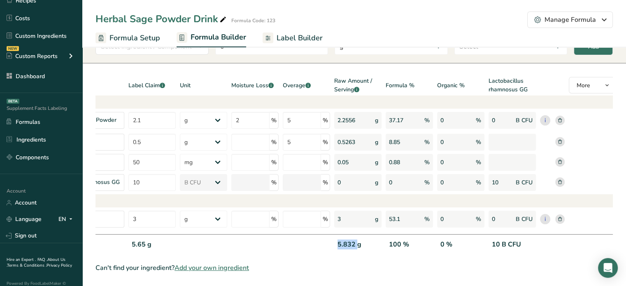
scroll to position [0, 86]
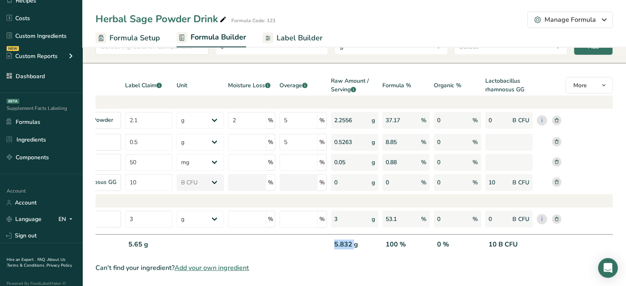
click at [287, 35] on span "Label Builder" at bounding box center [300, 38] width 46 height 11
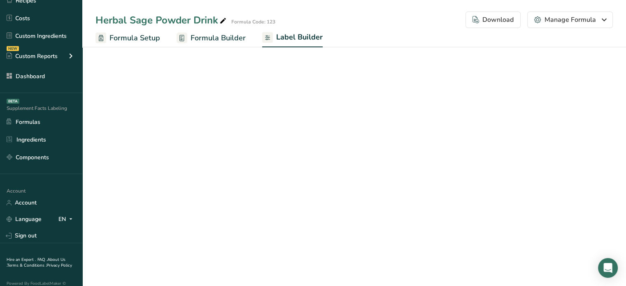
select select "bold"
select select "center"
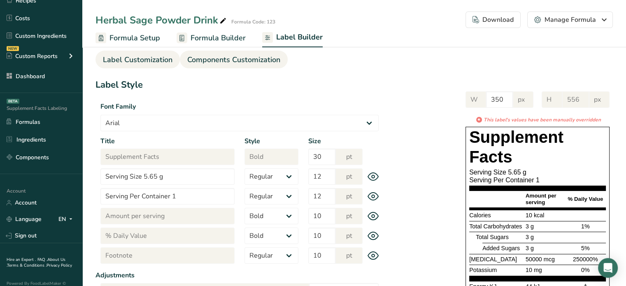
click at [244, 57] on span "Components Customization" at bounding box center [233, 59] width 93 height 11
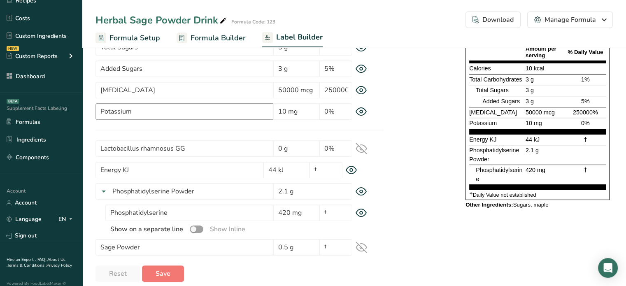
scroll to position [135, 0]
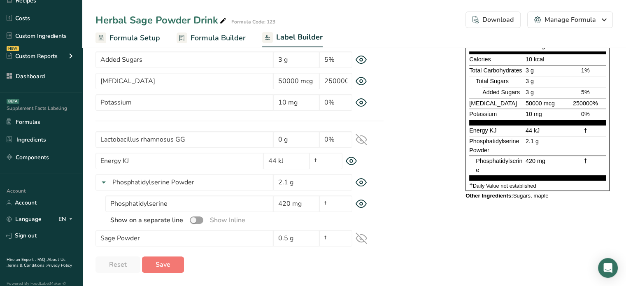
click at [239, 36] on span "Formula Builder" at bounding box center [218, 38] width 55 height 11
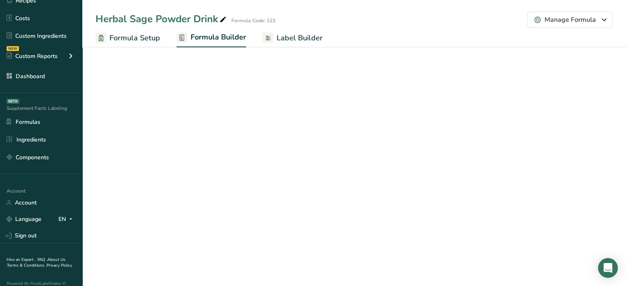
scroll to position [53, 0]
select select "2"
select select "6"
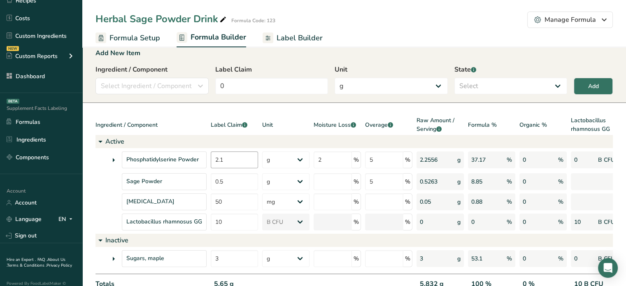
scroll to position [0, 0]
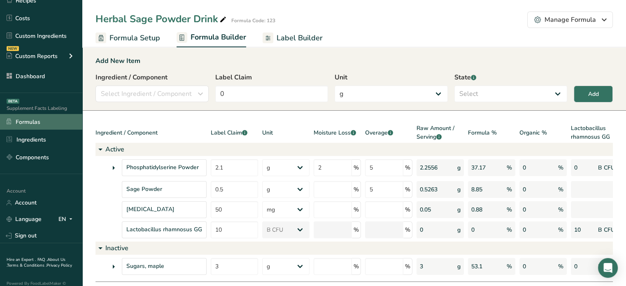
click at [64, 116] on link "Formulas" at bounding box center [41, 122] width 82 height 16
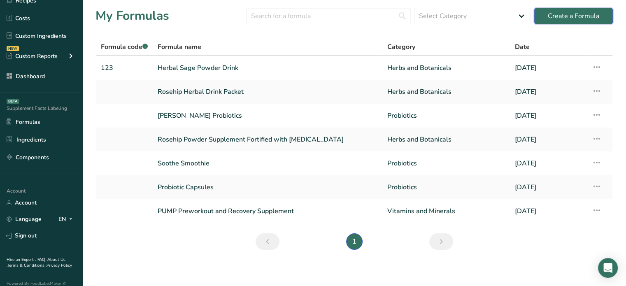
click at [542, 14] on button "Create a Formula" at bounding box center [574, 16] width 79 height 16
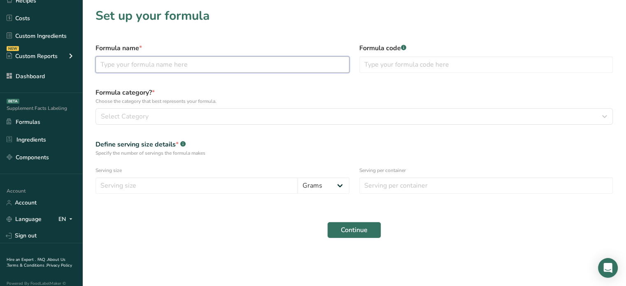
click at [266, 68] on input "text" at bounding box center [223, 64] width 254 height 16
type input "TEST Formula"
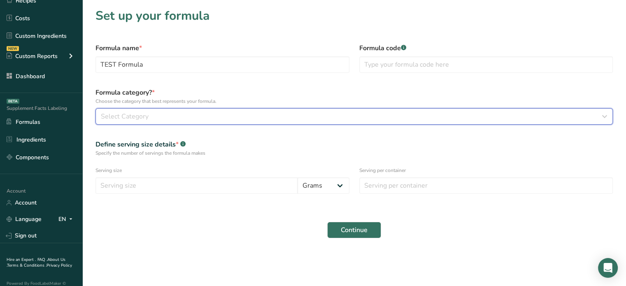
click at [311, 120] on div "Select Category" at bounding box center [352, 117] width 502 height 10
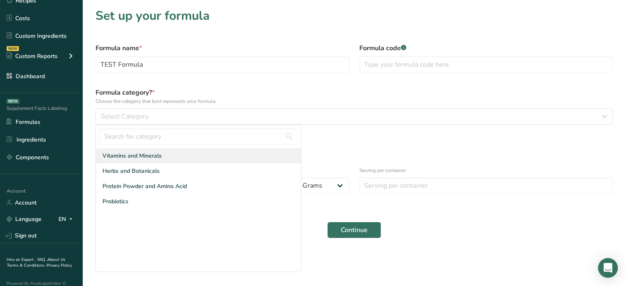
click at [202, 151] on div "Vitamins and Minerals" at bounding box center [198, 155] width 205 height 15
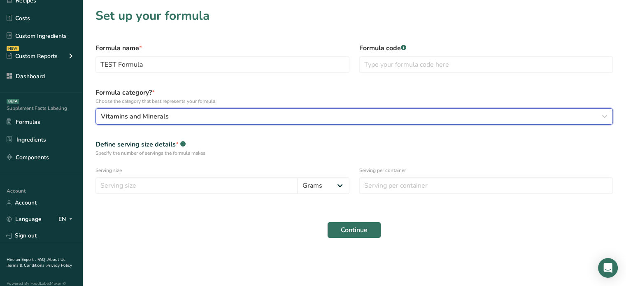
click at [231, 115] on div "Vitamins and Minerals" at bounding box center [352, 117] width 502 height 10
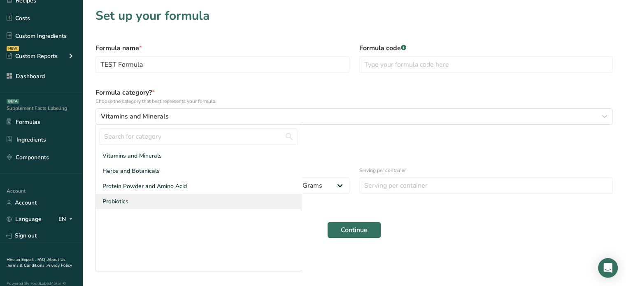
click at [182, 196] on div "Probiotics" at bounding box center [198, 201] width 205 height 15
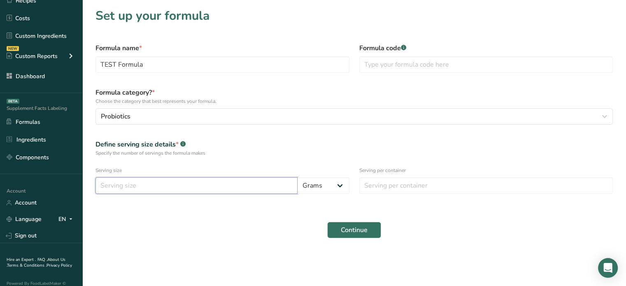
click at [202, 188] on input "number" at bounding box center [197, 186] width 202 height 16
type input "5"
click at [418, 188] on input "number" at bounding box center [487, 186] width 254 height 16
type input "1"
click at [351, 237] on button "Continue" at bounding box center [354, 230] width 54 height 16
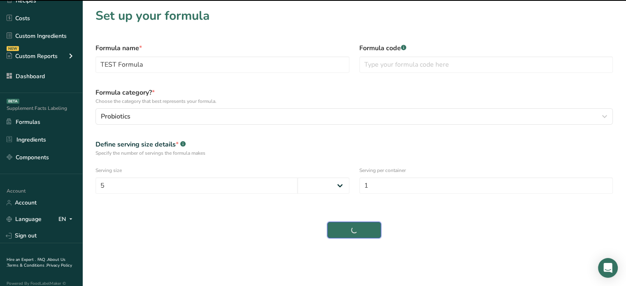
select select
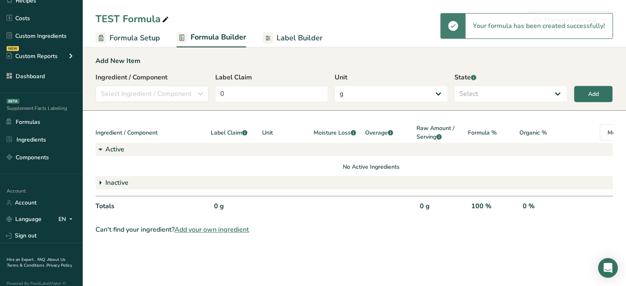
click at [291, 33] on span "Label Builder" at bounding box center [300, 38] width 46 height 11
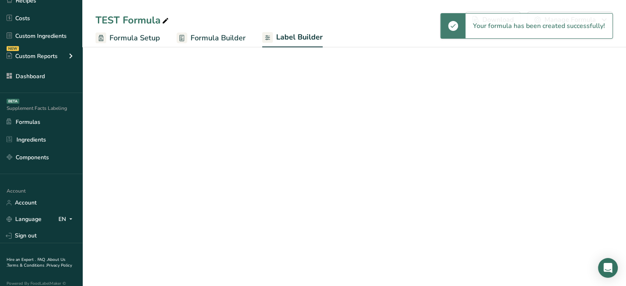
select select "Roboto"
select select "bold"
select select "center"
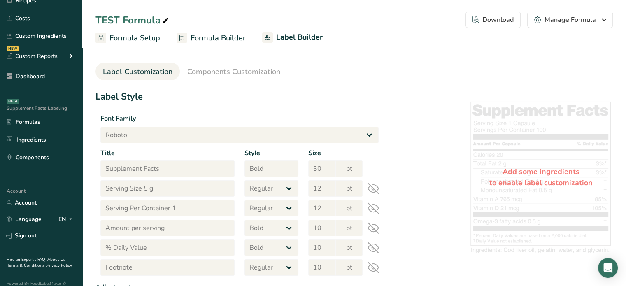
click at [205, 39] on span "Formula Builder" at bounding box center [218, 38] width 55 height 11
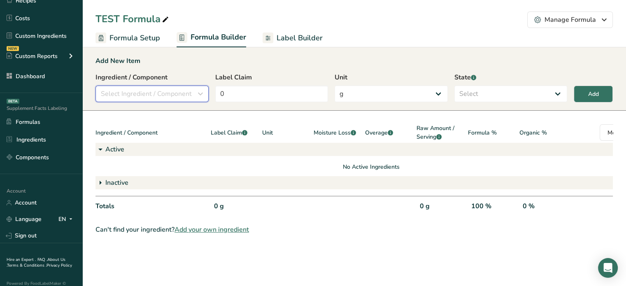
click at [178, 95] on span "Select Ingredient / Component" at bounding box center [146, 94] width 91 height 10
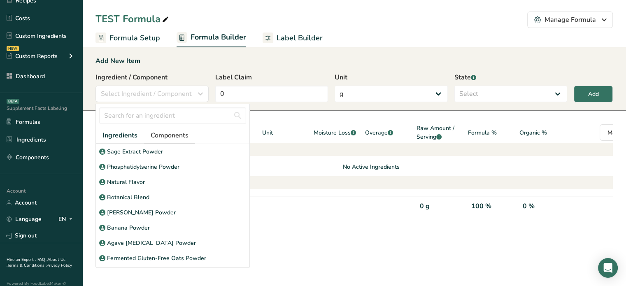
click at [155, 135] on span "Components" at bounding box center [170, 136] width 38 height 10
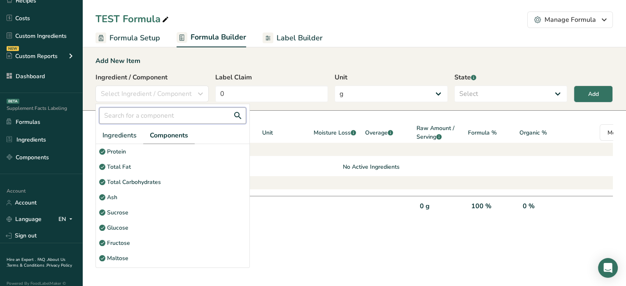
click at [145, 119] on input "text" at bounding box center [172, 115] width 147 height 16
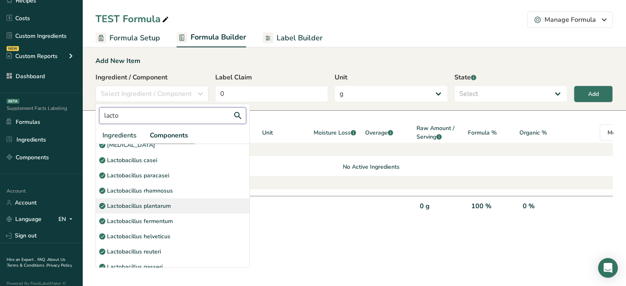
scroll to position [41, 0]
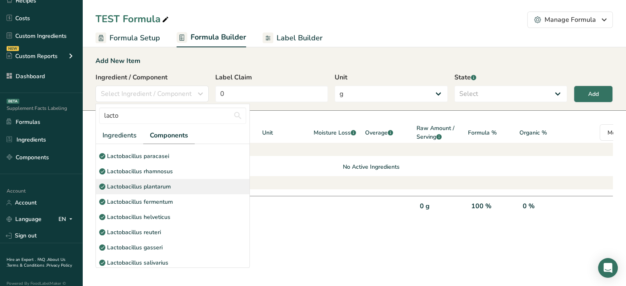
click at [173, 192] on div "Lactobacillus plantarum" at bounding box center [173, 186] width 154 height 15
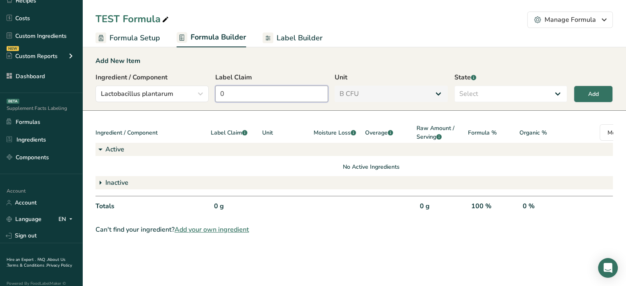
click at [280, 98] on input "0" at bounding box center [271, 94] width 113 height 16
click at [495, 100] on select "Select Active Inactive" at bounding box center [511, 94] width 113 height 16
click at [455, 86] on select "Select Active Inactive" at bounding box center [511, 94] width 113 height 16
drag, startPoint x: 586, startPoint y: 93, endPoint x: 571, endPoint y: 96, distance: 15.7
click at [586, 93] on button "Add" at bounding box center [593, 94] width 39 height 17
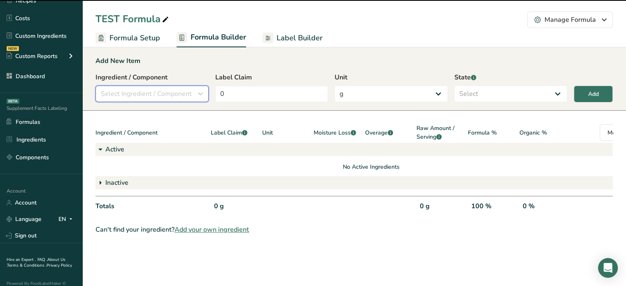
click at [180, 97] on span "Select Ingredient / Component" at bounding box center [146, 94] width 91 height 10
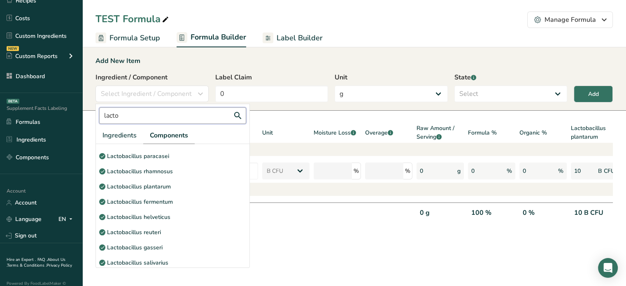
click at [141, 117] on input "lacto" at bounding box center [172, 115] width 147 height 16
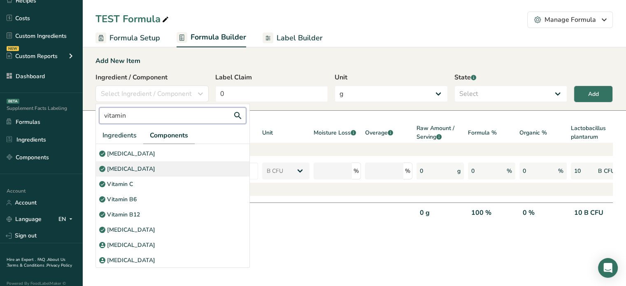
scroll to position [0, 0]
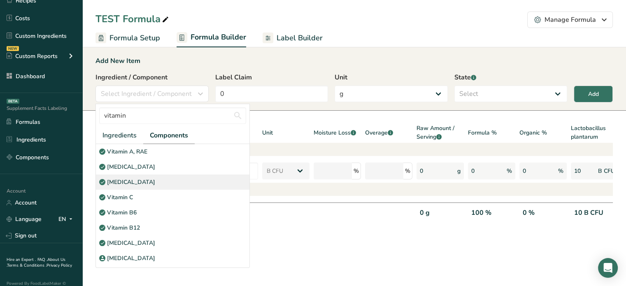
click at [150, 171] on div "[MEDICAL_DATA]" at bounding box center [173, 166] width 154 height 15
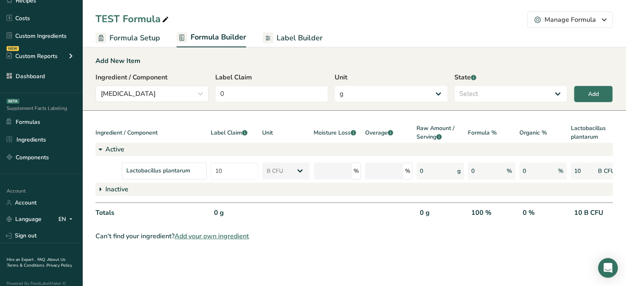
click at [259, 84] on div "Label Claim 0" at bounding box center [271, 87] width 113 height 30
click at [250, 87] on input "0" at bounding box center [271, 94] width 113 height 16
drag, startPoint x: 486, startPoint y: 85, endPoint x: 479, endPoint y: 100, distance: 16.6
click at [486, 86] on div "State .a-a{fill:#347362;}.b-a{fill:#fff;} Select Active Inactive" at bounding box center [511, 87] width 113 height 30
click at [479, 100] on select "Select Active Inactive" at bounding box center [511, 94] width 113 height 16
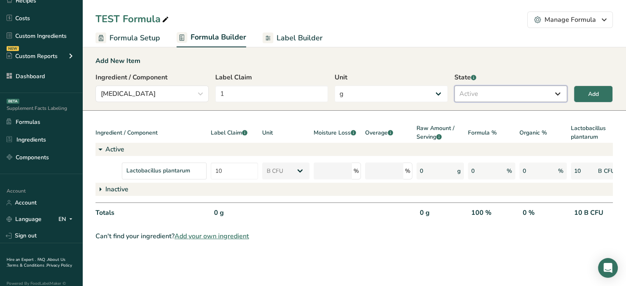
click at [455, 86] on select "Select Active Inactive" at bounding box center [511, 94] width 113 height 16
click at [418, 97] on select "g Kilograms mg Oz Pound PPM B CFU mcg µg kcal kJ" at bounding box center [391, 94] width 113 height 16
click at [335, 86] on select "g Kilograms mg Oz Pound PPM B CFU mcg µg kcal kJ" at bounding box center [391, 94] width 113 height 16
click at [585, 99] on button "Add" at bounding box center [593, 94] width 39 height 17
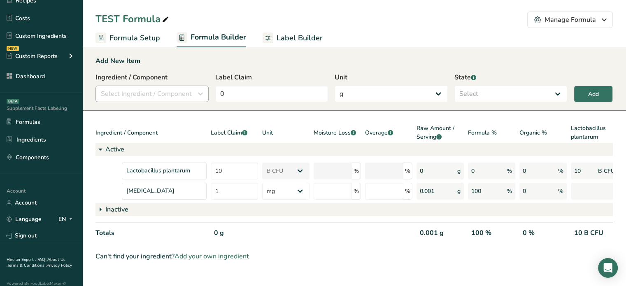
drag, startPoint x: 138, startPoint y: 73, endPoint x: 134, endPoint y: 92, distance: 19.5
click at [136, 84] on div "Ingredient / Component Select Ingredient / Component vitamin Ingredients Compon…" at bounding box center [152, 87] width 113 height 30
click at [134, 93] on span "Select Ingredient / Component" at bounding box center [146, 94] width 91 height 10
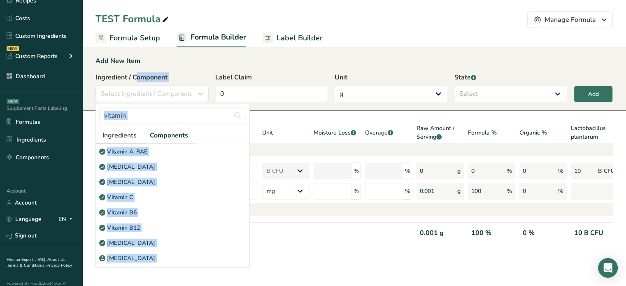
click at [116, 133] on span "Ingredients" at bounding box center [120, 136] width 34 height 10
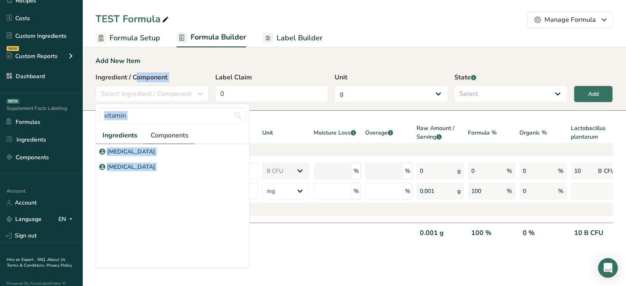
click at [157, 136] on span "Components" at bounding box center [170, 136] width 38 height 10
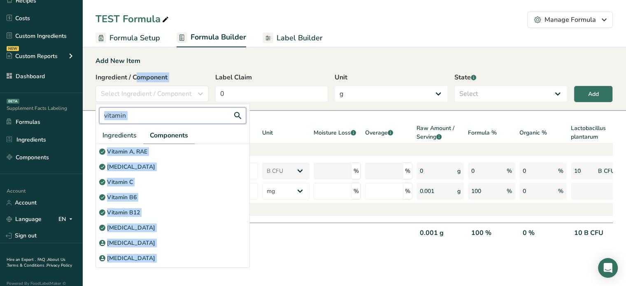
click at [169, 117] on input "vitamin" at bounding box center [172, 115] width 147 height 16
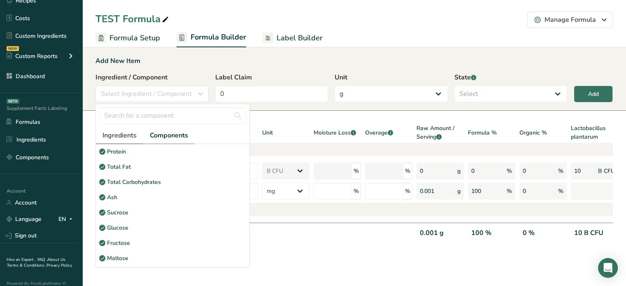
click at [131, 130] on link "Ingredients" at bounding box center [119, 135] width 47 height 17
click at [169, 136] on span "Components" at bounding box center [170, 136] width 38 height 10
click at [176, 114] on input "text" at bounding box center [172, 115] width 147 height 16
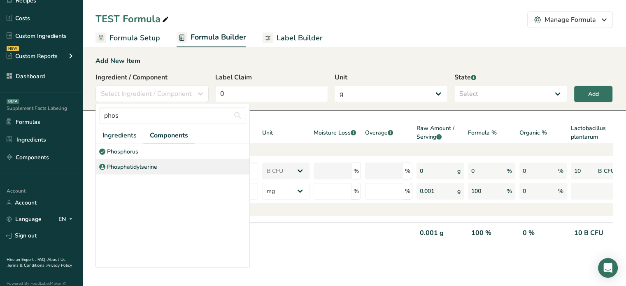
click at [185, 171] on div "Phosphatidylserine" at bounding box center [173, 166] width 154 height 15
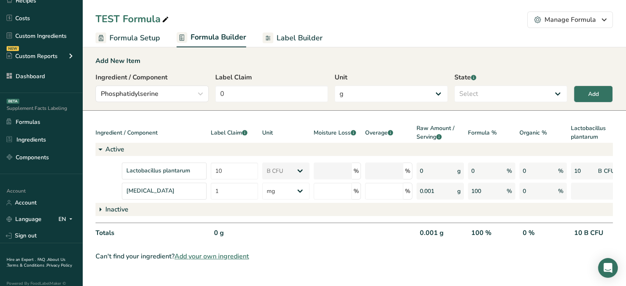
click at [254, 84] on div "Label Claim 0" at bounding box center [271, 87] width 113 height 30
click at [248, 87] on input "0" at bounding box center [271, 94] width 113 height 16
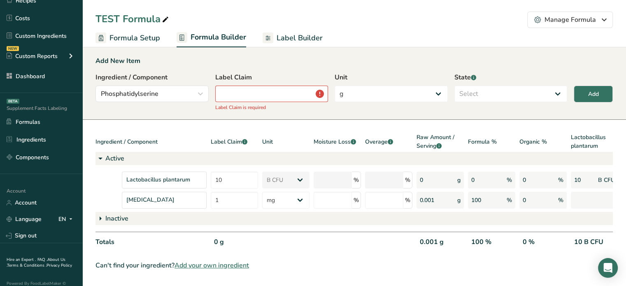
click at [158, 43] on span "Formula Setup" at bounding box center [135, 38] width 51 height 11
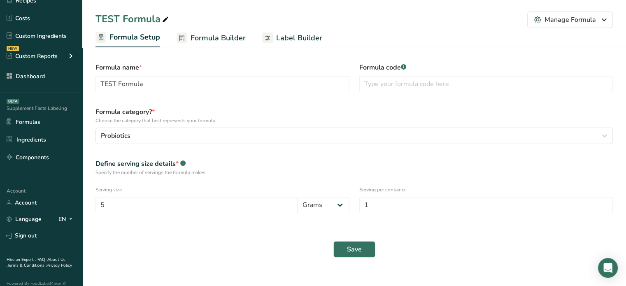
click at [193, 32] on link "Formula Builder" at bounding box center [211, 38] width 69 height 19
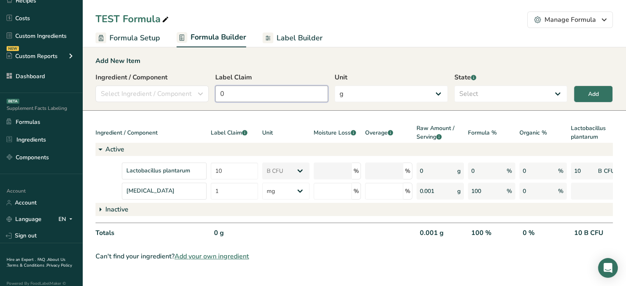
click at [235, 92] on input "0" at bounding box center [271, 94] width 113 height 16
click at [193, 98] on div "Select Ingredient / Component" at bounding box center [150, 94] width 98 height 10
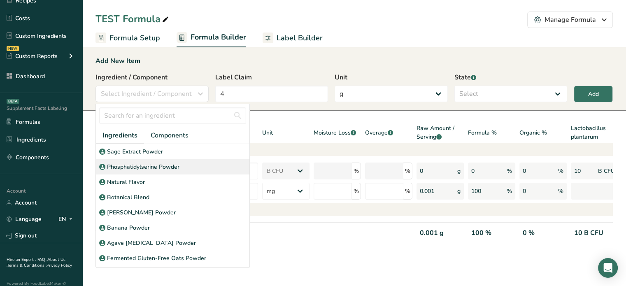
click at [157, 160] on div "Phosphatidylserine Powder" at bounding box center [173, 166] width 154 height 15
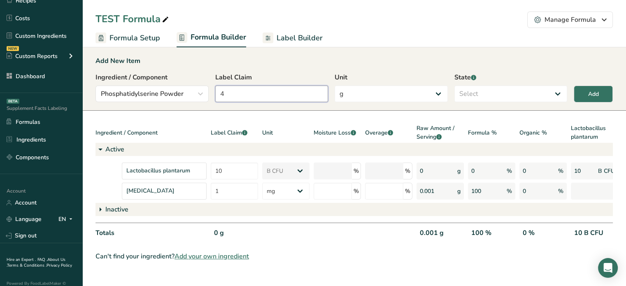
click at [243, 96] on input "4" at bounding box center [271, 94] width 113 height 16
click at [488, 93] on select "Select Active Inactive" at bounding box center [511, 94] width 113 height 16
click at [455, 86] on select "Select Active Inactive" at bounding box center [511, 94] width 113 height 16
click at [581, 92] on button "Add" at bounding box center [593, 94] width 39 height 17
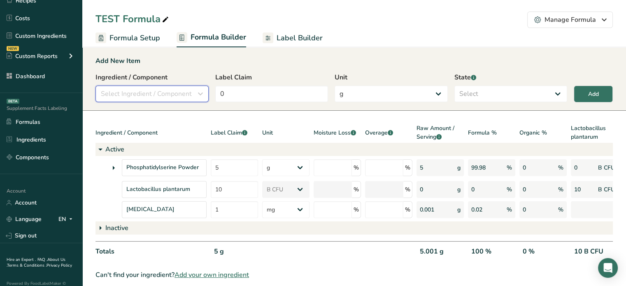
click at [175, 93] on span "Select Ingredient / Component" at bounding box center [146, 94] width 91 height 10
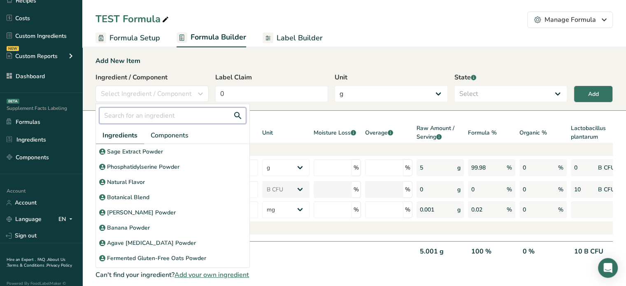
click at [158, 116] on input "text" at bounding box center [172, 115] width 147 height 16
click at [269, 56] on div "Add New Item Ingredient / Component Select Ingredient / Component Ingredients C…" at bounding box center [354, 78] width 544 height 65
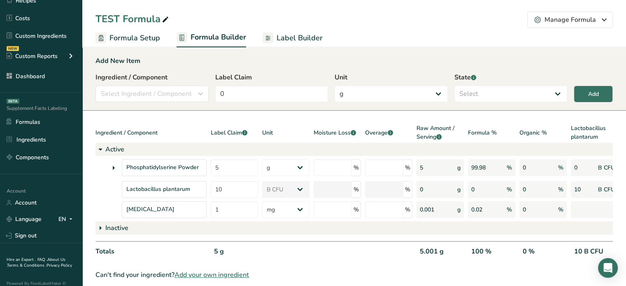
click at [277, 37] on span "Label Builder" at bounding box center [300, 38] width 46 height 11
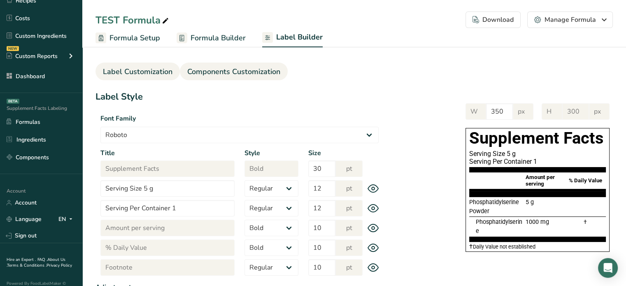
click at [237, 72] on span "Components Customization" at bounding box center [233, 71] width 93 height 11
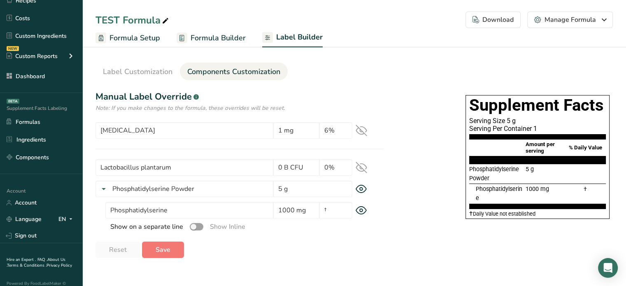
click at [368, 170] on div "Lactobacillus plantarum 0 B CFU 0%" at bounding box center [240, 167] width 288 height 16
click at [362, 169] on icon at bounding box center [362, 168] width 12 height 12
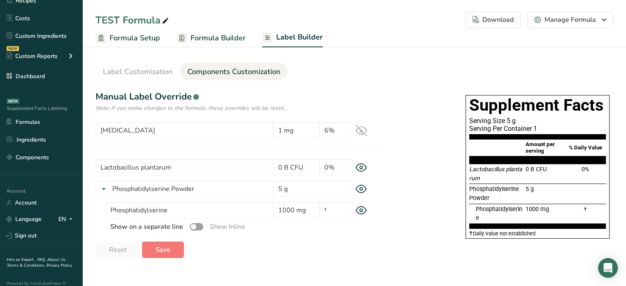
click at [209, 41] on span "Formula Builder" at bounding box center [218, 38] width 55 height 11
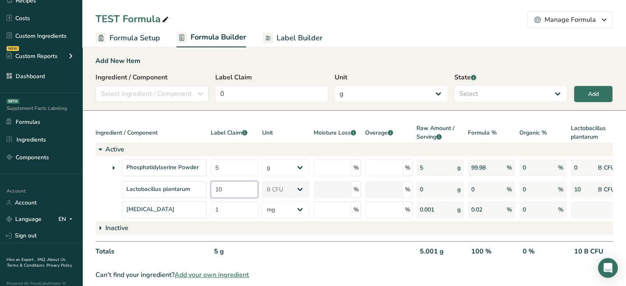
click at [250, 186] on input "10" at bounding box center [234, 189] width 47 height 17
click at [585, 100] on button "Add" at bounding box center [593, 94] width 39 height 17
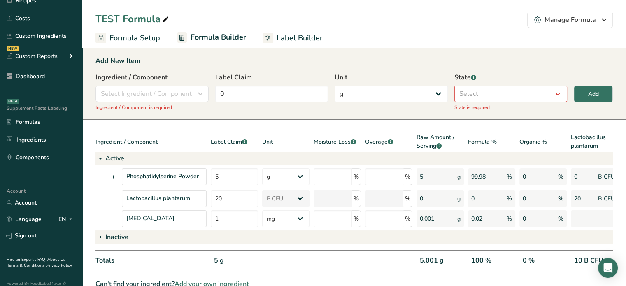
click at [282, 41] on span "Label Builder" at bounding box center [300, 38] width 46 height 11
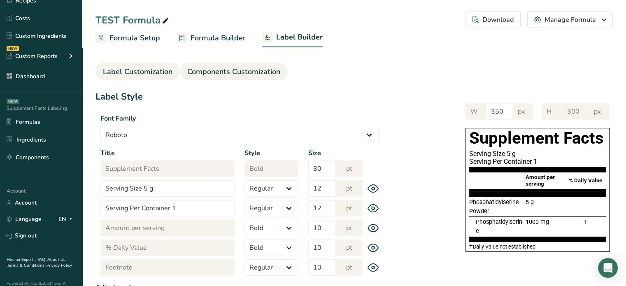
click at [248, 69] on span "Components Customization" at bounding box center [233, 71] width 93 height 11
